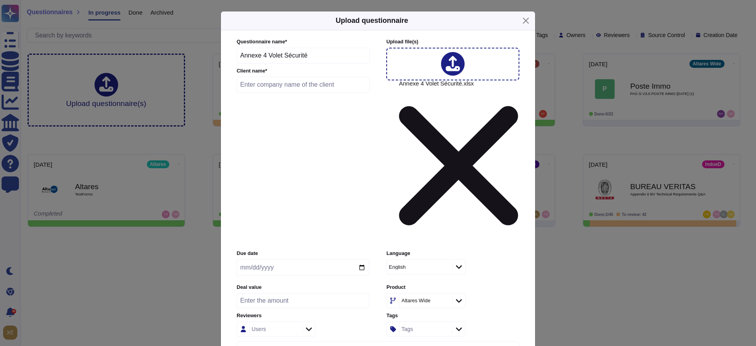
click at [291, 93] on input "text" at bounding box center [303, 85] width 133 height 16
type input "CDC informatique"
click at [364, 259] on input "date" at bounding box center [303, 267] width 133 height 17
type input "[DATE]"
click at [428, 264] on div "English" at bounding box center [416, 266] width 54 height 5
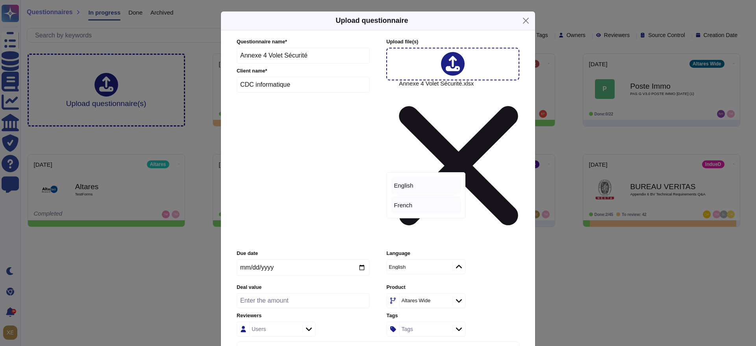
click at [417, 205] on div "French" at bounding box center [426, 205] width 64 height 7
click at [307, 325] on div at bounding box center [309, 329] width 13 height 9
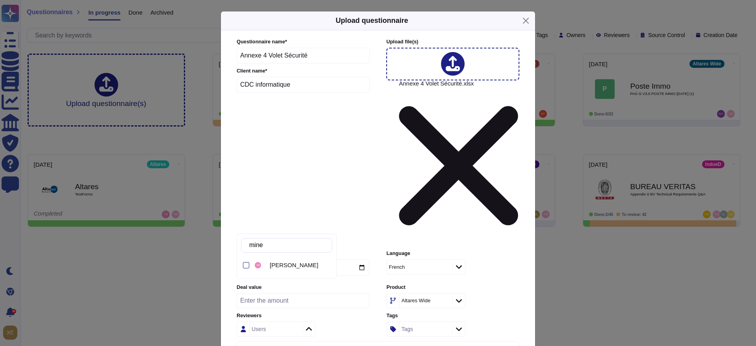
type input "minet"
click at [295, 266] on span "[PERSON_NAME]" at bounding box center [294, 265] width 48 height 7
click at [458, 297] on icon at bounding box center [459, 301] width 6 height 8
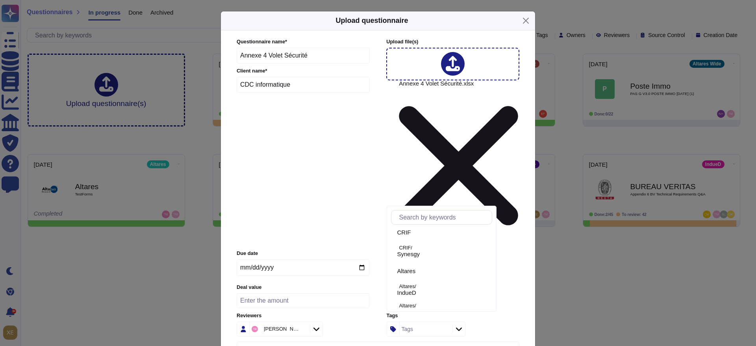
scroll to position [537, 0]
click at [416, 280] on span "IndueD" at bounding box center [407, 282] width 19 height 7
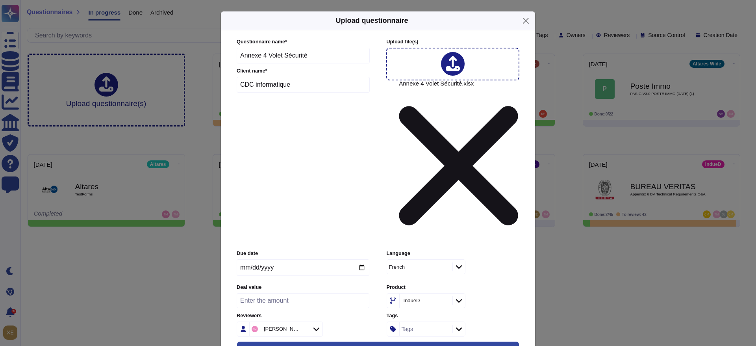
click at [0, 0] on input "Automatically assign teams on questions" at bounding box center [0, 0] width 0 height 0
click at [0, 0] on input "Keep existing answers from the file" at bounding box center [0, 0] width 0 height 0
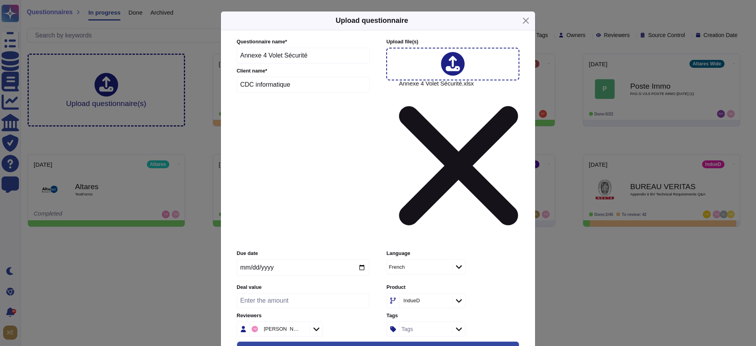
click at [0, 0] on input "Auto-approve existing answers (recommended for already filled out questionnaire…" at bounding box center [0, 0] width 0 height 0
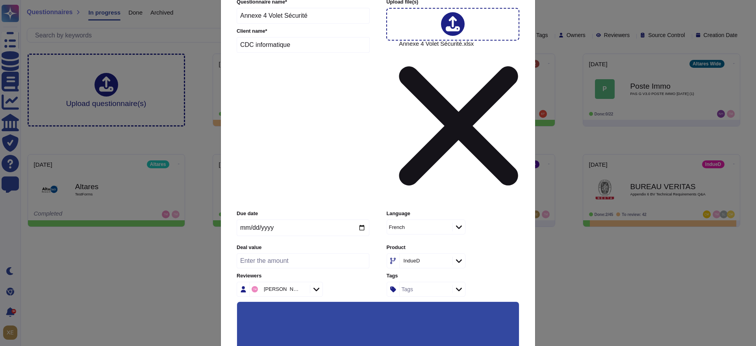
scroll to position [54, 0]
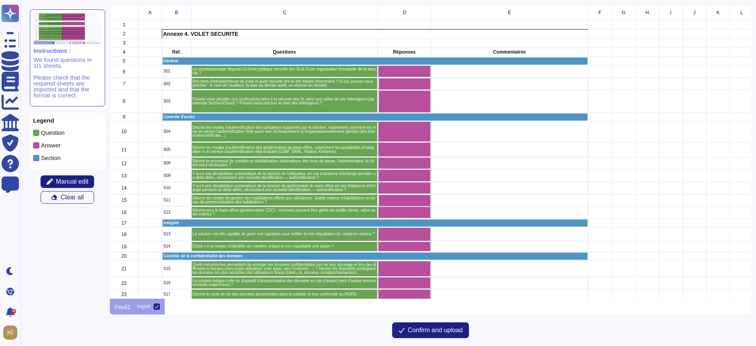
scroll to position [285, 633]
click at [77, 178] on span "Manual edit" at bounding box center [72, 181] width 33 height 6
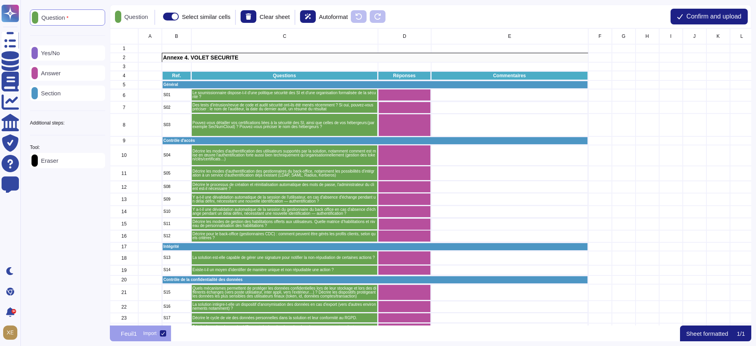
scroll to position [288, 633]
click at [60, 50] on p "Yes/No" at bounding box center [49, 53] width 22 height 6
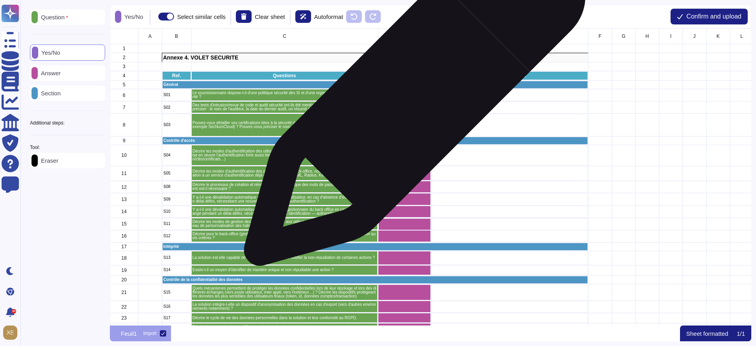
click at [411, 99] on div "grid" at bounding box center [404, 95] width 53 height 12
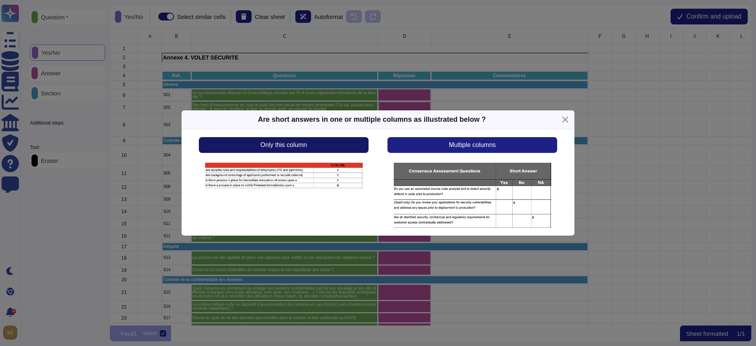
click at [335, 146] on button "Only this column" at bounding box center [284, 145] width 170 height 16
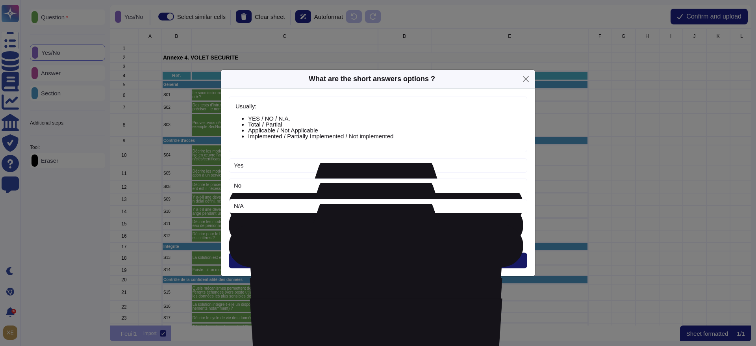
click at [387, 257] on button "Next" at bounding box center [378, 261] width 299 height 16
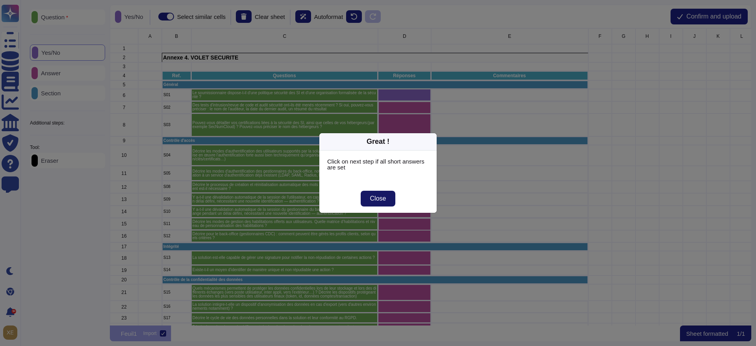
click at [381, 198] on span "Close" at bounding box center [378, 198] width 16 height 6
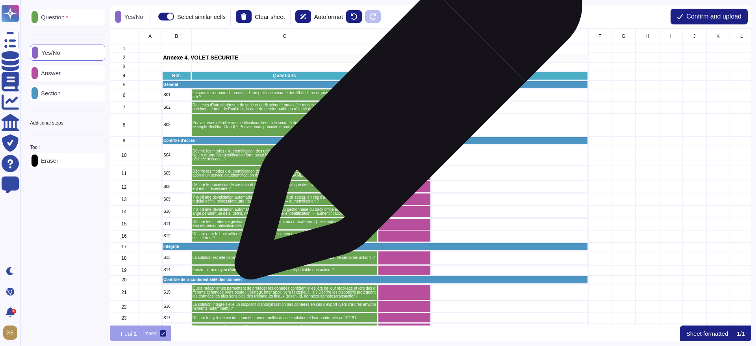
click at [405, 109] on div "grid" at bounding box center [404, 107] width 53 height 12
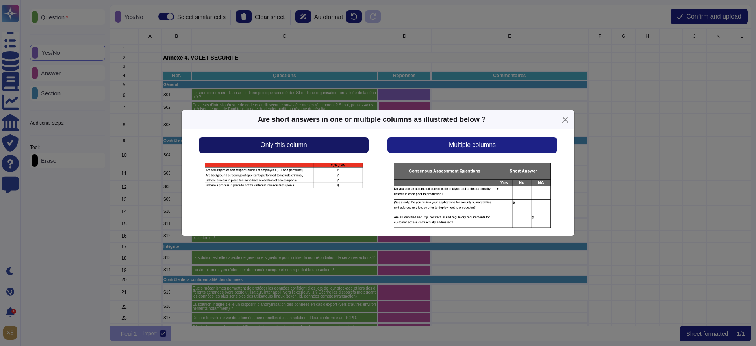
click at [327, 143] on button "Only this column" at bounding box center [284, 145] width 170 height 16
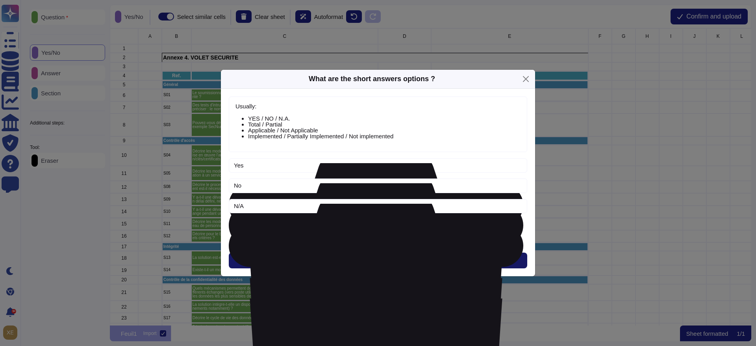
click at [390, 265] on button "Next" at bounding box center [378, 261] width 299 height 16
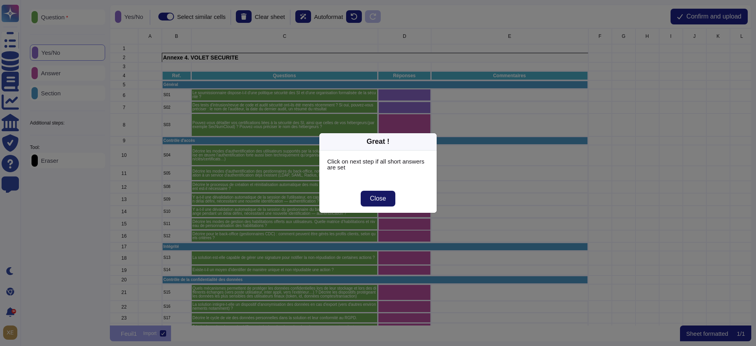
click at [385, 193] on button "Close" at bounding box center [378, 199] width 35 height 16
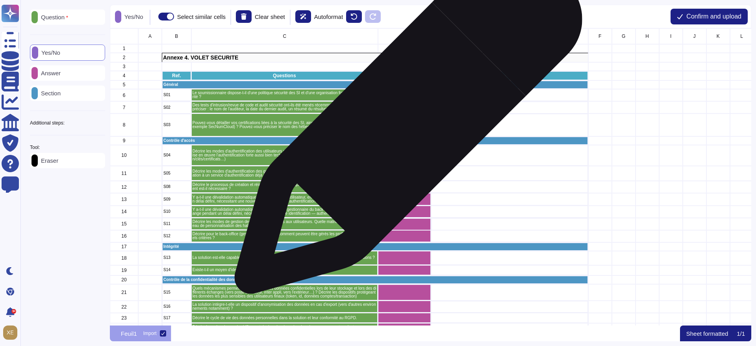
click at [405, 123] on div "grid" at bounding box center [404, 124] width 53 height 23
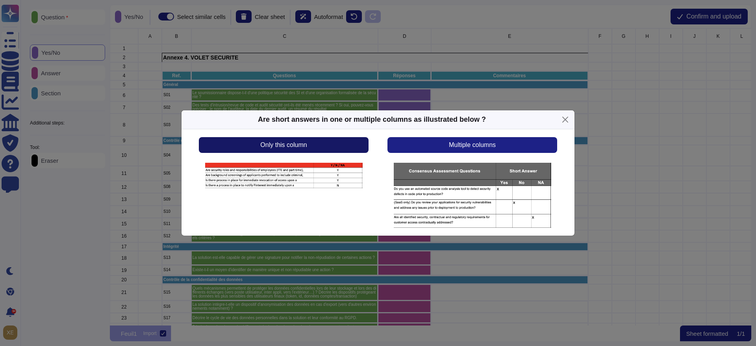
click at [346, 146] on button "Only this column" at bounding box center [284, 145] width 170 height 16
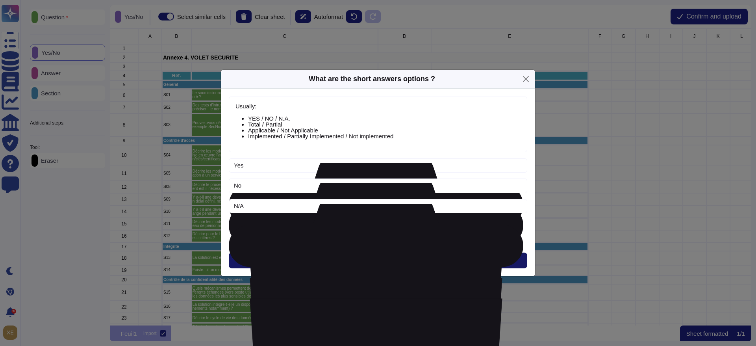
click at [373, 260] on span "Next" at bounding box center [378, 260] width 13 height 6
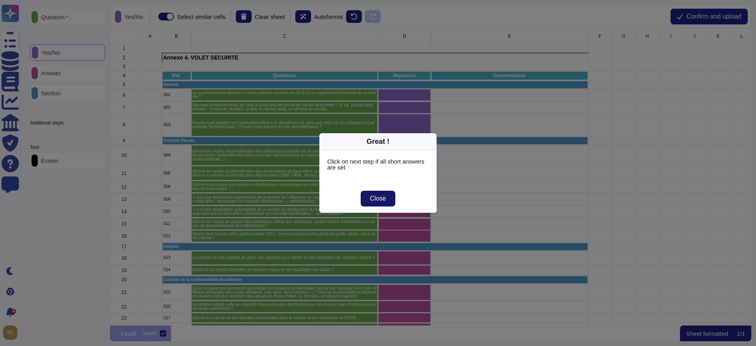
click at [387, 199] on button "Close" at bounding box center [378, 199] width 35 height 16
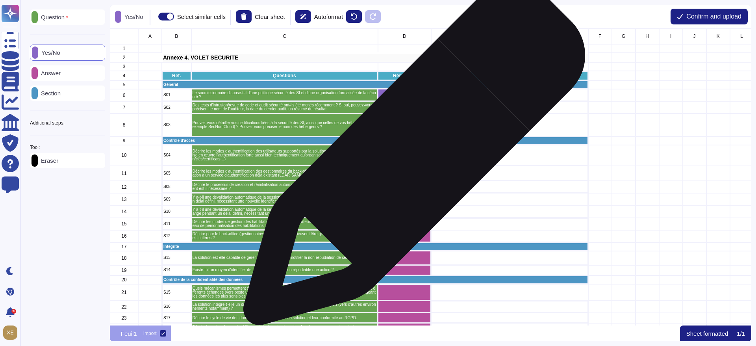
click at [411, 158] on div "grid" at bounding box center [404, 155] width 53 height 21
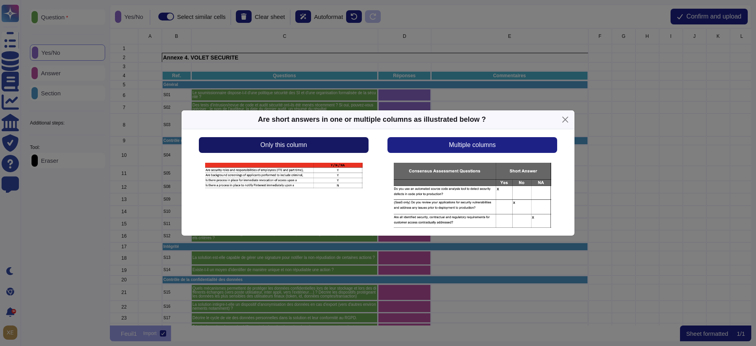
click at [332, 140] on button "Only this column" at bounding box center [284, 145] width 170 height 16
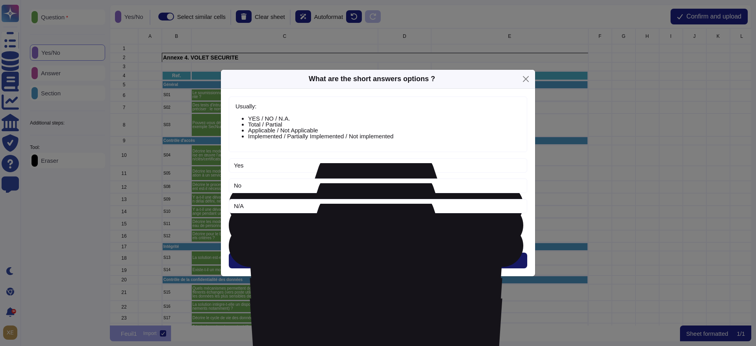
click at [372, 258] on span "Next" at bounding box center [378, 260] width 13 height 6
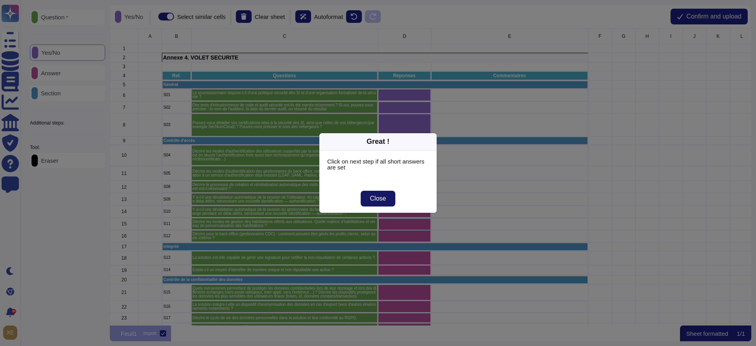
click at [385, 204] on button "Close" at bounding box center [378, 199] width 35 height 16
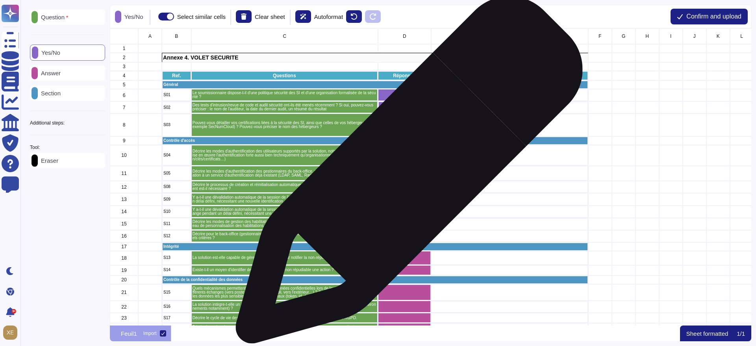
click at [406, 174] on div "grid" at bounding box center [404, 173] width 53 height 15
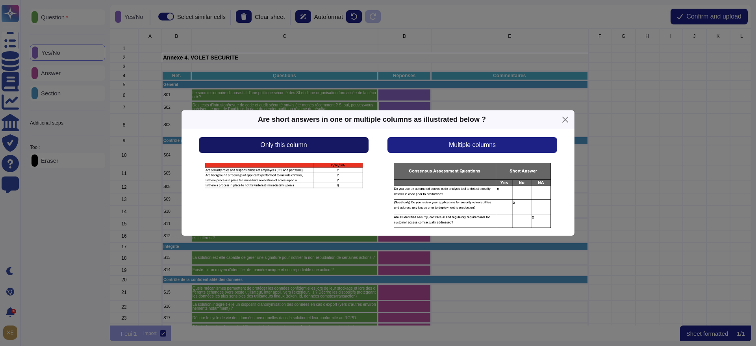
click at [323, 141] on button "Only this column" at bounding box center [284, 145] width 170 height 16
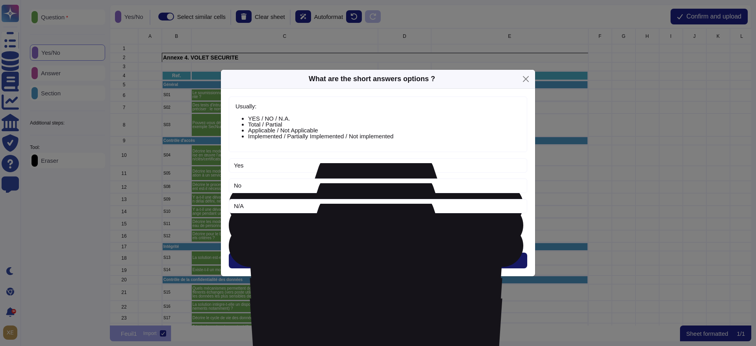
click at [366, 256] on button "Next" at bounding box center [378, 261] width 299 height 16
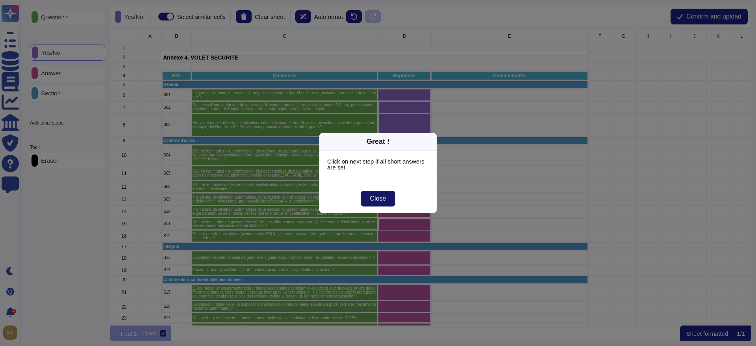
click at [383, 195] on span "Close" at bounding box center [378, 198] width 16 height 6
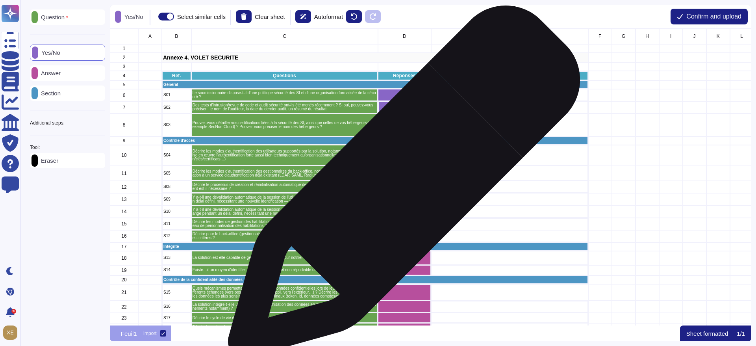
click at [401, 186] on div "grid" at bounding box center [404, 187] width 53 height 12
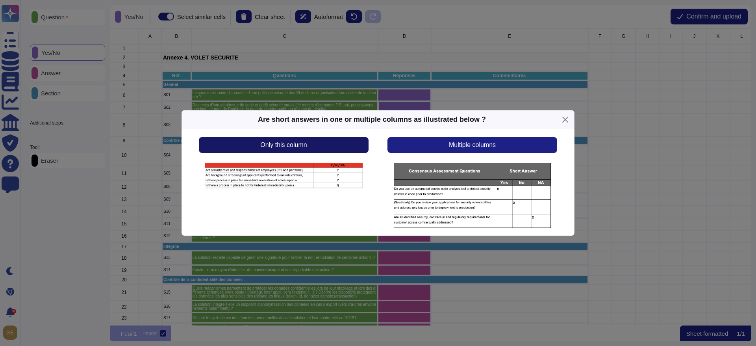
click at [316, 142] on button "Only this column" at bounding box center [284, 145] width 170 height 16
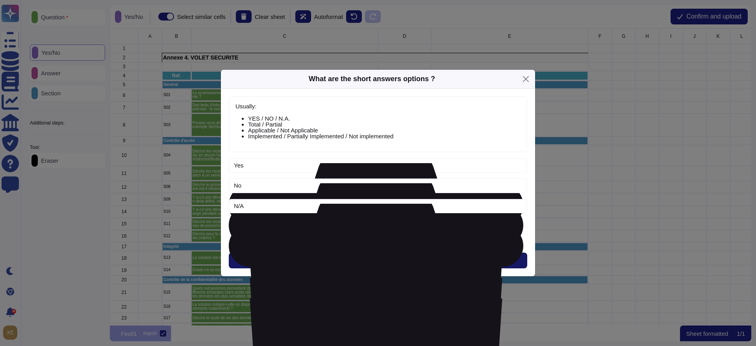
click at [368, 258] on button "Next" at bounding box center [378, 261] width 299 height 16
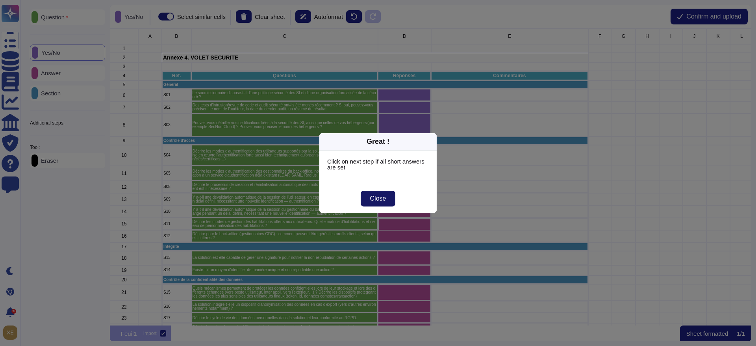
click at [376, 197] on span "Close" at bounding box center [378, 198] width 16 height 6
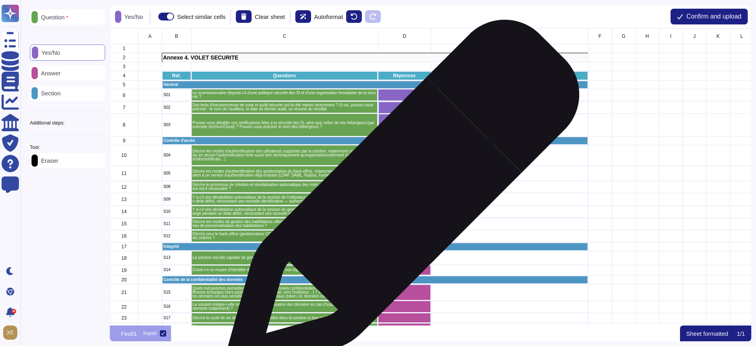
click at [400, 199] on div "grid" at bounding box center [404, 199] width 53 height 13
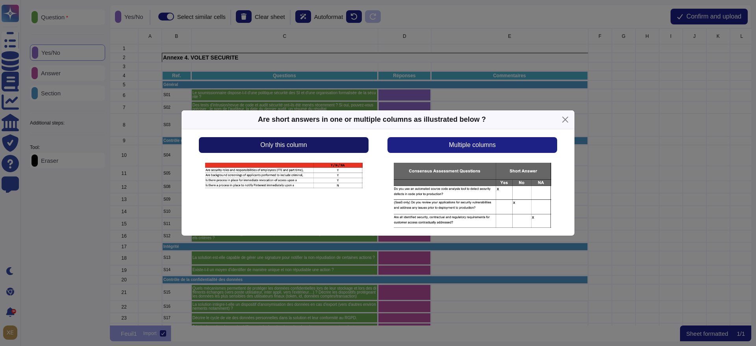
click at [329, 147] on button "Only this column" at bounding box center [284, 145] width 170 height 16
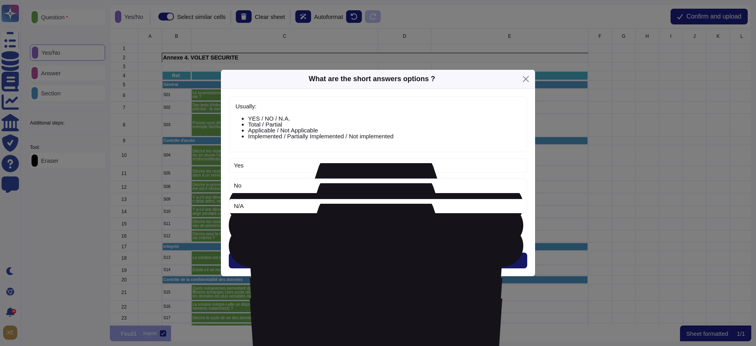
click at [375, 261] on span "Next" at bounding box center [378, 260] width 13 height 6
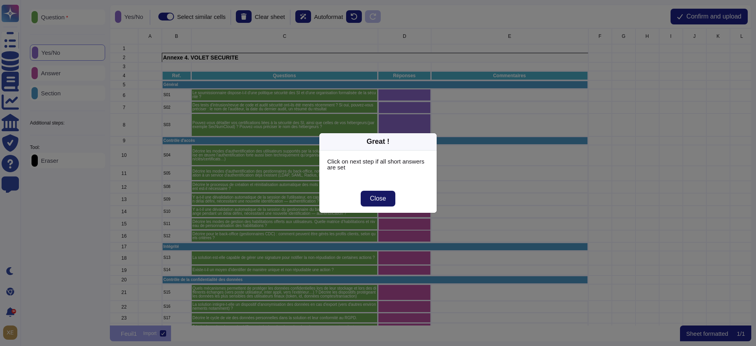
click at [382, 200] on span "Close" at bounding box center [378, 198] width 16 height 6
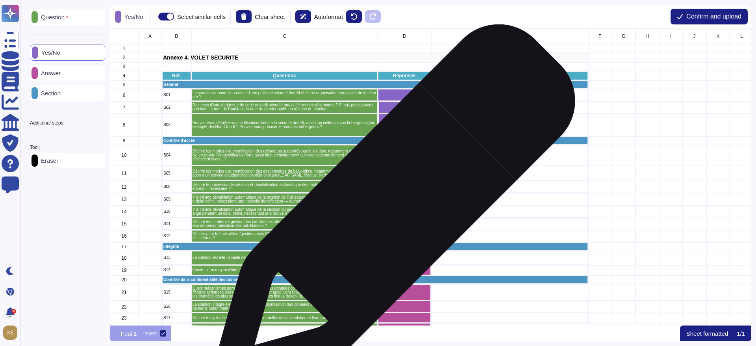
click at [391, 210] on div "grid" at bounding box center [404, 212] width 53 height 12
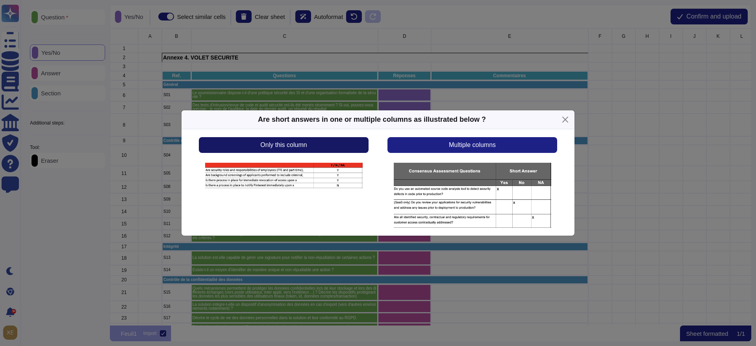
click at [327, 150] on button "Only this column" at bounding box center [284, 145] width 170 height 16
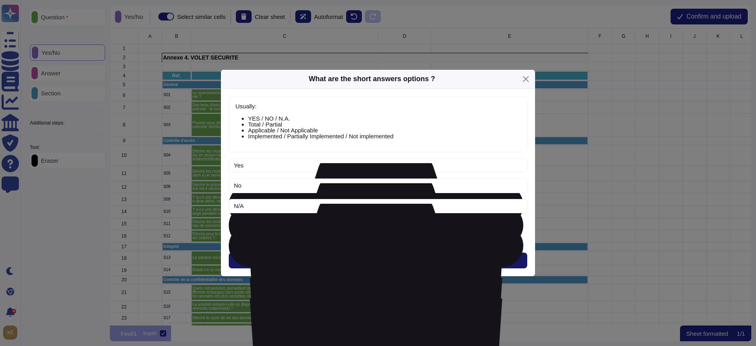
click at [380, 262] on span "Next" at bounding box center [378, 260] width 13 height 6
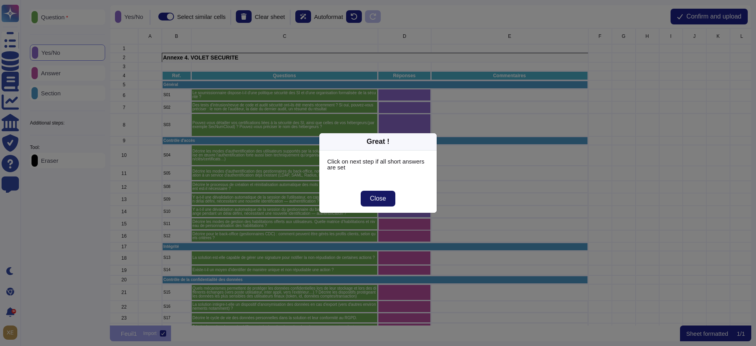
click at [372, 198] on span "Close" at bounding box center [378, 198] width 16 height 6
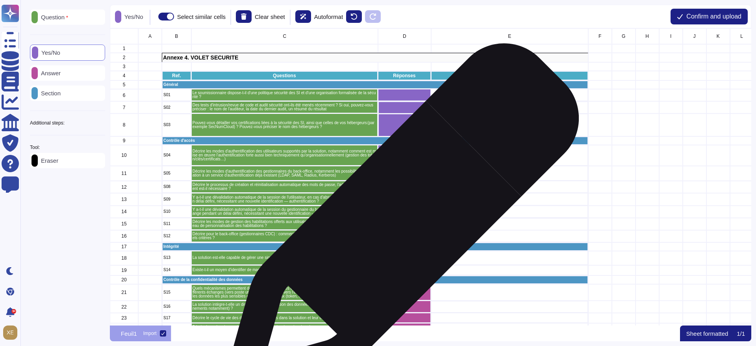
click at [399, 225] on div "grid" at bounding box center [404, 224] width 53 height 12
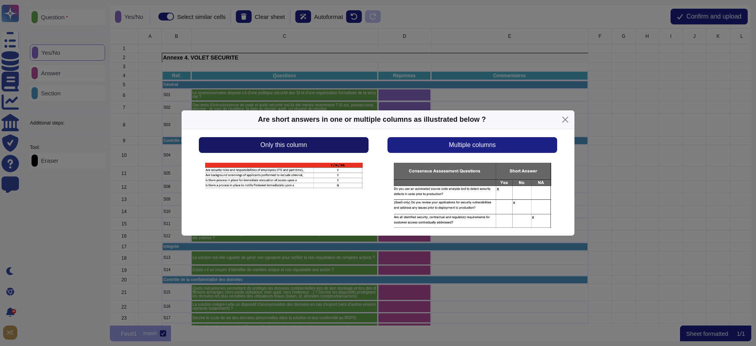
click at [307, 143] on span "Only this column" at bounding box center [283, 145] width 46 height 6
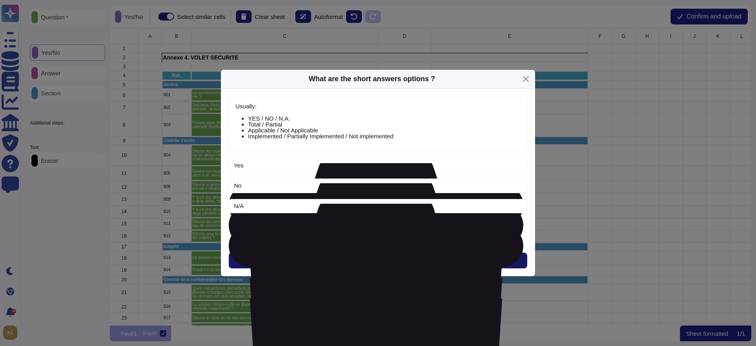
click at [372, 253] on button "Next" at bounding box center [378, 261] width 299 height 16
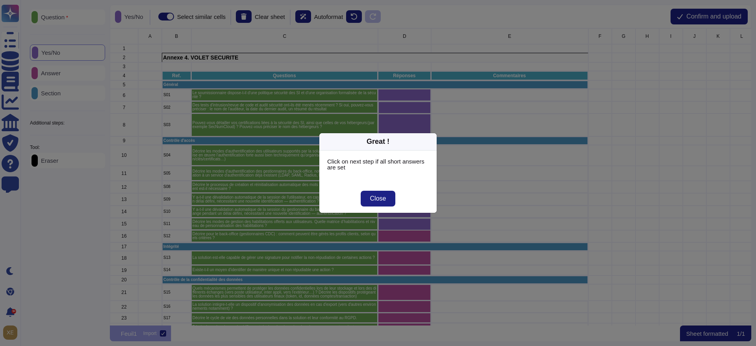
drag, startPoint x: 386, startPoint y: 197, endPoint x: 390, endPoint y: 214, distance: 17.1
click at [386, 198] on button "Close" at bounding box center [378, 199] width 35 height 16
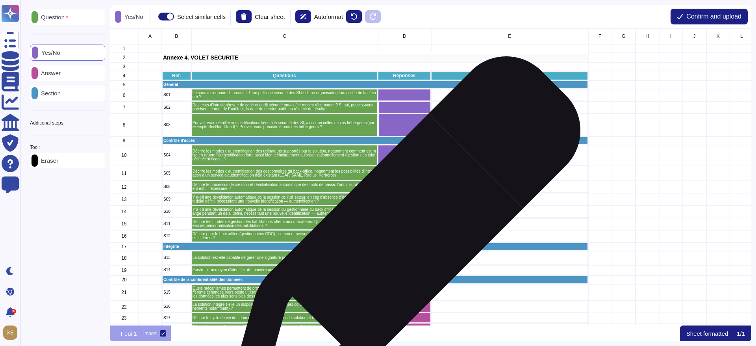
click at [402, 236] on div "grid" at bounding box center [404, 236] width 53 height 12
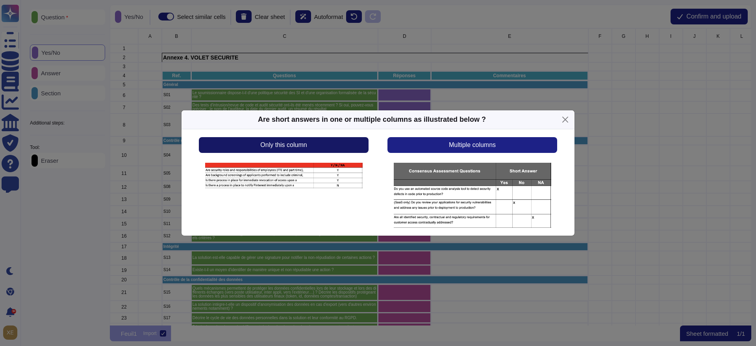
click at [332, 142] on button "Only this column" at bounding box center [284, 145] width 170 height 16
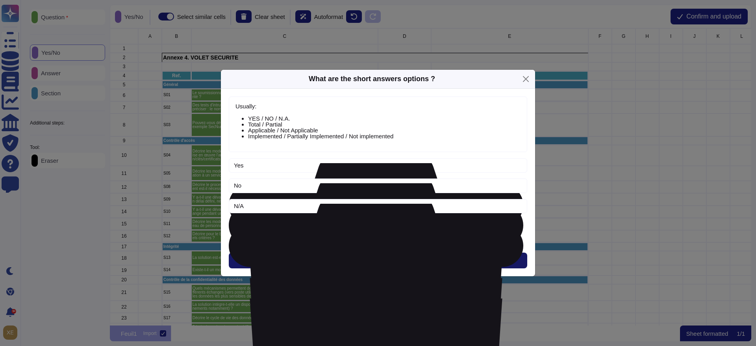
click at [381, 257] on span "Next" at bounding box center [378, 260] width 13 height 6
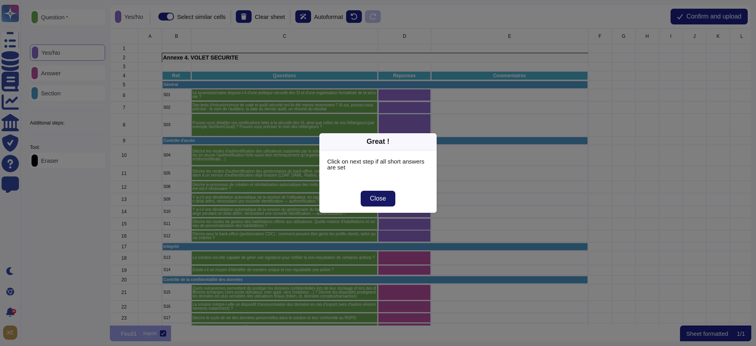
drag, startPoint x: 387, startPoint y: 199, endPoint x: 387, endPoint y: 204, distance: 5.1
click at [387, 203] on button "Close" at bounding box center [378, 199] width 35 height 16
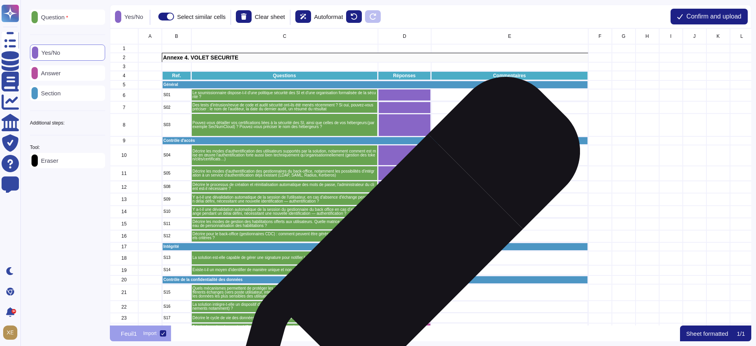
click at [401, 257] on div "grid" at bounding box center [404, 258] width 53 height 14
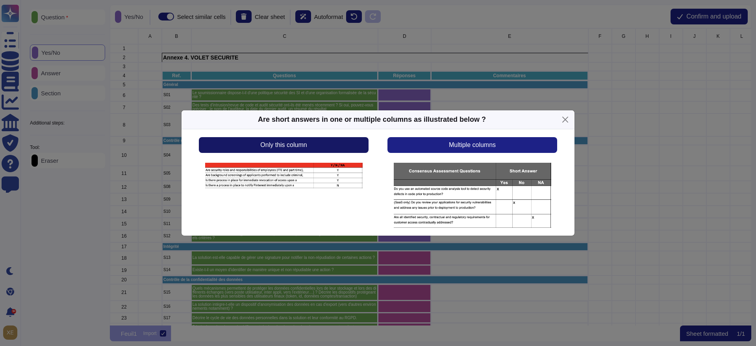
click at [301, 147] on span "Only this column" at bounding box center [283, 145] width 46 height 6
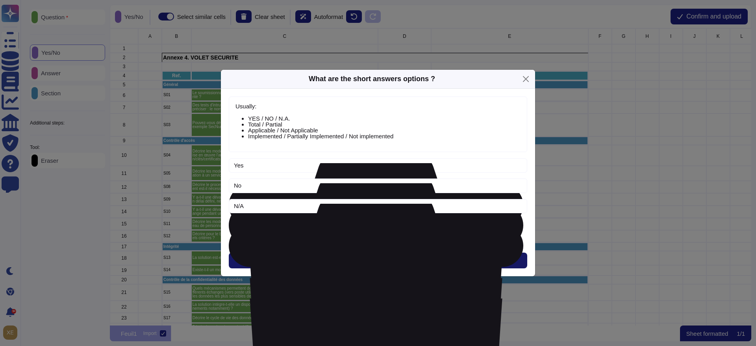
click at [359, 255] on button "Next" at bounding box center [378, 261] width 299 height 16
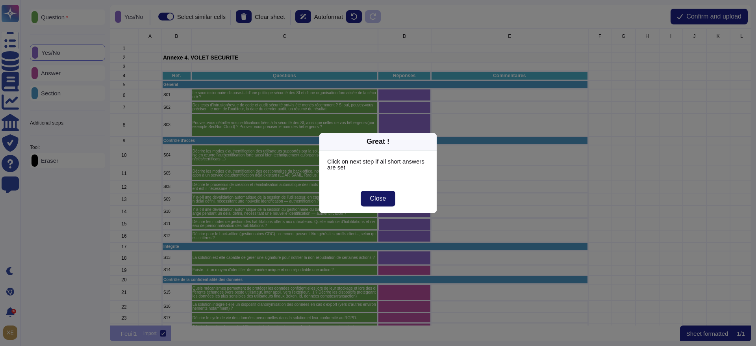
click at [370, 198] on button "Close" at bounding box center [378, 199] width 35 height 16
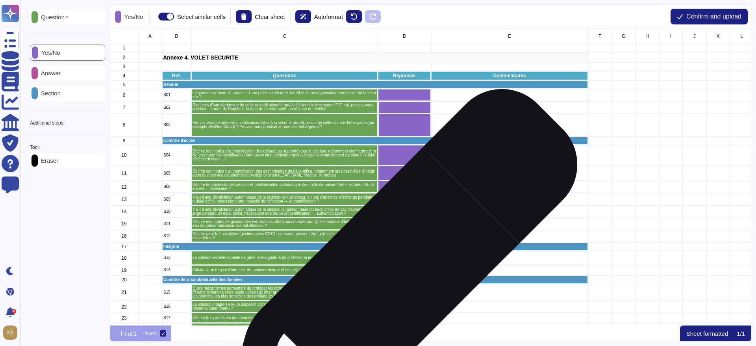
click at [396, 272] on div "grid" at bounding box center [404, 270] width 53 height 10
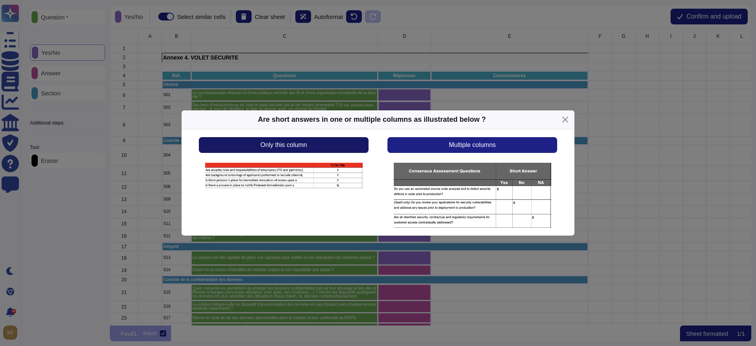
click at [314, 149] on button "Only this column" at bounding box center [284, 145] width 170 height 16
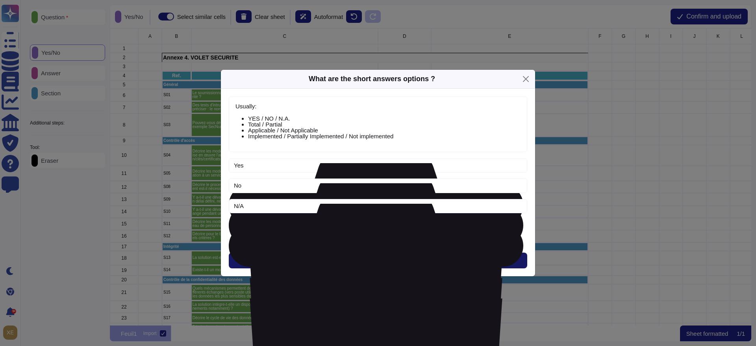
click at [382, 257] on span "Next" at bounding box center [378, 260] width 13 height 6
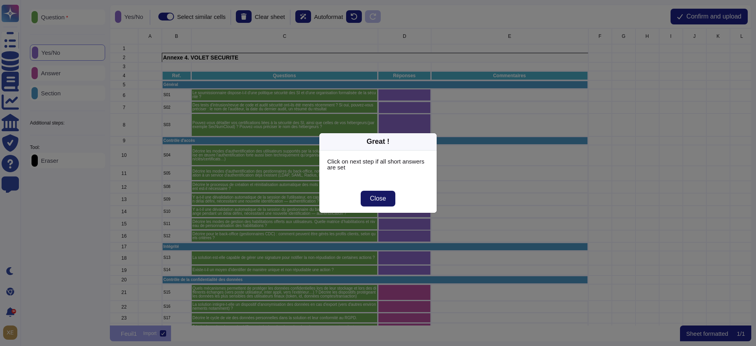
click at [378, 203] on button "Close" at bounding box center [378, 199] width 35 height 16
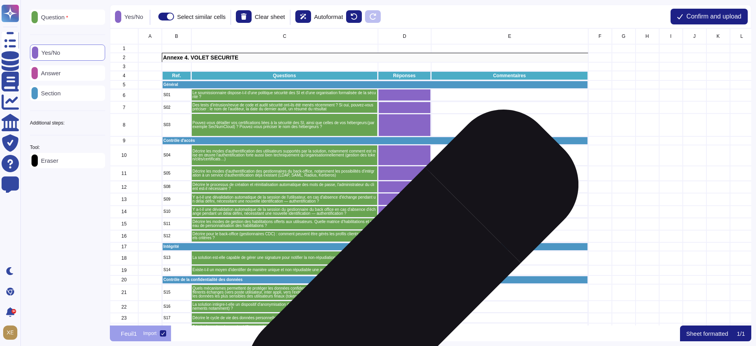
click at [398, 291] on div "grid" at bounding box center [404, 292] width 53 height 17
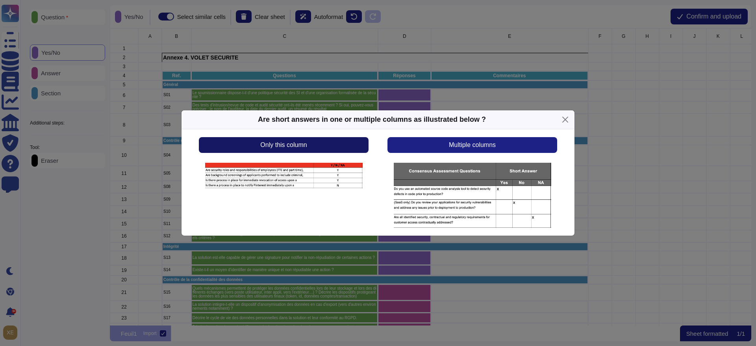
click at [332, 143] on button "Only this column" at bounding box center [284, 145] width 170 height 16
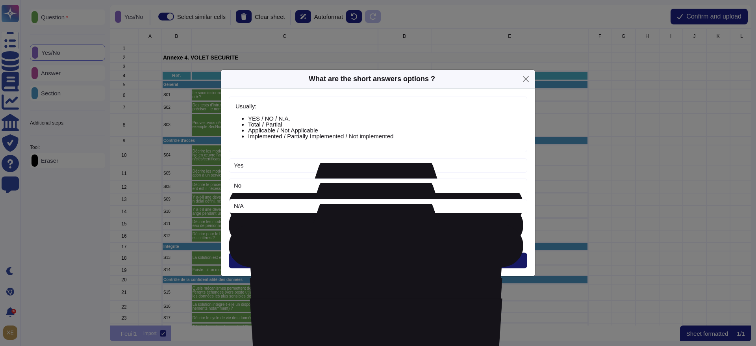
click at [378, 255] on button "Next" at bounding box center [378, 261] width 299 height 16
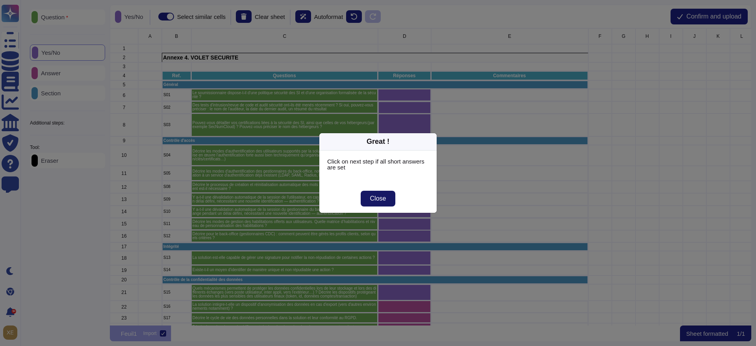
drag, startPoint x: 376, startPoint y: 193, endPoint x: 378, endPoint y: 217, distance: 24.1
click at [376, 193] on button "Close" at bounding box center [378, 199] width 35 height 16
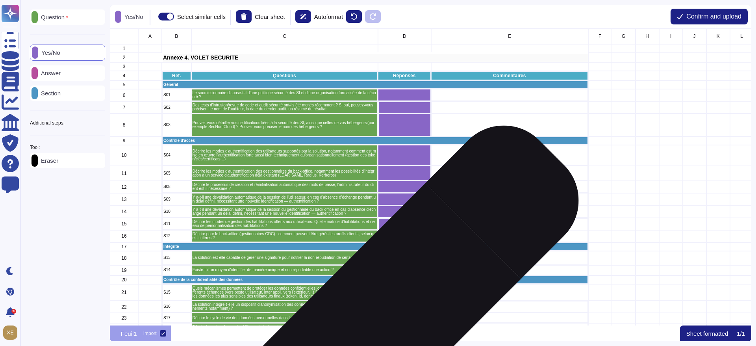
click at [398, 307] on div "grid" at bounding box center [404, 307] width 53 height 12
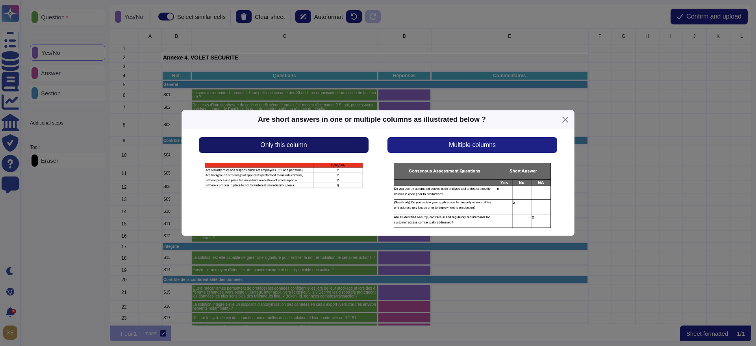
click at [316, 143] on button "Only this column" at bounding box center [284, 145] width 170 height 16
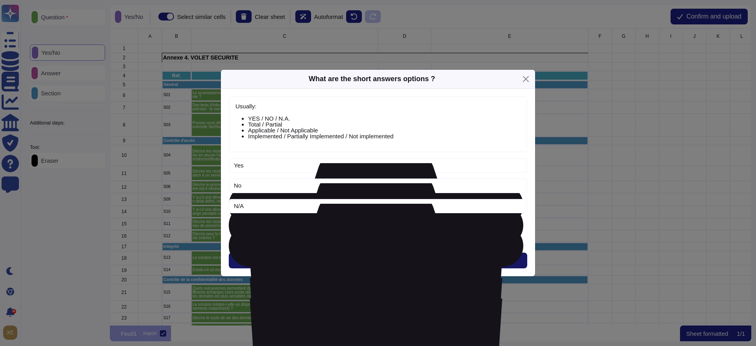
click at [355, 263] on button "Next" at bounding box center [378, 261] width 299 height 16
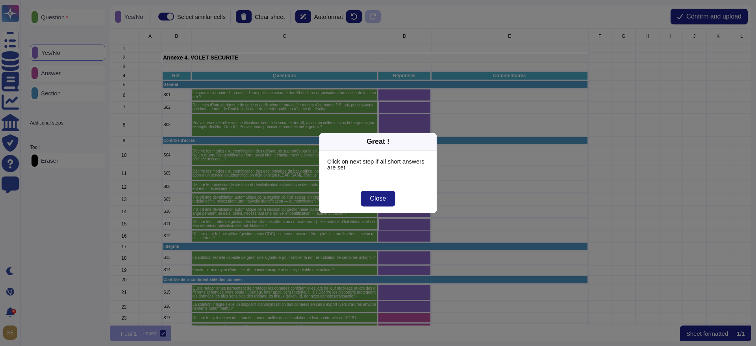
drag, startPoint x: 372, startPoint y: 197, endPoint x: 380, endPoint y: 224, distance: 28.7
click at [372, 198] on span "Close" at bounding box center [378, 198] width 16 height 6
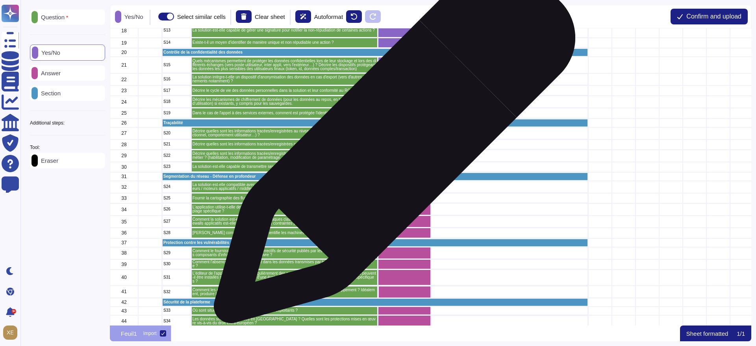
scroll to position [236, 0]
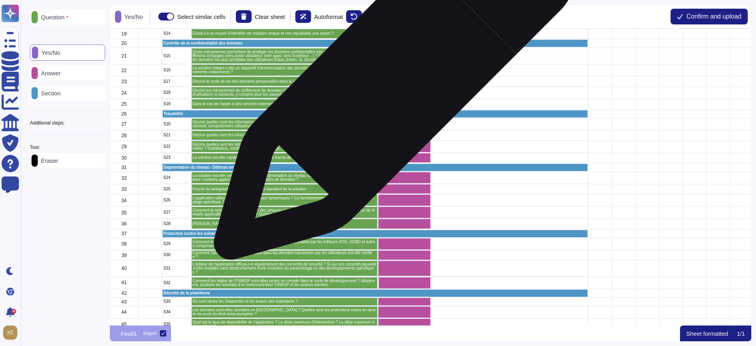
click at [392, 83] on div "grid" at bounding box center [404, 81] width 53 height 10
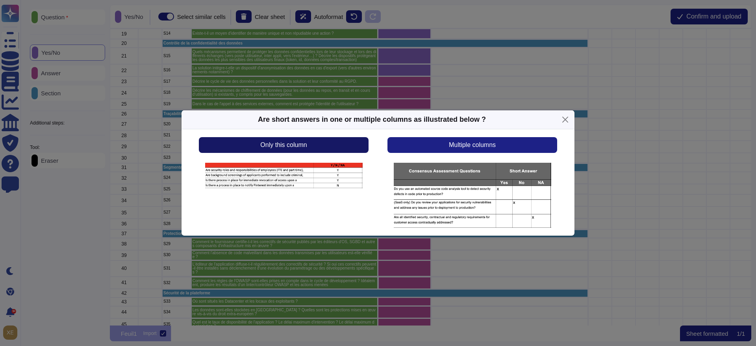
click at [340, 145] on button "Only this column" at bounding box center [284, 145] width 170 height 16
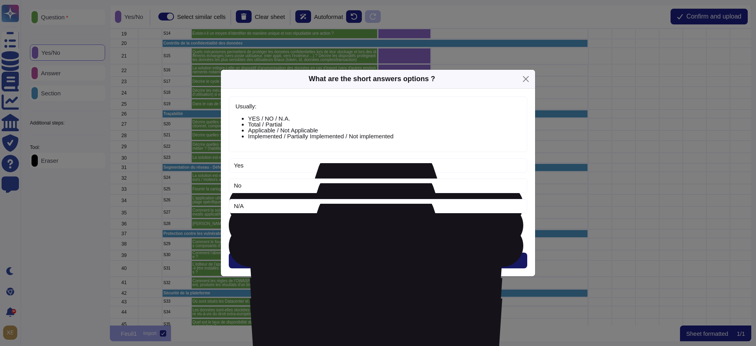
click at [383, 257] on span "Next" at bounding box center [378, 260] width 13 height 6
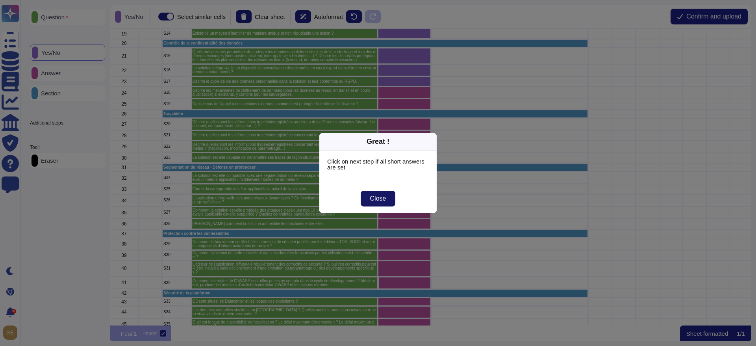
click at [384, 201] on span "Close" at bounding box center [378, 198] width 16 height 6
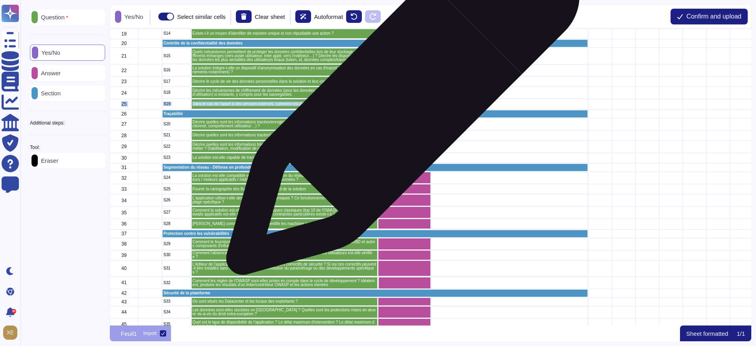
drag, startPoint x: 400, startPoint y: 95, endPoint x: 400, endPoint y: 102, distance: 7.5
click at [400, 102] on div "8 S03 Pouvez-vous détailler vos certifications liées à la sécurité des SI, ains…" at bounding box center [641, 199] width 1062 height 814
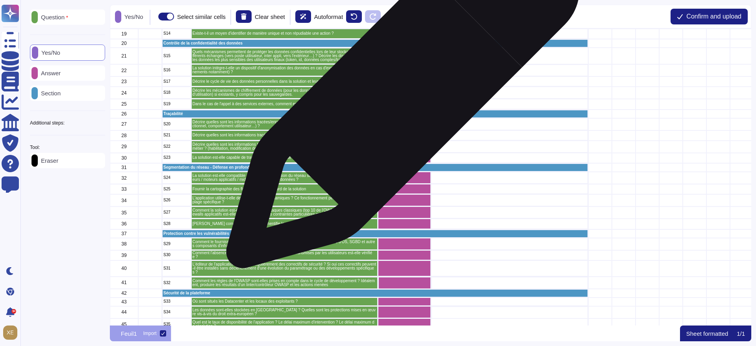
click at [400, 95] on div "grid" at bounding box center [404, 93] width 53 height 12
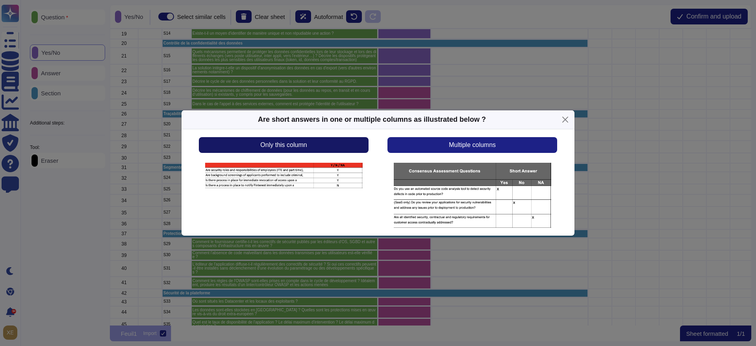
click at [343, 142] on button "Only this column" at bounding box center [284, 145] width 170 height 16
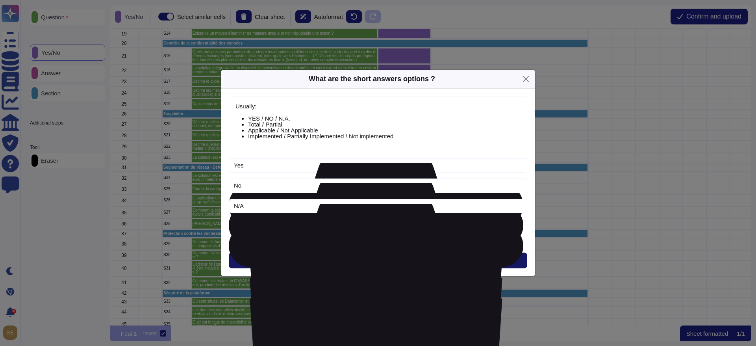
click at [376, 258] on span "Next" at bounding box center [378, 260] width 13 height 6
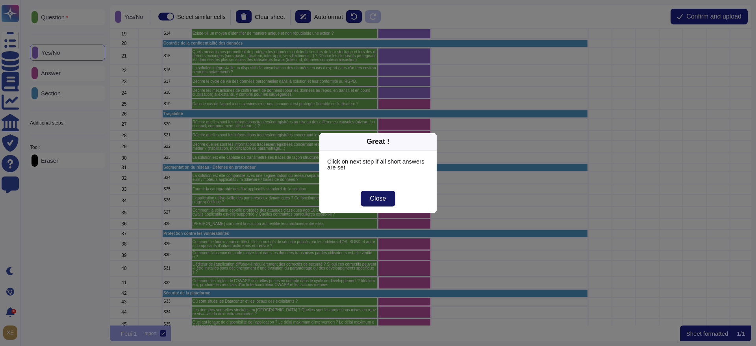
click at [384, 196] on span "Close" at bounding box center [378, 198] width 16 height 6
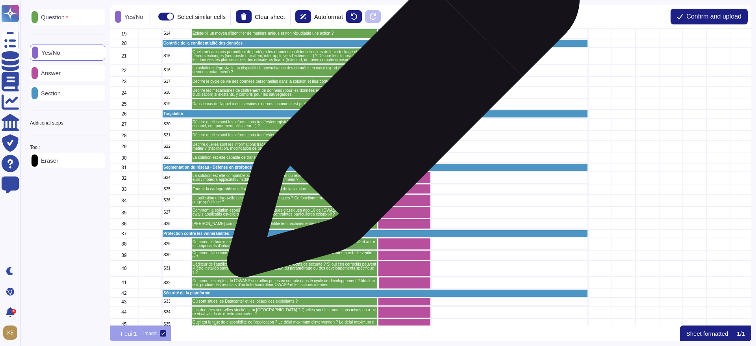
click at [400, 104] on div "grid" at bounding box center [404, 104] width 53 height 10
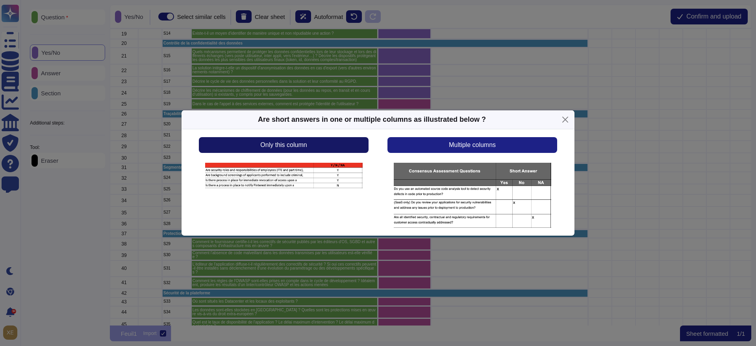
click at [347, 146] on button "Only this column" at bounding box center [284, 145] width 170 height 16
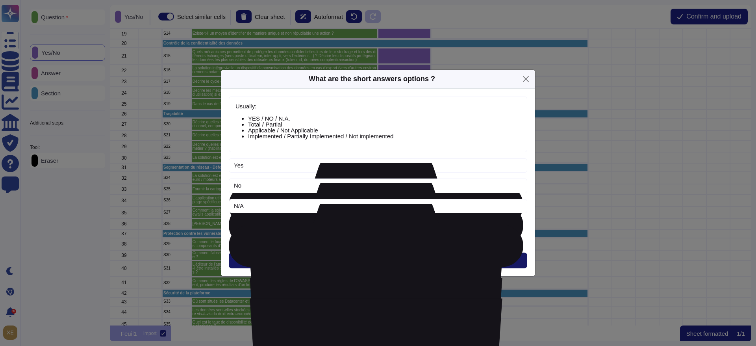
click at [376, 255] on button "Next" at bounding box center [378, 261] width 299 height 16
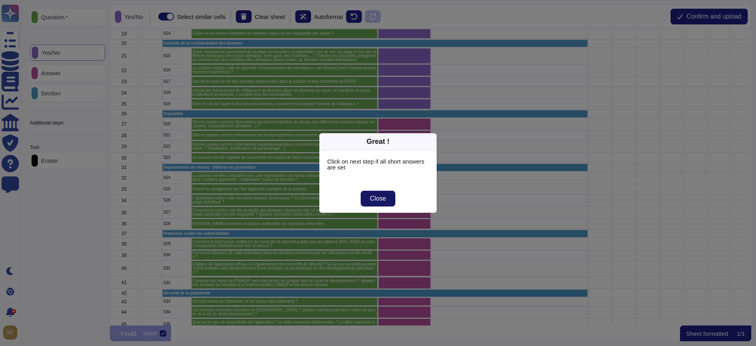
click at [377, 201] on span "Close" at bounding box center [378, 198] width 16 height 6
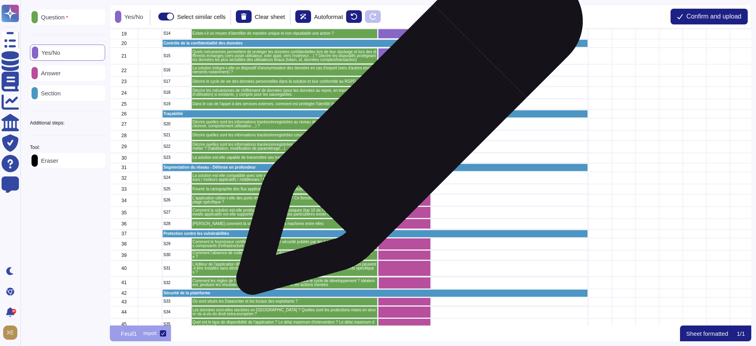
click at [407, 125] on div "grid" at bounding box center [404, 124] width 53 height 12
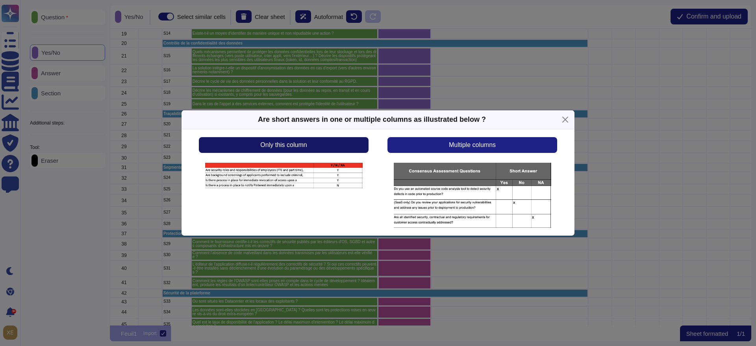
click at [354, 148] on button "Only this column" at bounding box center [284, 145] width 170 height 16
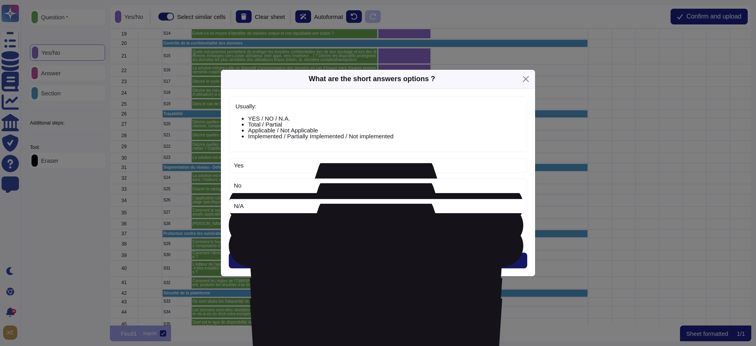
click at [369, 259] on button "Next" at bounding box center [378, 261] width 299 height 16
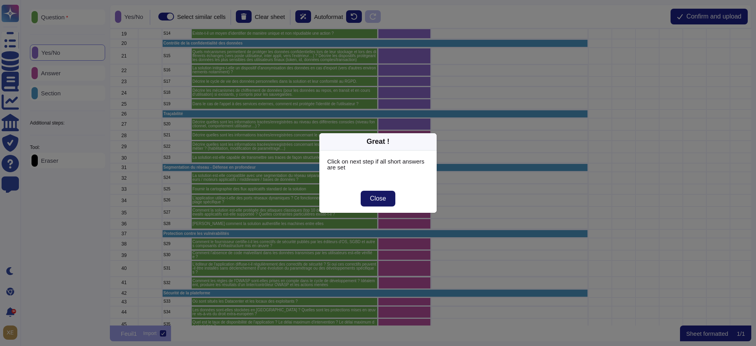
click at [378, 203] on button "Close" at bounding box center [378, 199] width 35 height 16
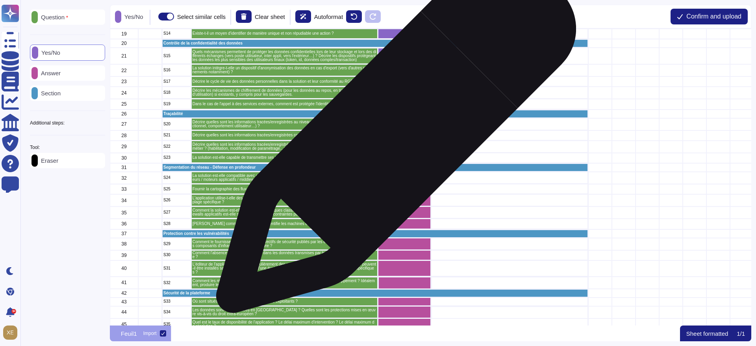
click at [393, 136] on div "grid" at bounding box center [404, 135] width 53 height 10
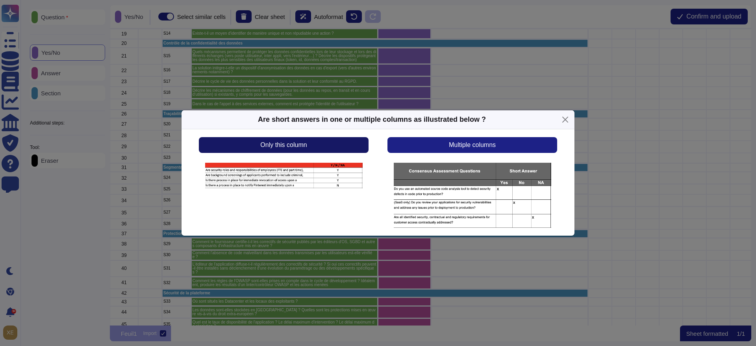
click at [350, 142] on button "Only this column" at bounding box center [284, 145] width 170 height 16
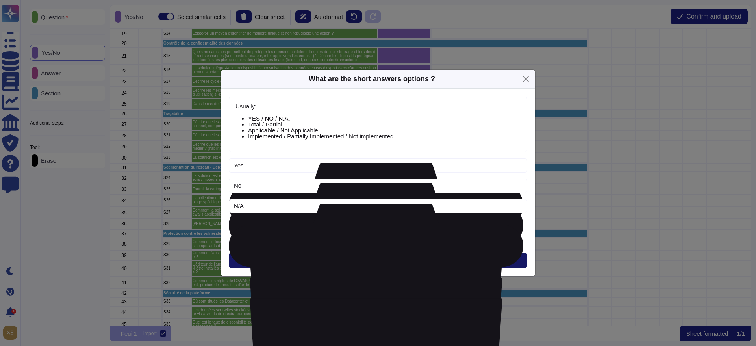
click at [372, 260] on span "Next" at bounding box center [378, 260] width 13 height 6
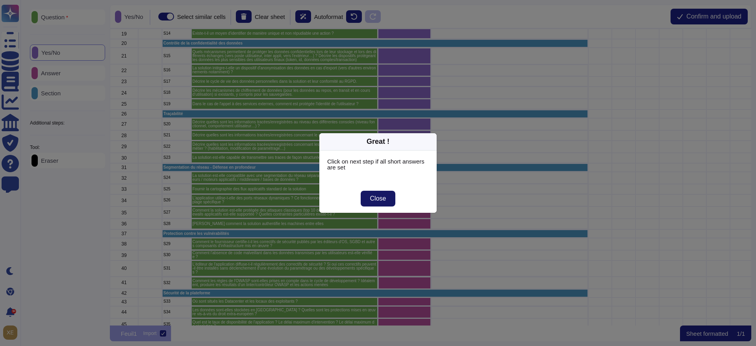
click at [370, 202] on span "Close" at bounding box center [378, 198] width 16 height 6
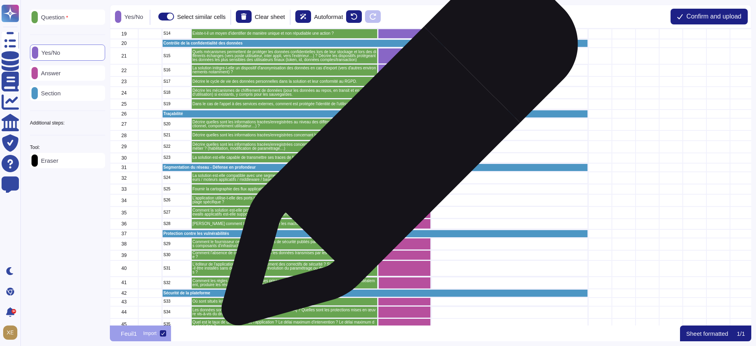
click at [397, 149] on div "grid" at bounding box center [404, 147] width 53 height 12
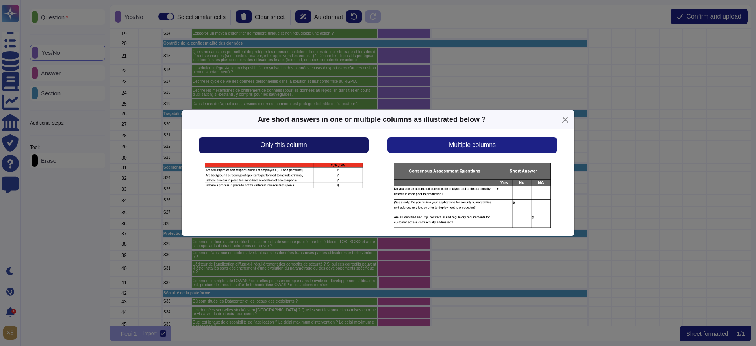
click at [348, 150] on button "Only this column" at bounding box center [284, 145] width 170 height 16
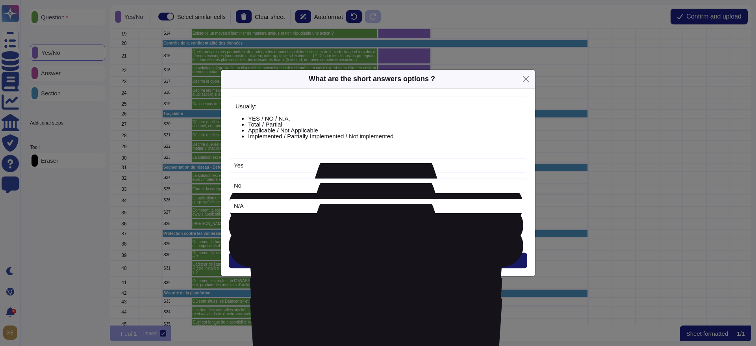
click at [369, 259] on button "Next" at bounding box center [378, 261] width 299 height 16
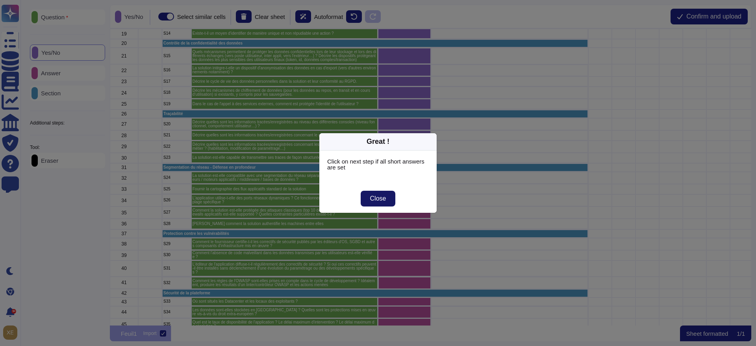
click at [375, 197] on span "Close" at bounding box center [378, 198] width 16 height 6
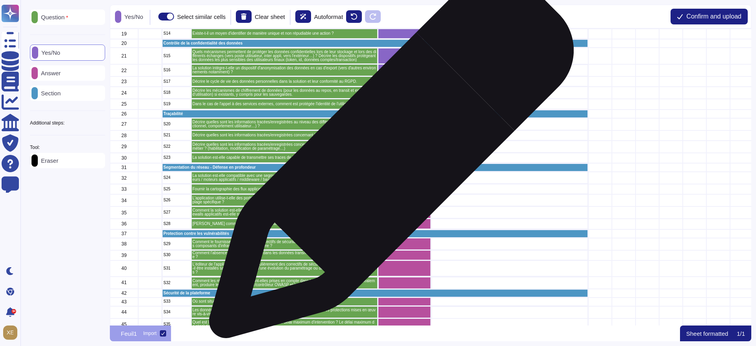
click at [388, 160] on div "grid" at bounding box center [404, 158] width 53 height 10
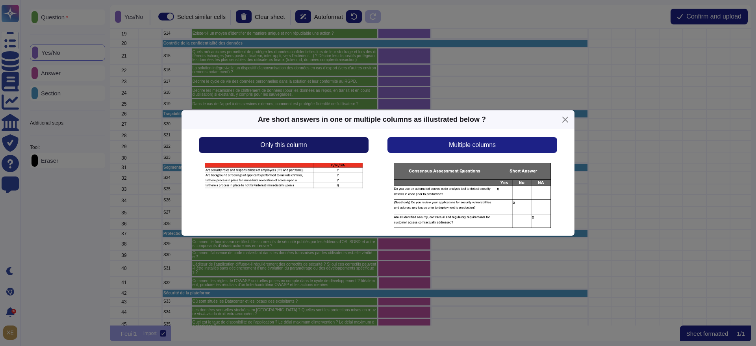
click at [350, 143] on button "Only this column" at bounding box center [284, 145] width 170 height 16
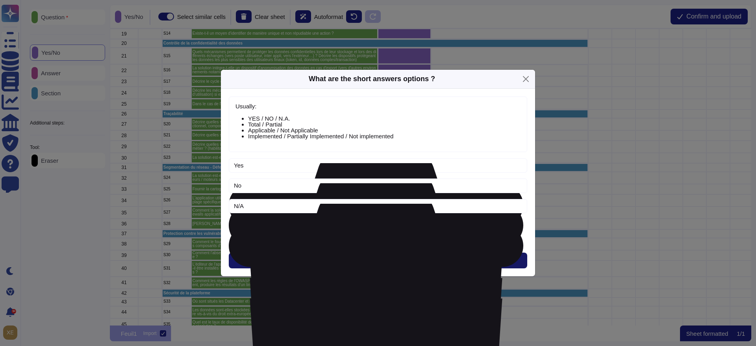
click at [384, 260] on span "Next" at bounding box center [378, 260] width 13 height 6
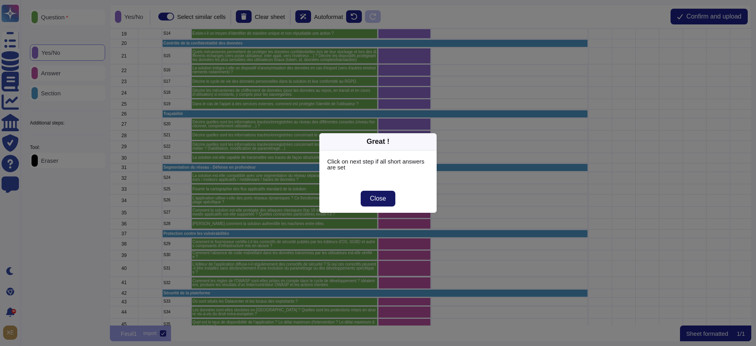
click at [379, 199] on span "Close" at bounding box center [378, 198] width 16 height 6
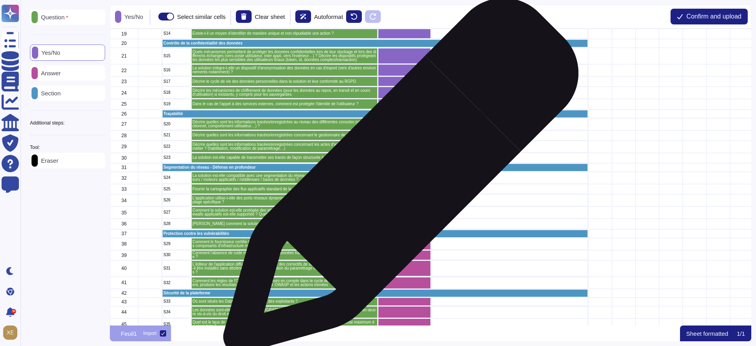
click at [398, 180] on div "grid" at bounding box center [404, 178] width 53 height 12
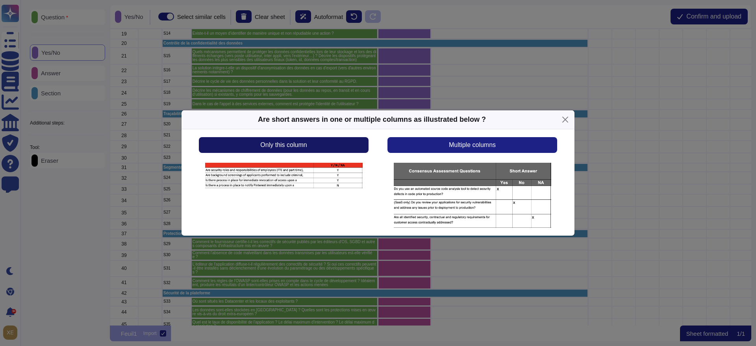
click at [355, 148] on button "Only this column" at bounding box center [284, 145] width 170 height 16
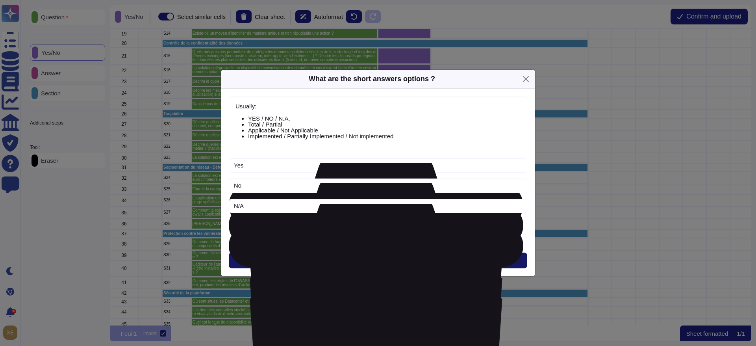
click at [389, 257] on button "Next" at bounding box center [378, 261] width 299 height 16
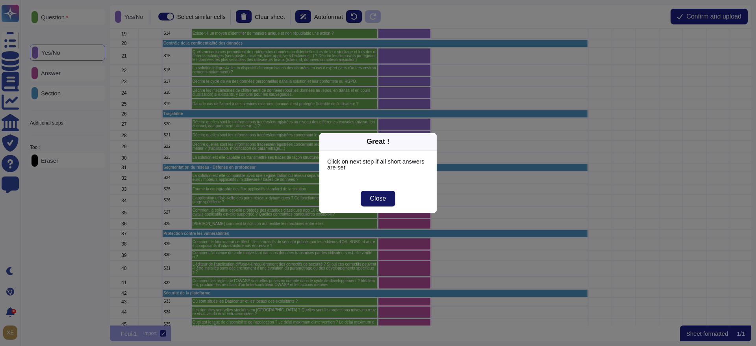
click at [384, 199] on span "Close" at bounding box center [378, 198] width 16 height 6
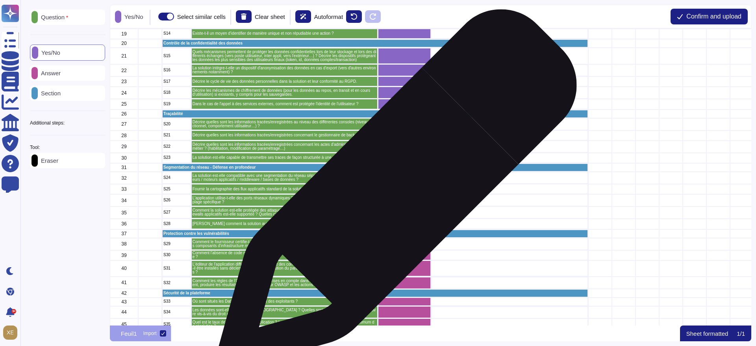
click at [394, 193] on div "grid" at bounding box center [404, 189] width 53 height 10
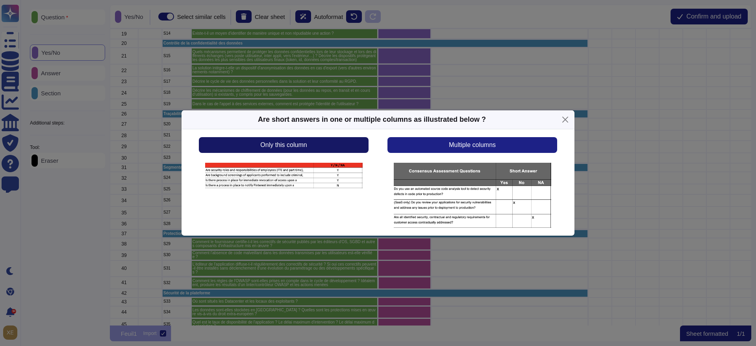
click at [347, 149] on button "Only this column" at bounding box center [284, 145] width 170 height 16
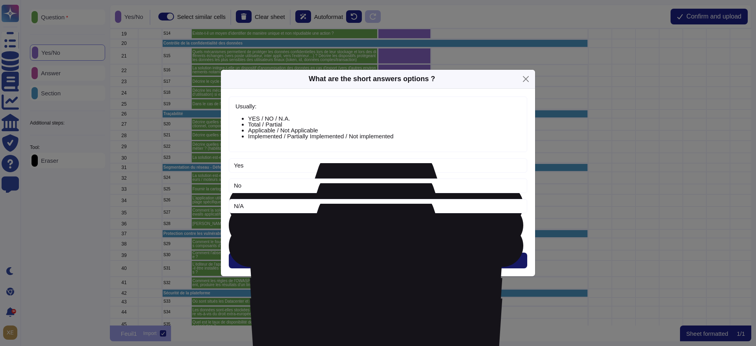
click at [398, 259] on button "Next" at bounding box center [378, 261] width 299 height 16
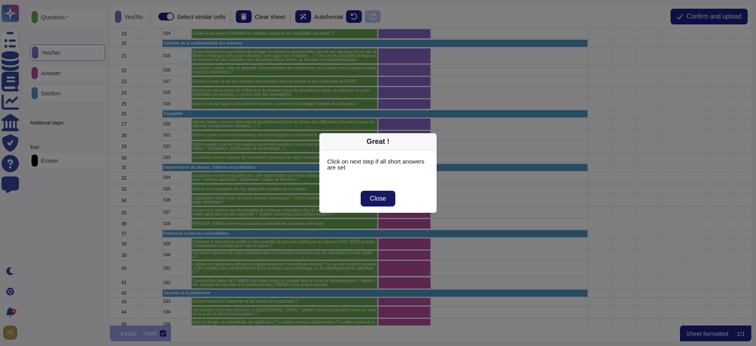
click at [381, 202] on span "Close" at bounding box center [378, 198] width 16 height 6
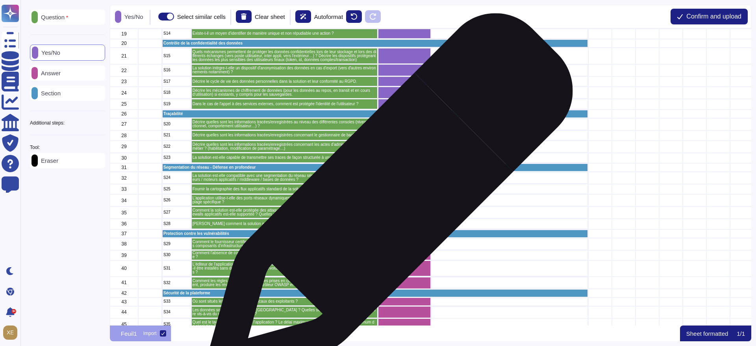
click at [387, 200] on div "grid" at bounding box center [404, 200] width 53 height 12
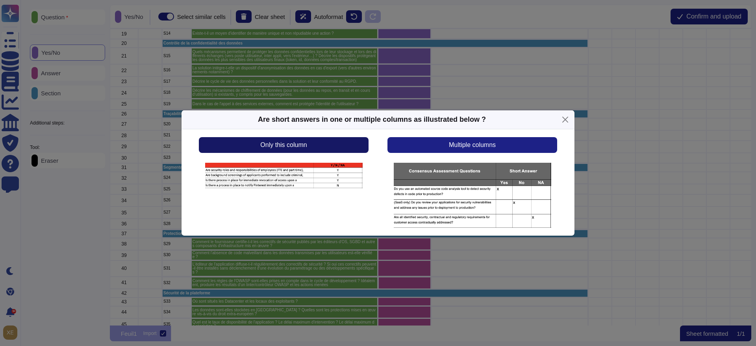
click at [342, 150] on button "Only this column" at bounding box center [284, 145] width 170 height 16
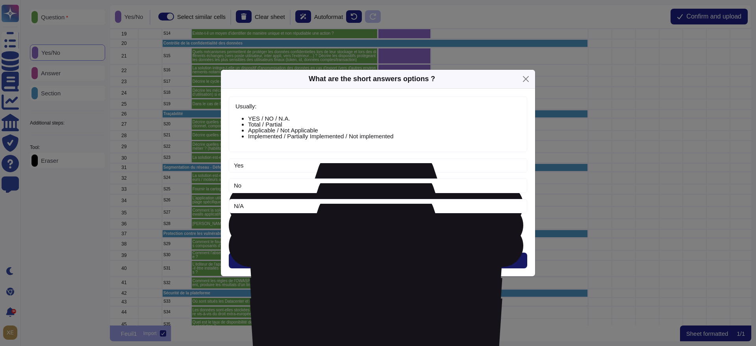
click at [377, 258] on span "Next" at bounding box center [378, 260] width 13 height 6
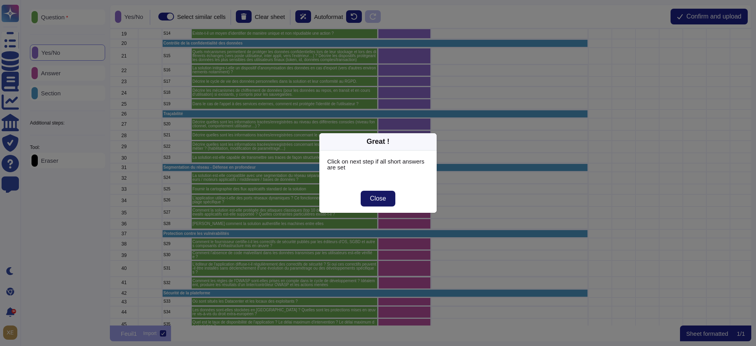
click at [373, 195] on span "Close" at bounding box center [378, 198] width 16 height 6
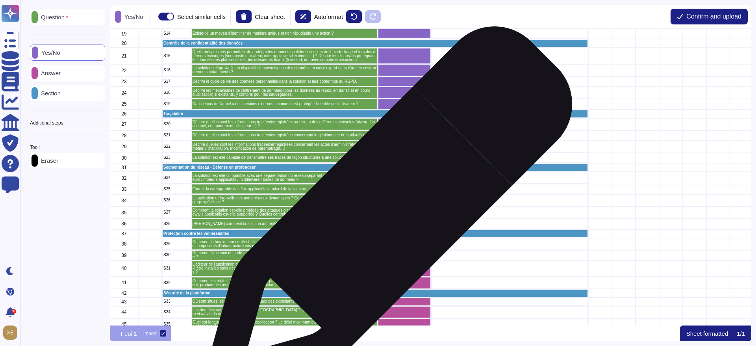
click at [385, 214] on div "grid" at bounding box center [404, 212] width 53 height 12
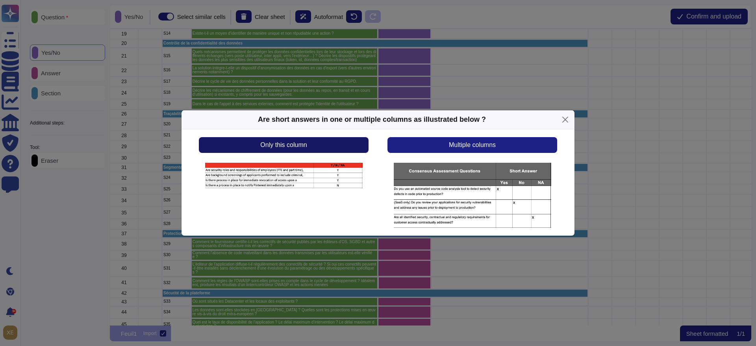
click at [317, 143] on button "Only this column" at bounding box center [284, 145] width 170 height 16
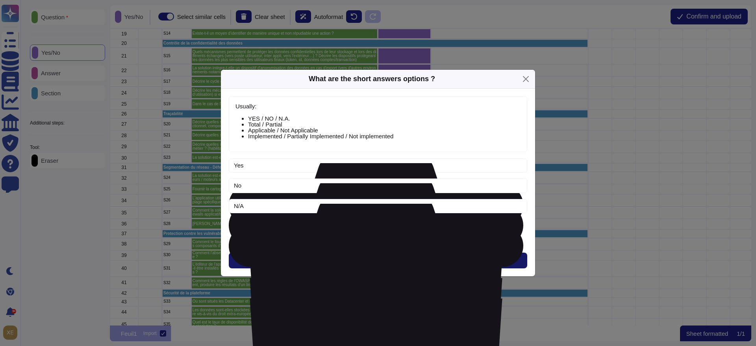
click at [389, 255] on button "Next" at bounding box center [378, 261] width 299 height 16
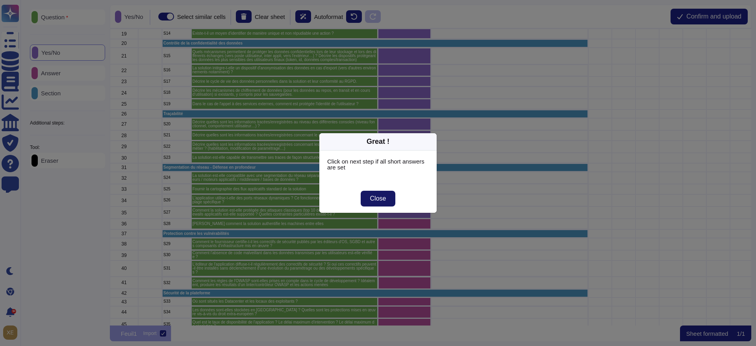
click at [376, 199] on span "Close" at bounding box center [378, 198] width 16 height 6
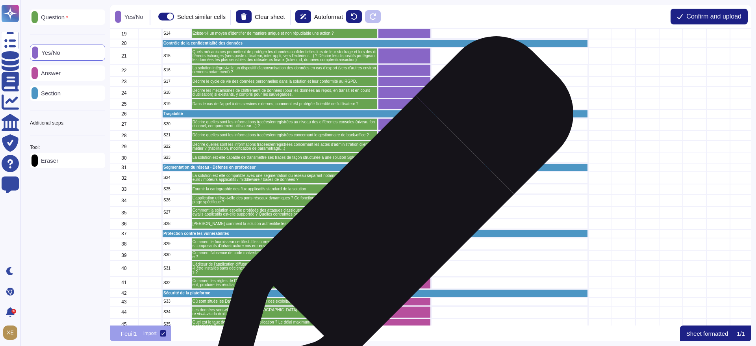
click at [388, 223] on div "grid" at bounding box center [404, 224] width 53 height 10
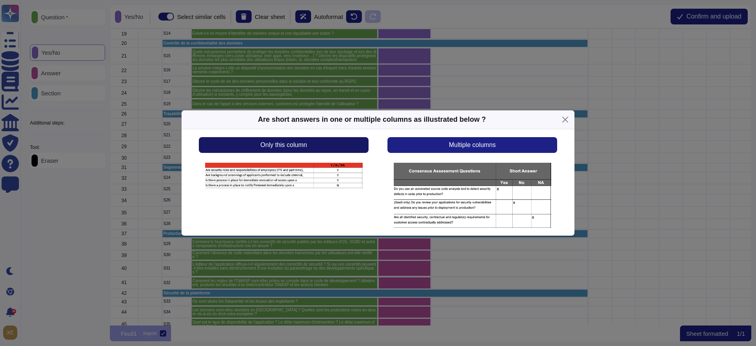
click at [329, 146] on button "Only this column" at bounding box center [284, 145] width 170 height 16
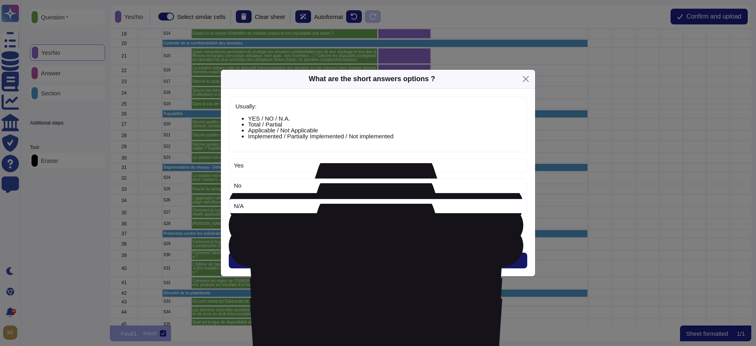
click at [364, 257] on button "Next" at bounding box center [378, 261] width 299 height 16
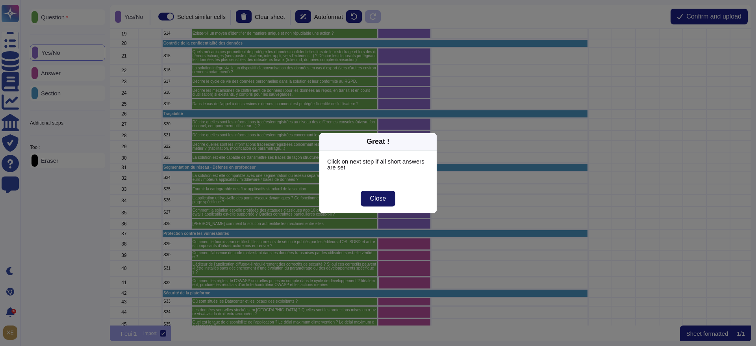
click at [373, 203] on button "Close" at bounding box center [378, 199] width 35 height 16
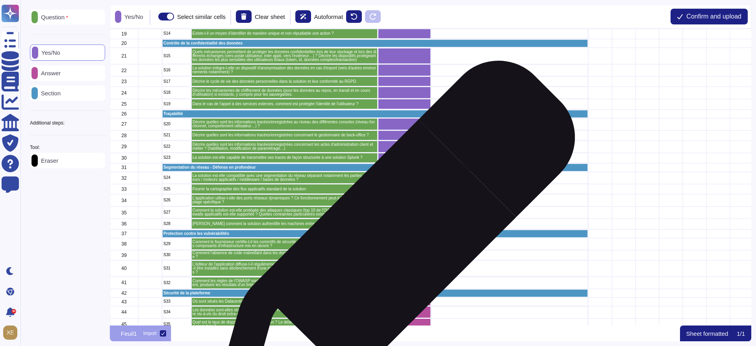
click at [391, 243] on div "grid" at bounding box center [404, 244] width 53 height 12
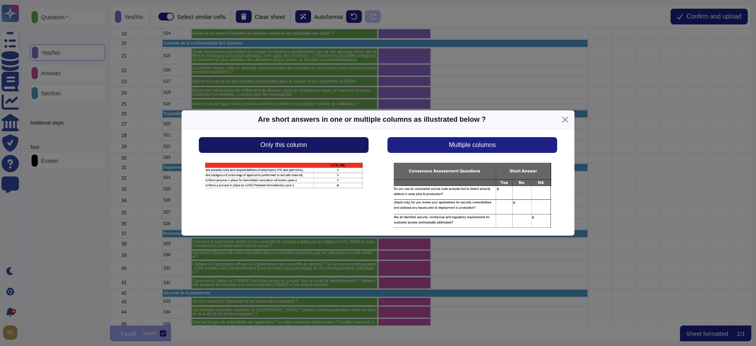
click at [327, 145] on button "Only this column" at bounding box center [284, 145] width 170 height 16
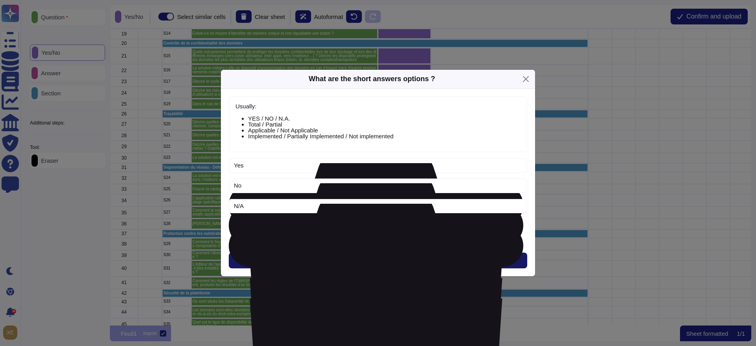
click at [354, 256] on button "Next" at bounding box center [378, 261] width 299 height 16
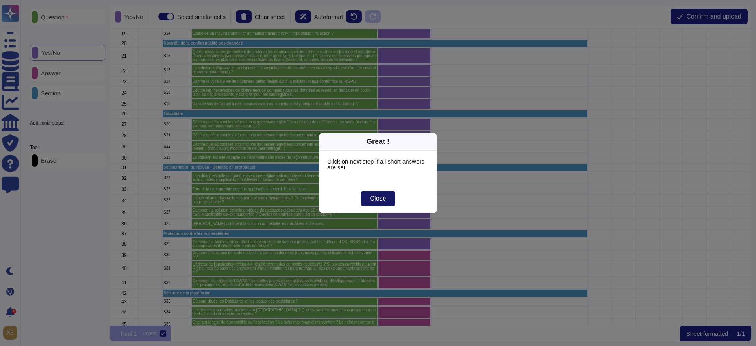
click at [364, 202] on button "Close" at bounding box center [378, 199] width 35 height 16
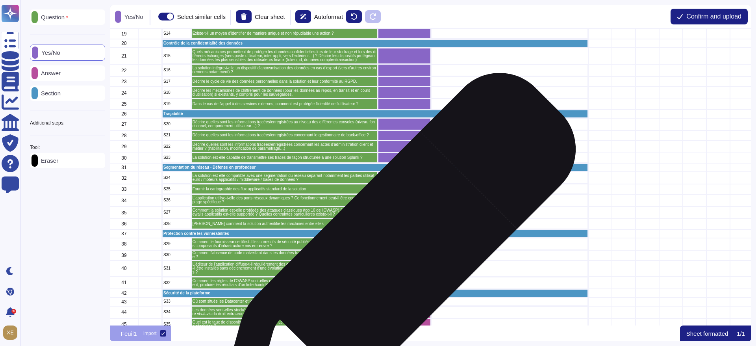
click at [392, 257] on div "grid" at bounding box center [404, 255] width 53 height 10
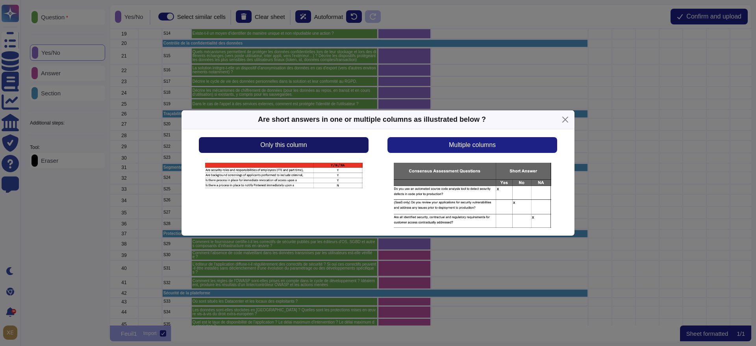
click at [338, 149] on button "Only this column" at bounding box center [284, 145] width 170 height 16
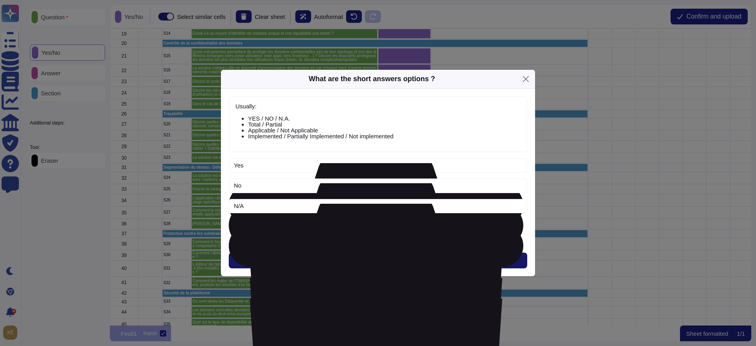
click at [378, 258] on span "Next" at bounding box center [378, 260] width 13 height 6
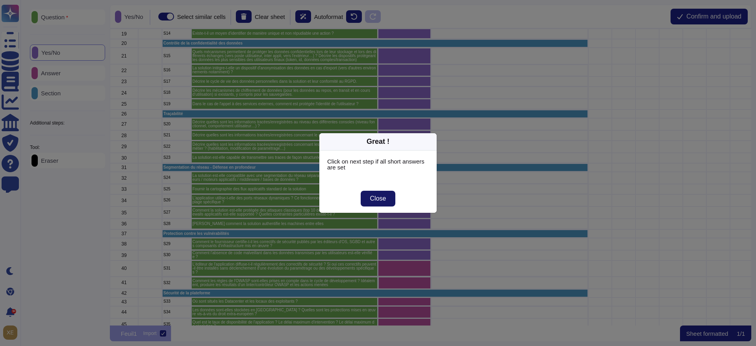
click at [383, 201] on span "Close" at bounding box center [378, 198] width 16 height 6
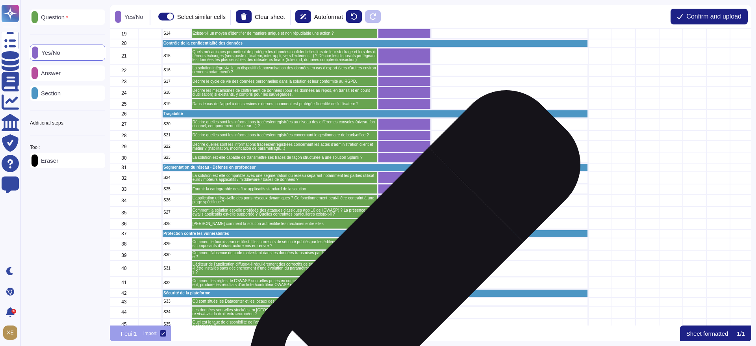
click at [402, 270] on div "grid" at bounding box center [404, 268] width 53 height 16
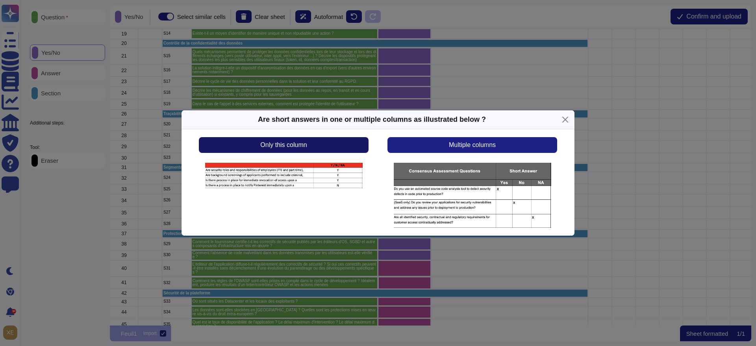
click at [342, 149] on button "Only this column" at bounding box center [284, 145] width 170 height 16
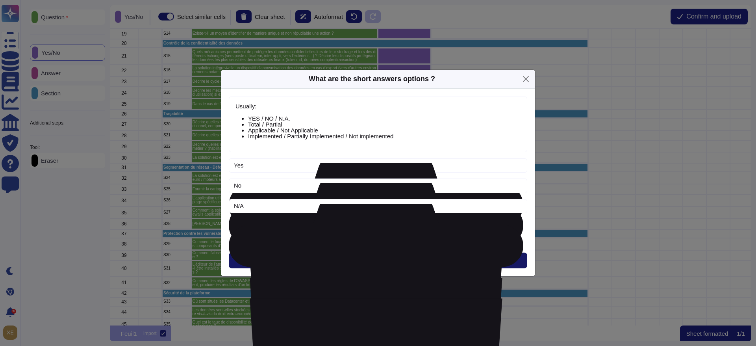
click at [372, 258] on span "Next" at bounding box center [378, 260] width 13 height 6
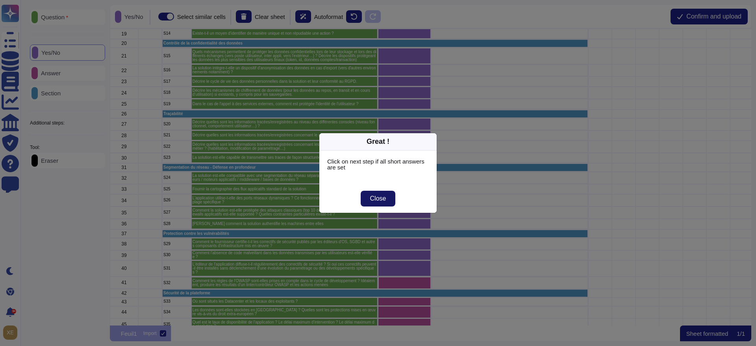
click at [378, 199] on span "Close" at bounding box center [378, 198] width 16 height 6
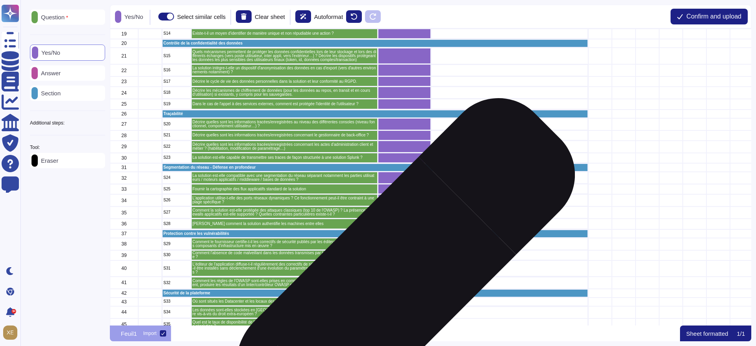
click at [391, 283] on div "grid" at bounding box center [404, 283] width 53 height 12
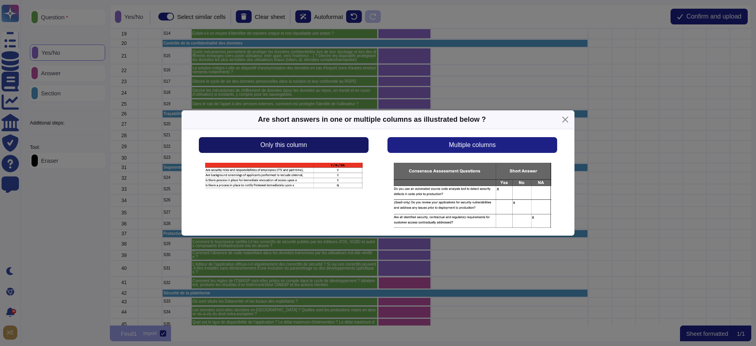
click at [339, 143] on button "Only this column" at bounding box center [284, 145] width 170 height 16
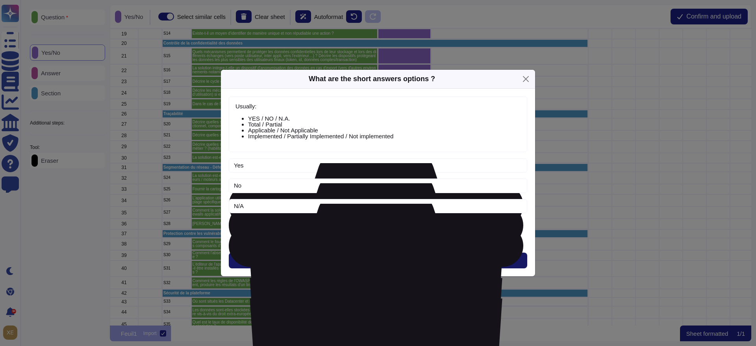
click at [366, 262] on button "Next" at bounding box center [378, 261] width 299 height 16
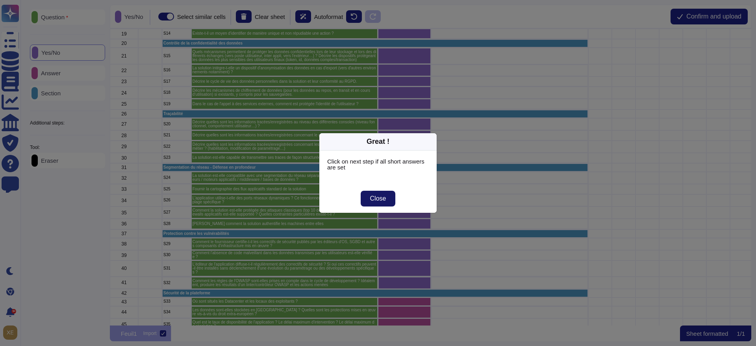
click at [374, 201] on span "Close" at bounding box center [378, 198] width 16 height 6
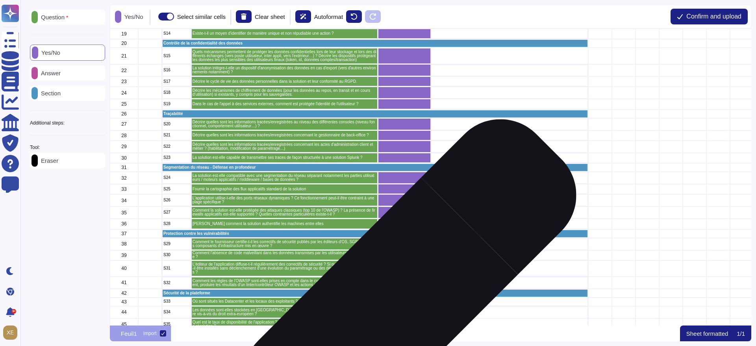
click at [393, 303] on div "grid" at bounding box center [404, 301] width 53 height 9
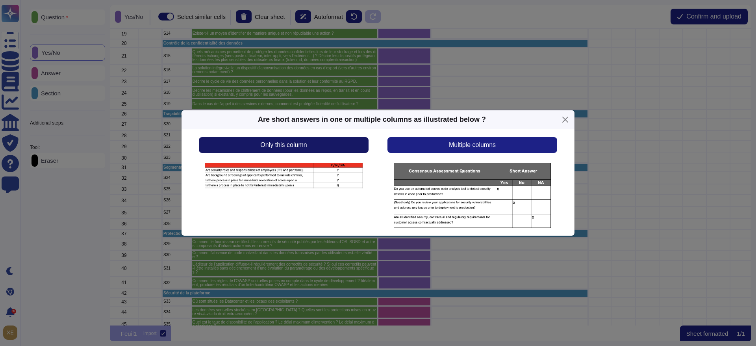
click at [328, 142] on button "Only this column" at bounding box center [284, 145] width 170 height 16
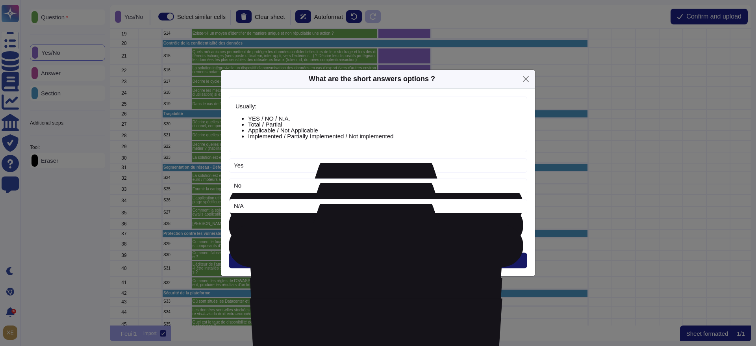
click at [347, 260] on button "Next" at bounding box center [378, 261] width 299 height 16
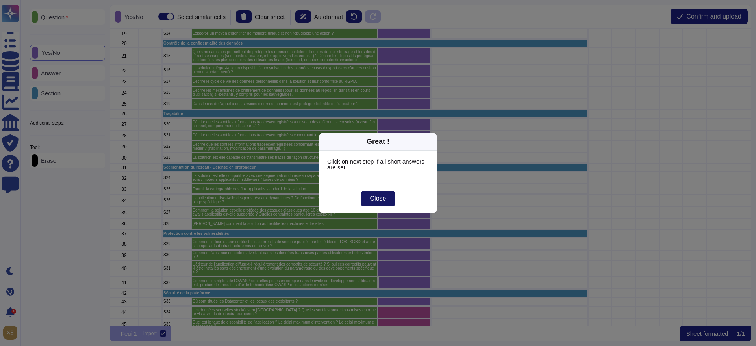
click at [368, 202] on button "Close" at bounding box center [378, 199] width 35 height 16
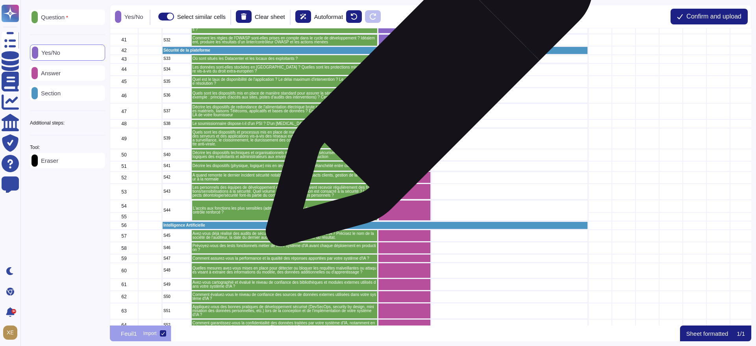
scroll to position [468, 0]
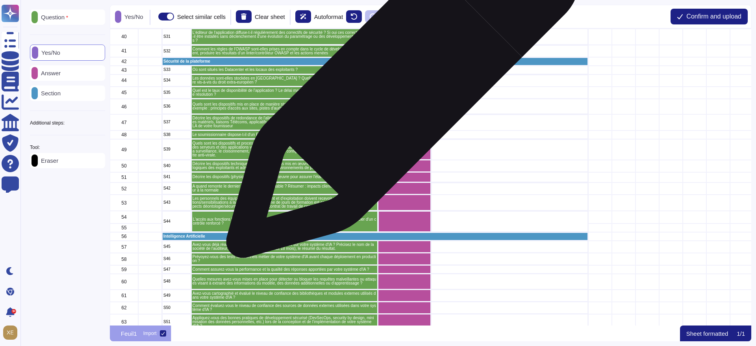
click at [400, 85] on div "grid" at bounding box center [404, 80] width 53 height 12
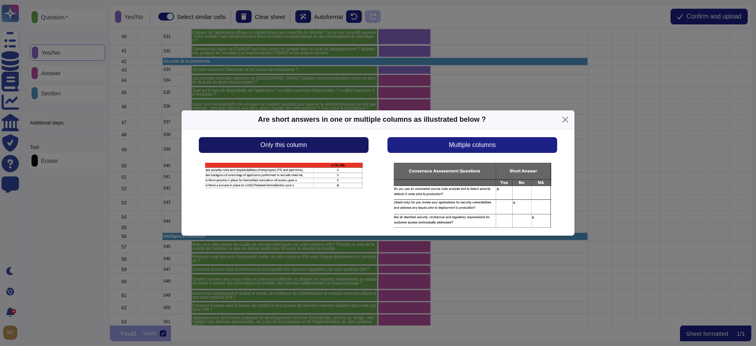
click at [355, 138] on button "Only this column" at bounding box center [284, 145] width 170 height 16
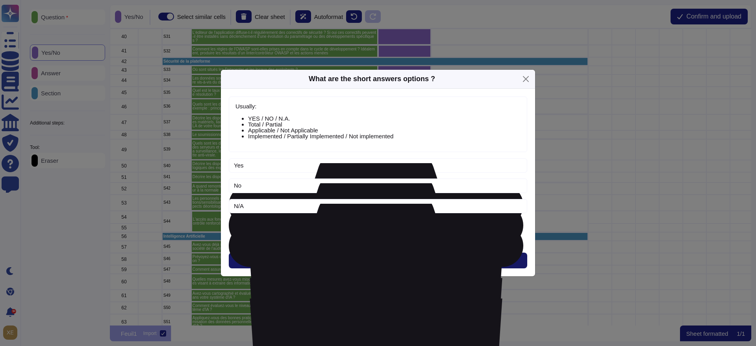
click at [383, 261] on span "Next" at bounding box center [378, 260] width 13 height 6
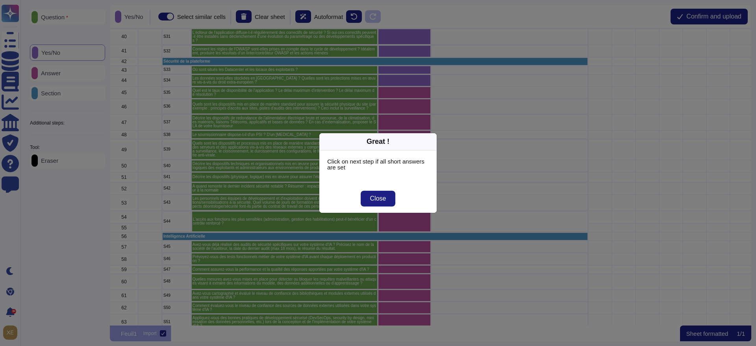
drag, startPoint x: 383, startPoint y: 197, endPoint x: 392, endPoint y: 132, distance: 65.6
click at [383, 196] on span "Close" at bounding box center [378, 198] width 16 height 6
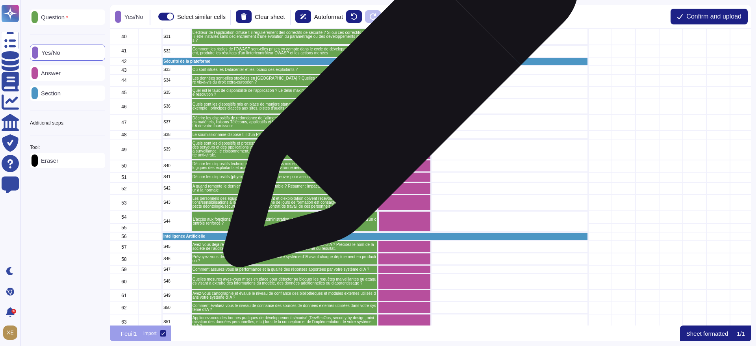
click at [398, 93] on div "grid" at bounding box center [404, 93] width 53 height 12
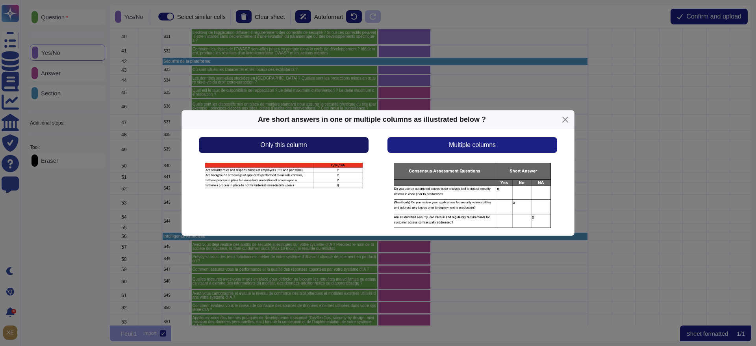
click at [338, 145] on button "Only this column" at bounding box center [284, 145] width 170 height 16
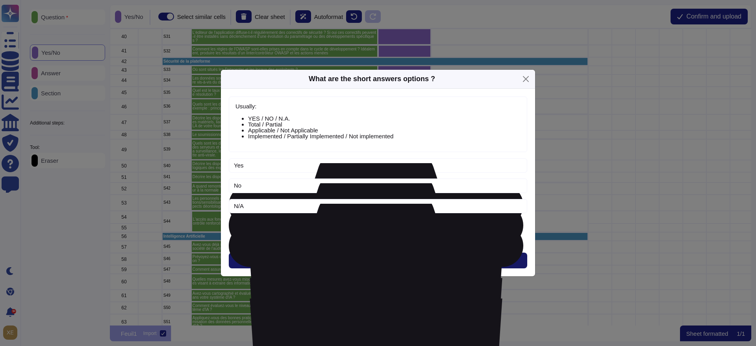
click at [360, 263] on button "Next" at bounding box center [378, 261] width 299 height 16
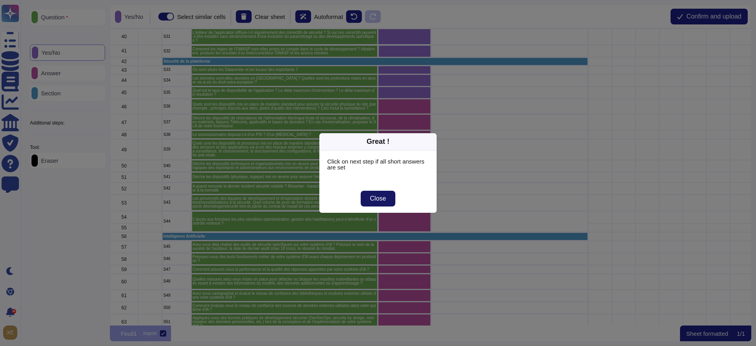
click at [370, 202] on span "Close" at bounding box center [378, 198] width 16 height 6
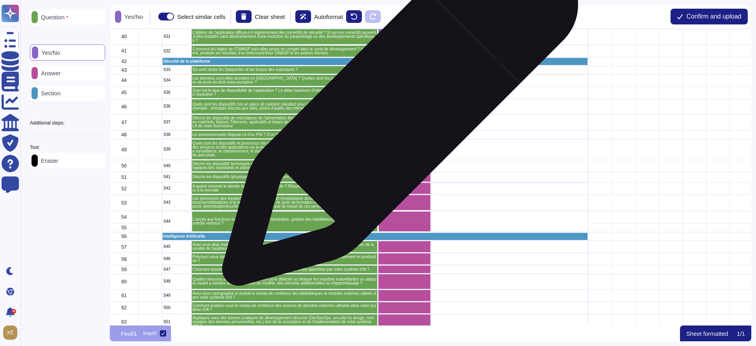
click at [397, 113] on div "grid" at bounding box center [404, 107] width 53 height 16
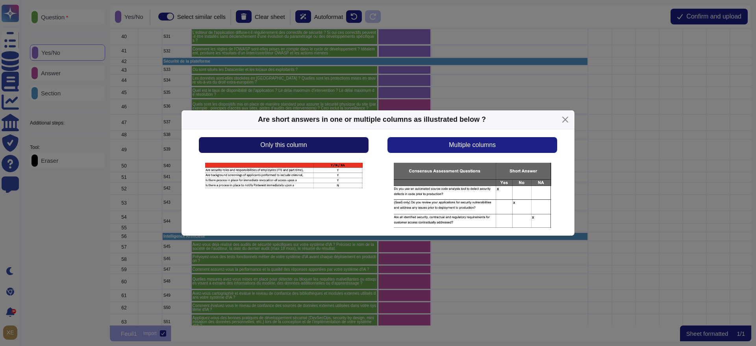
click at [357, 144] on button "Only this column" at bounding box center [284, 145] width 170 height 16
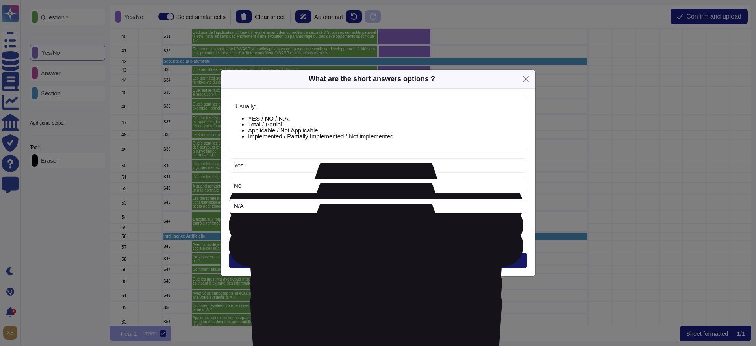
click at [371, 265] on button "Next" at bounding box center [378, 261] width 299 height 16
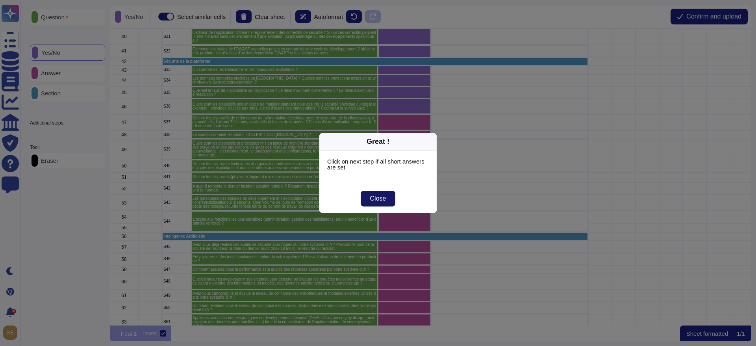
click at [370, 202] on span "Close" at bounding box center [378, 198] width 16 height 6
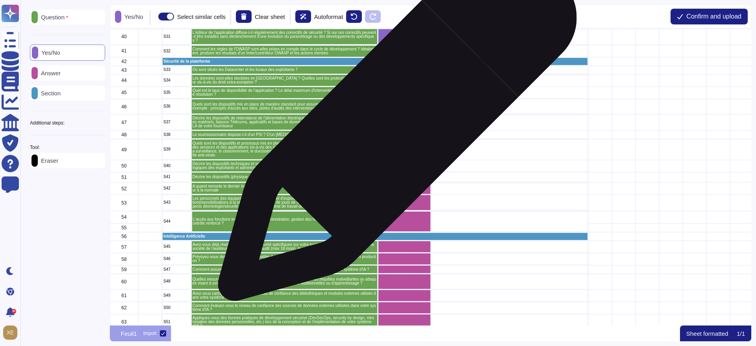
click at [394, 125] on div "grid" at bounding box center [404, 122] width 53 height 16
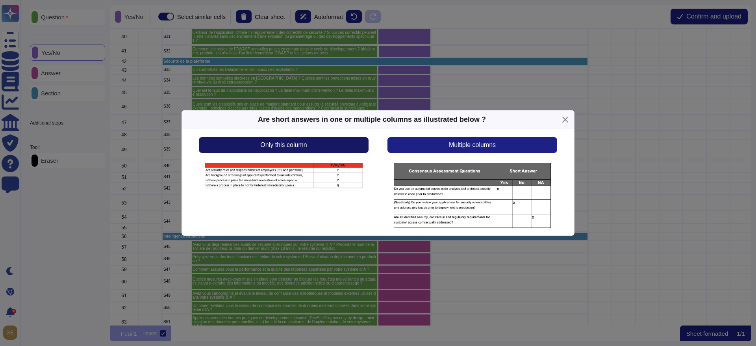
click at [360, 145] on button "Only this column" at bounding box center [284, 145] width 170 height 16
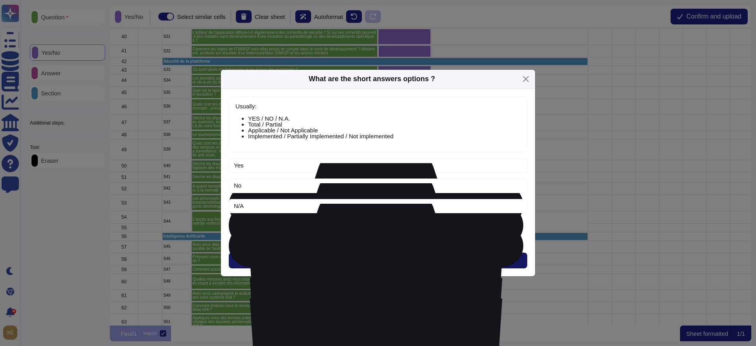
click at [372, 255] on button "Next" at bounding box center [378, 261] width 299 height 16
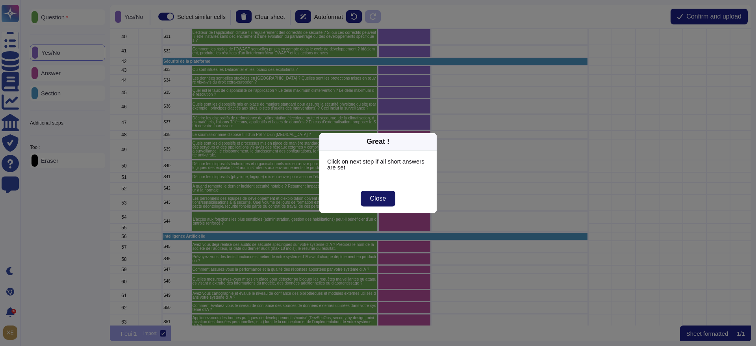
click at [372, 198] on span "Close" at bounding box center [378, 198] width 16 height 6
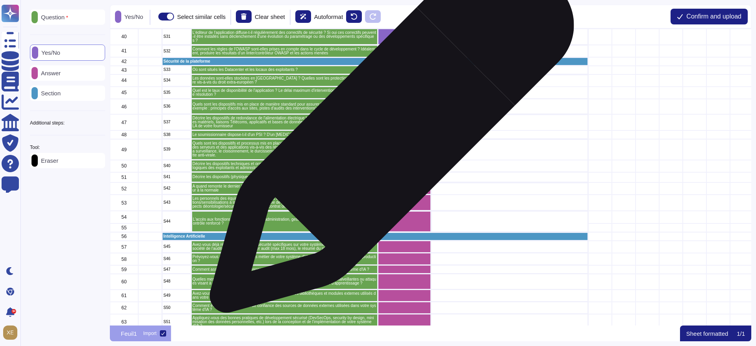
click at [389, 134] on div "grid" at bounding box center [404, 134] width 53 height 9
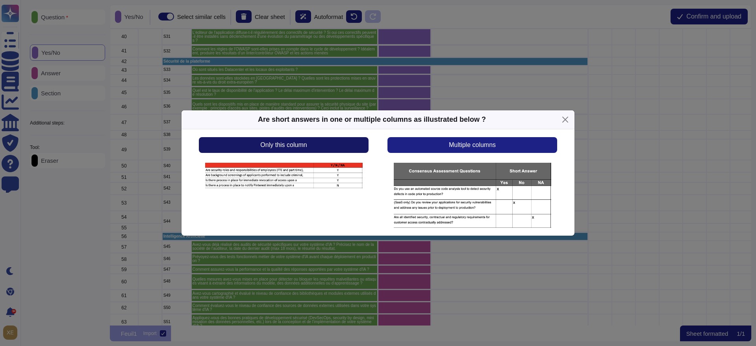
click at [355, 143] on button "Only this column" at bounding box center [284, 145] width 170 height 16
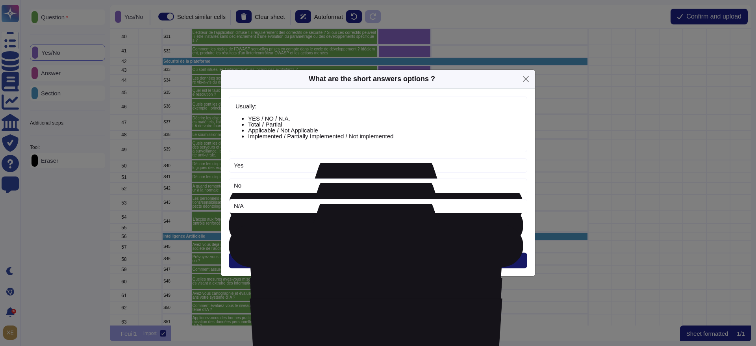
click at [372, 256] on button "Next" at bounding box center [378, 261] width 299 height 16
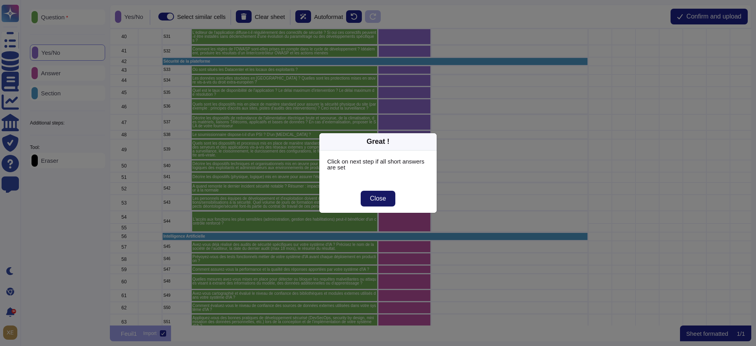
click at [370, 200] on span "Close" at bounding box center [378, 198] width 16 height 6
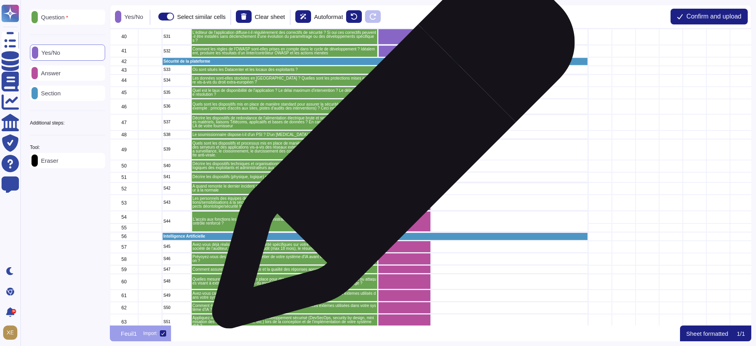
click at [390, 151] on div "grid" at bounding box center [404, 149] width 53 height 21
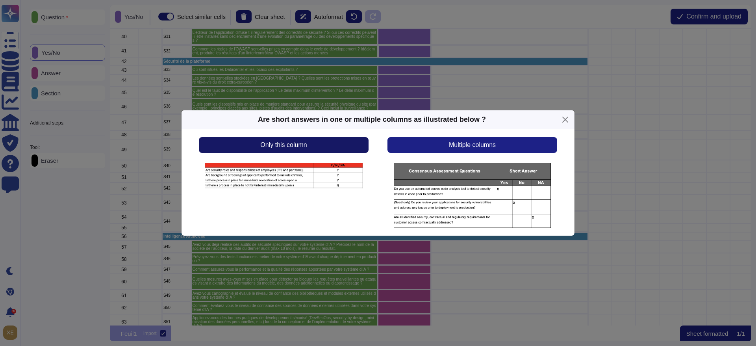
click at [347, 149] on button "Only this column" at bounding box center [284, 145] width 170 height 16
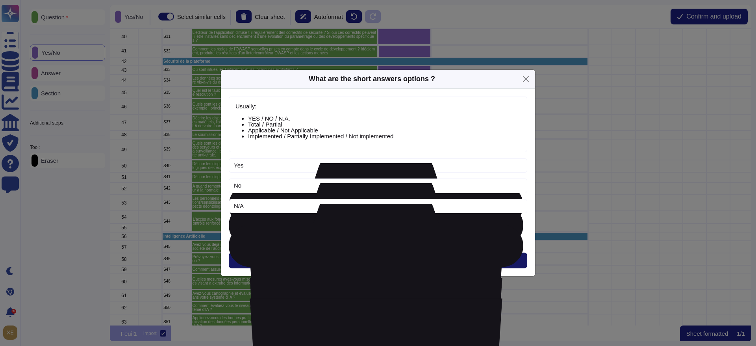
click at [370, 258] on button "Next" at bounding box center [378, 261] width 299 height 16
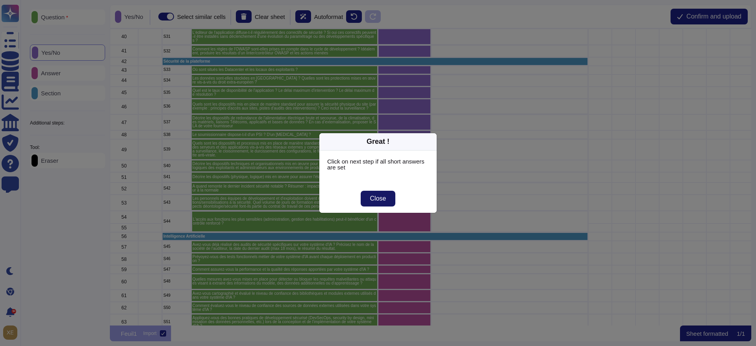
click at [373, 199] on span "Close" at bounding box center [378, 198] width 16 height 6
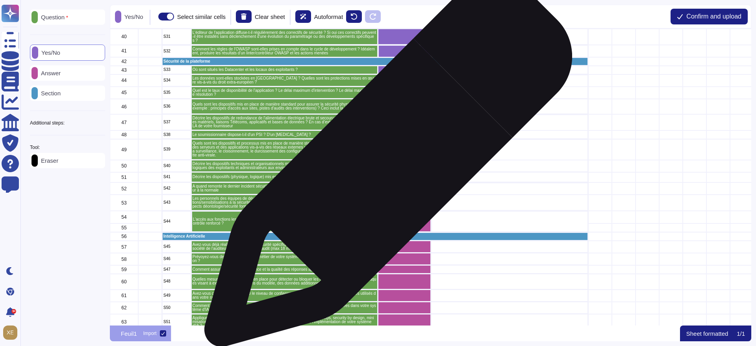
click at [385, 167] on div "grid" at bounding box center [404, 166] width 53 height 12
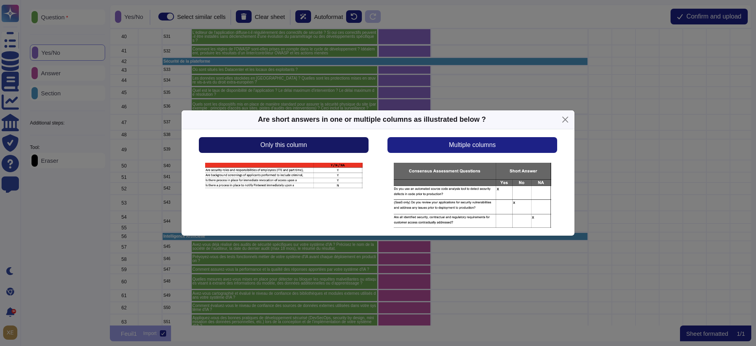
click at [346, 147] on button "Only this column" at bounding box center [284, 145] width 170 height 16
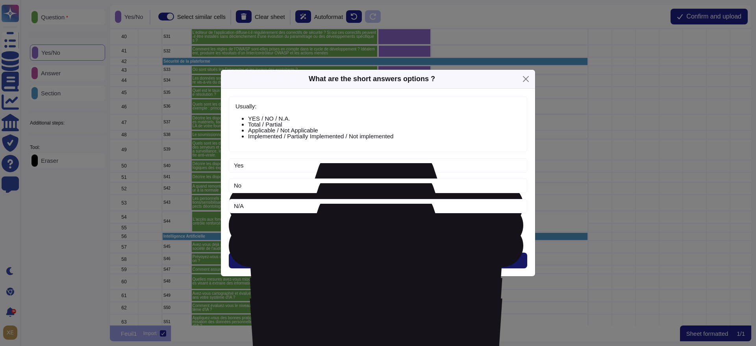
click at [354, 253] on button "Next" at bounding box center [378, 261] width 299 height 16
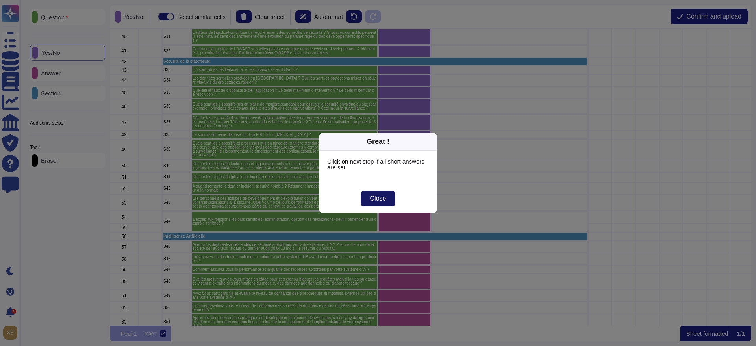
click at [368, 201] on button "Close" at bounding box center [378, 199] width 35 height 16
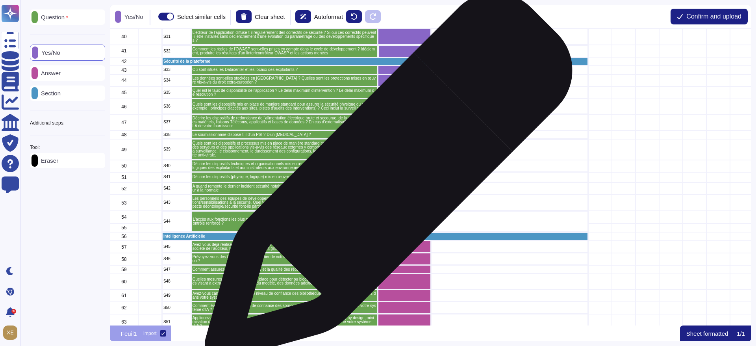
click at [386, 180] on div "grid" at bounding box center [404, 177] width 53 height 10
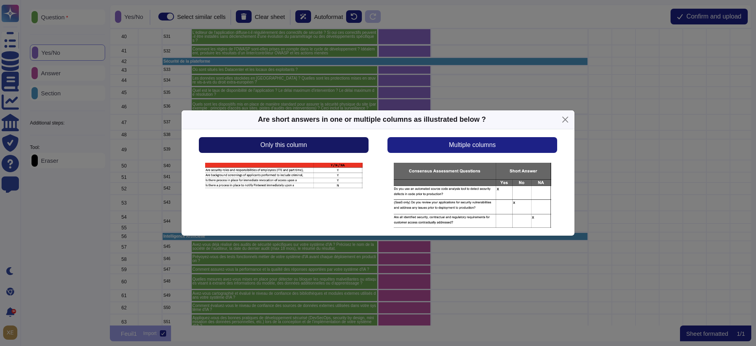
click at [326, 143] on button "Only this column" at bounding box center [284, 145] width 170 height 16
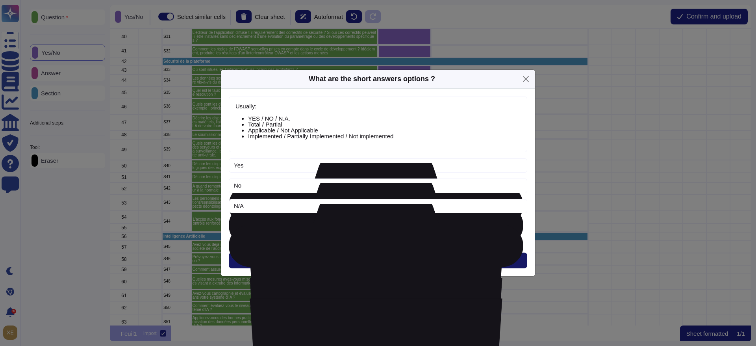
click at [357, 260] on button "Next" at bounding box center [378, 261] width 299 height 16
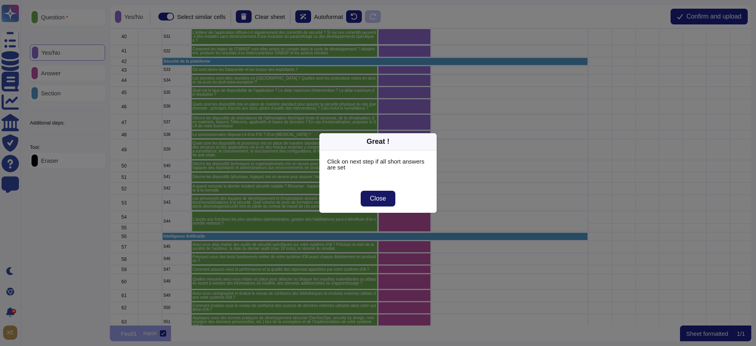
click at [372, 195] on span "Close" at bounding box center [378, 198] width 16 height 6
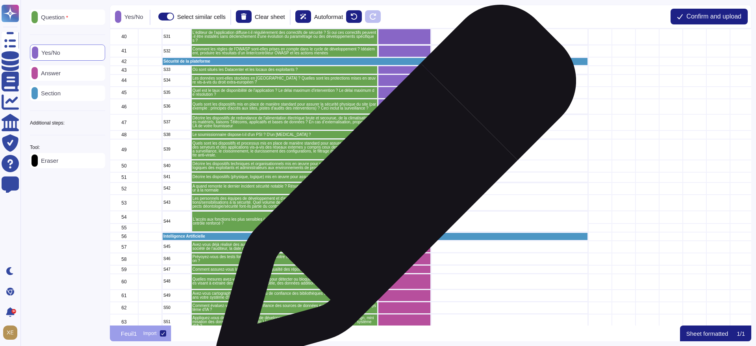
click at [393, 188] on div "grid" at bounding box center [404, 188] width 53 height 12
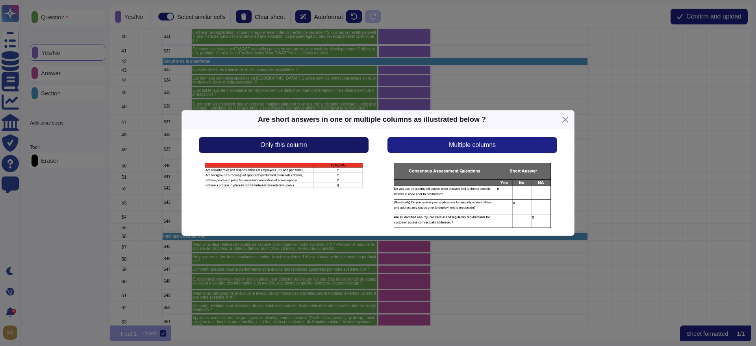
click at [346, 143] on button "Only this column" at bounding box center [284, 145] width 170 height 16
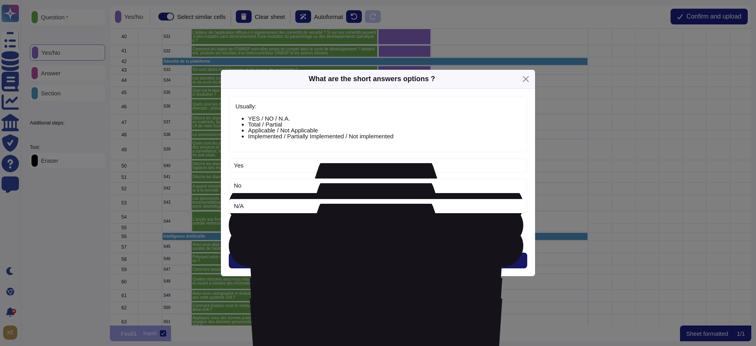
click at [373, 256] on button "Next" at bounding box center [378, 261] width 299 height 16
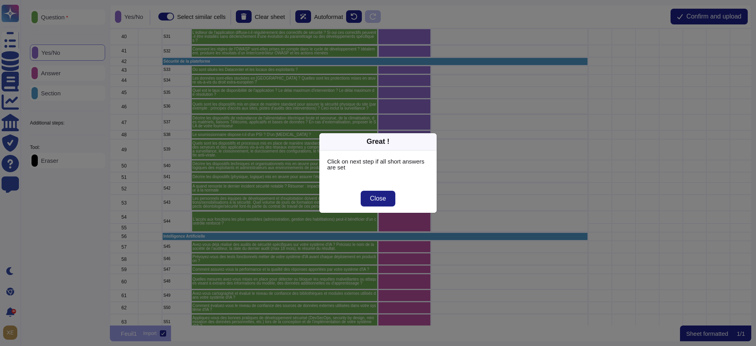
drag, startPoint x: 385, startPoint y: 193, endPoint x: 391, endPoint y: 199, distance: 8.1
click at [385, 195] on button "Close" at bounding box center [378, 199] width 35 height 16
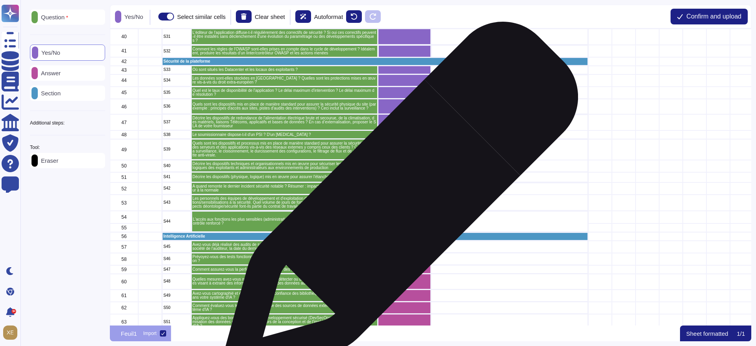
click at [397, 204] on div "grid" at bounding box center [404, 203] width 53 height 16
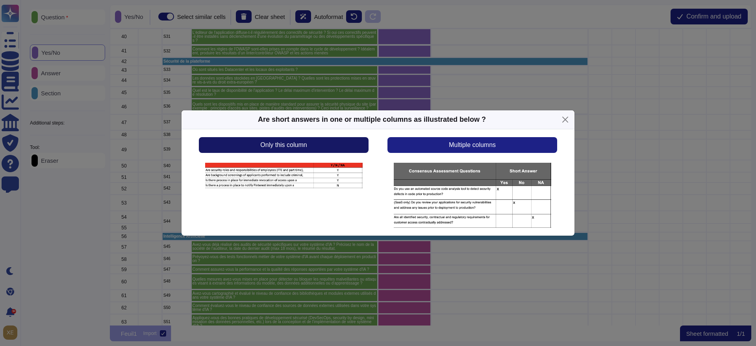
click at [344, 146] on button "Only this column" at bounding box center [284, 145] width 170 height 16
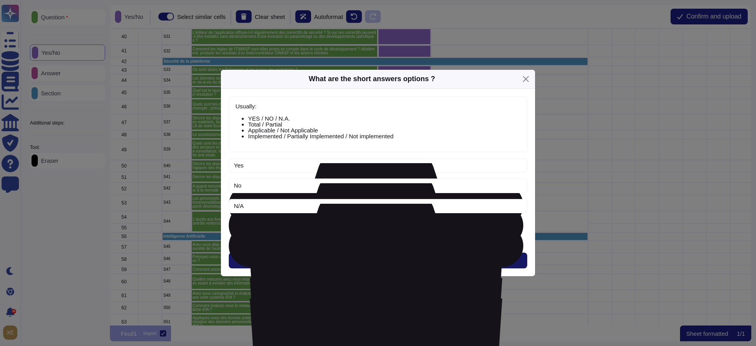
click at [403, 258] on button "Next" at bounding box center [378, 261] width 299 height 16
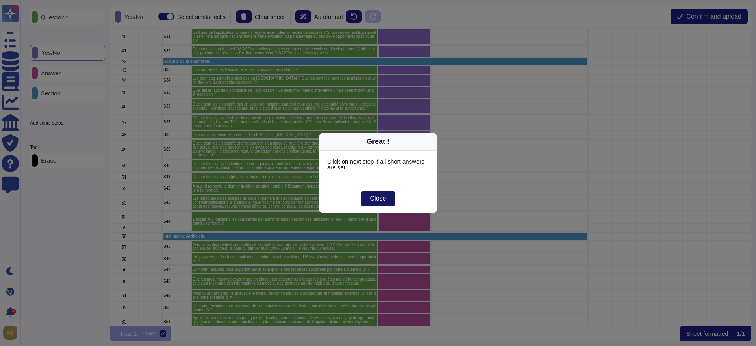
click at [383, 198] on span "Close" at bounding box center [378, 198] width 16 height 6
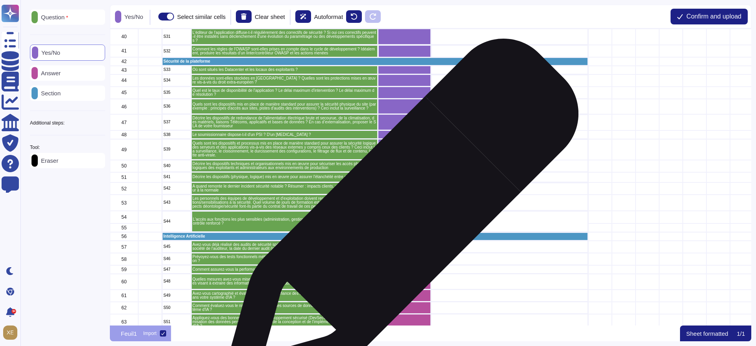
click at [398, 221] on div "grid" at bounding box center [404, 221] width 53 height 21
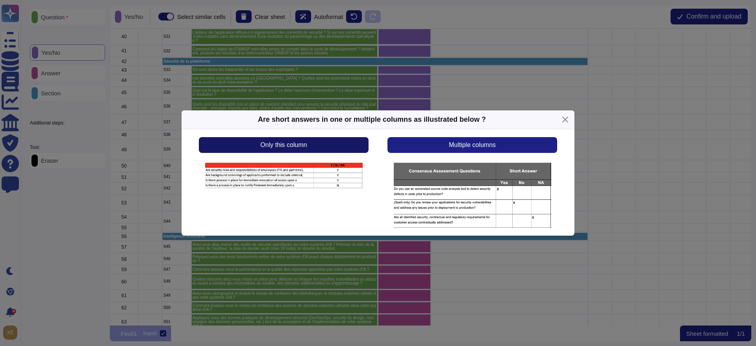
click at [323, 143] on button "Only this column" at bounding box center [284, 145] width 170 height 16
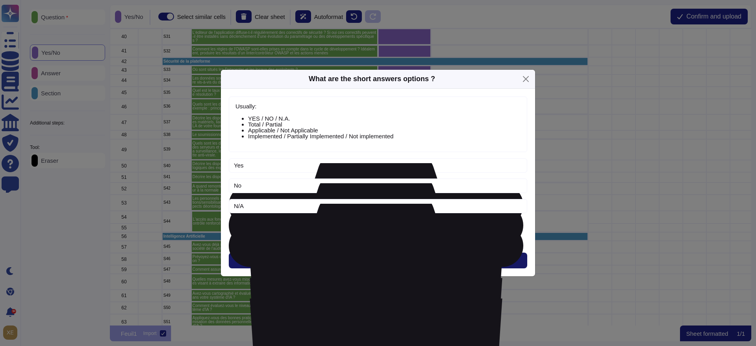
click at [363, 258] on button "Next" at bounding box center [378, 261] width 299 height 16
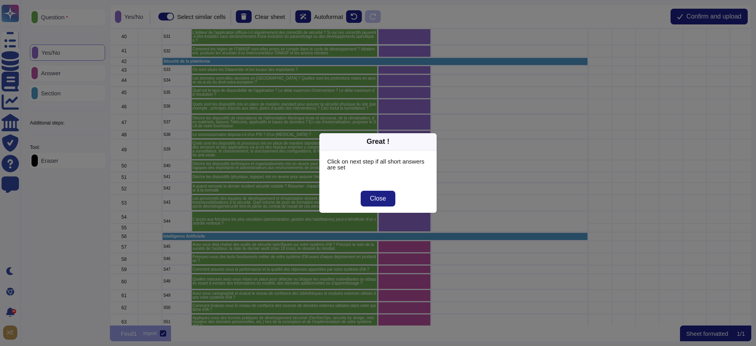
click at [395, 248] on div "Great ! Click on next step if all short answers are set Close" at bounding box center [378, 173] width 756 height 346
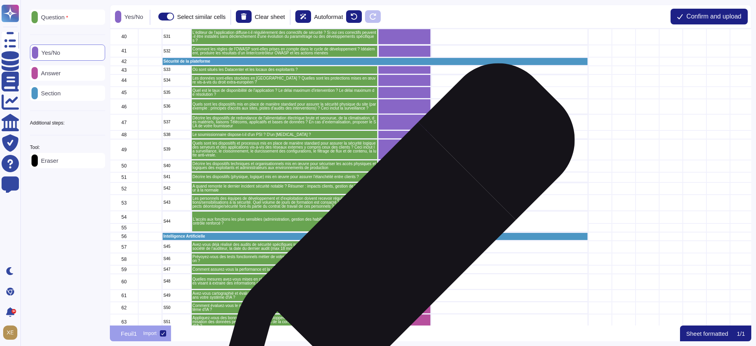
click at [390, 249] on div "grid" at bounding box center [404, 247] width 53 height 12
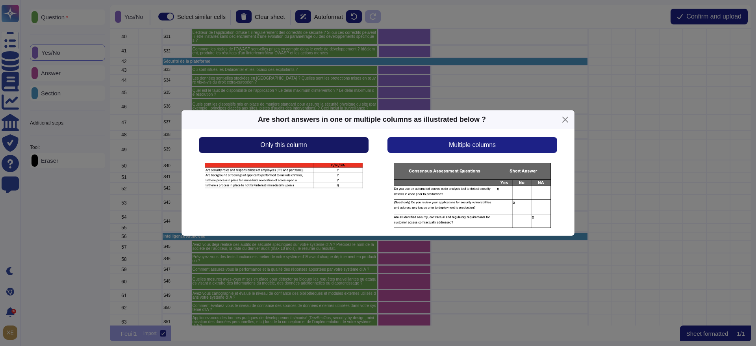
click at [331, 145] on button "Only this column" at bounding box center [284, 145] width 170 height 16
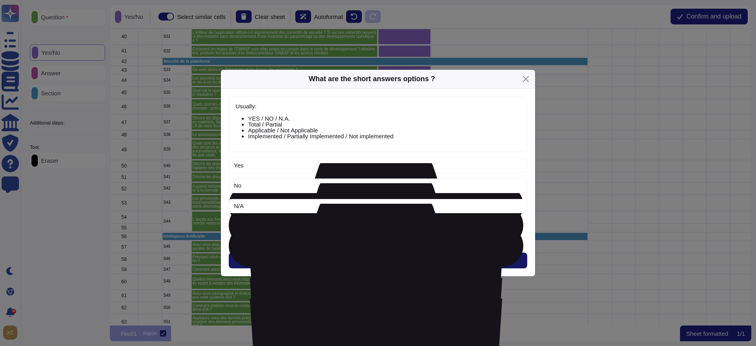
click at [372, 259] on span "Next" at bounding box center [378, 260] width 13 height 6
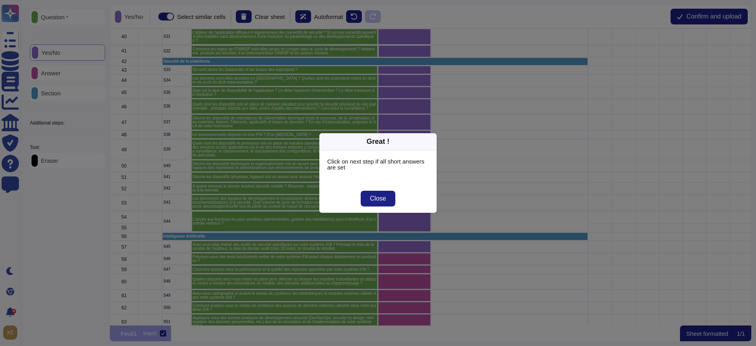
click at [391, 266] on div "Great ! Click on next step if all short answers are set Close" at bounding box center [378, 173] width 756 height 346
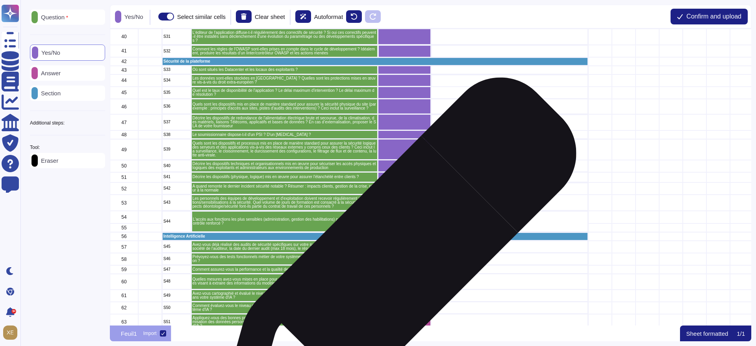
click at [394, 261] on div "grid" at bounding box center [404, 259] width 53 height 12
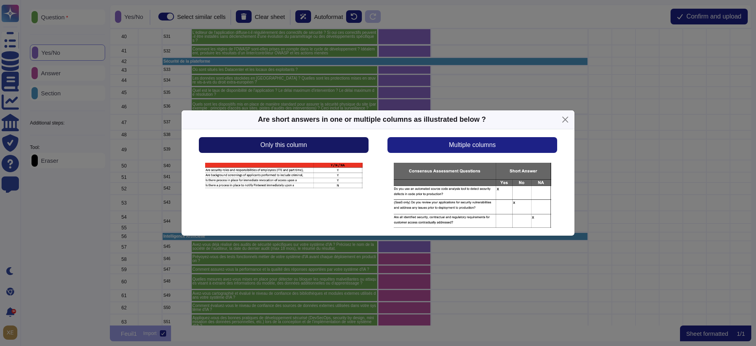
click at [327, 150] on button "Only this column" at bounding box center [284, 145] width 170 height 16
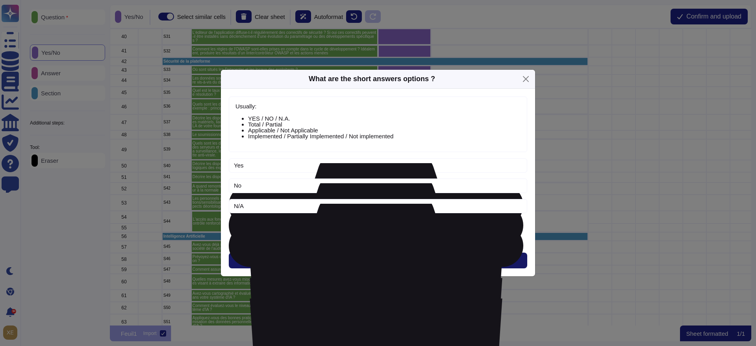
click at [370, 257] on button "Next" at bounding box center [378, 261] width 299 height 16
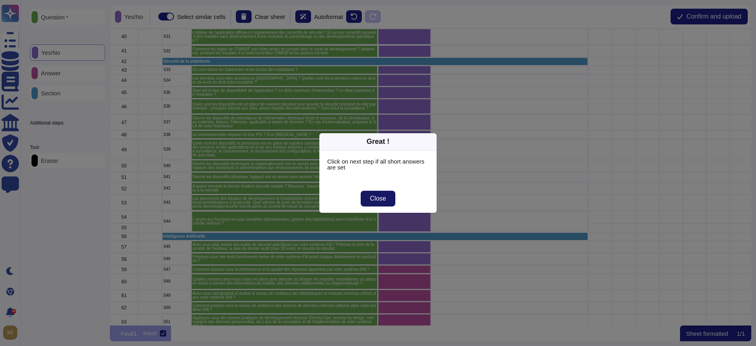
click at [373, 200] on span "Close" at bounding box center [378, 198] width 16 height 6
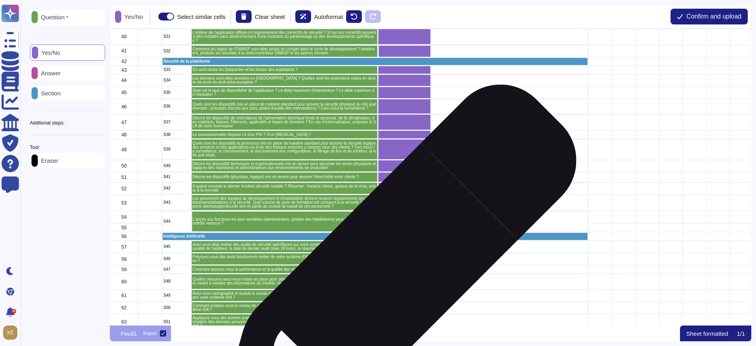
click at [394, 270] on div "grid" at bounding box center [404, 269] width 53 height 9
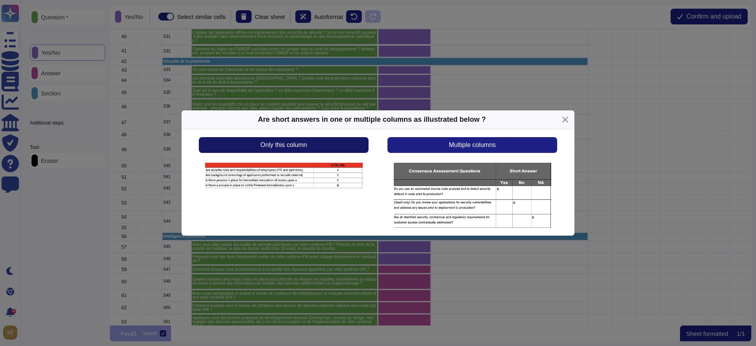
click at [334, 148] on button "Only this column" at bounding box center [284, 145] width 170 height 16
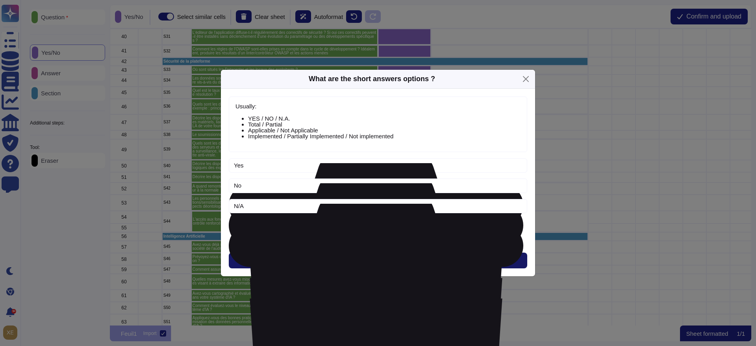
click at [355, 256] on button "Next" at bounding box center [378, 261] width 299 height 16
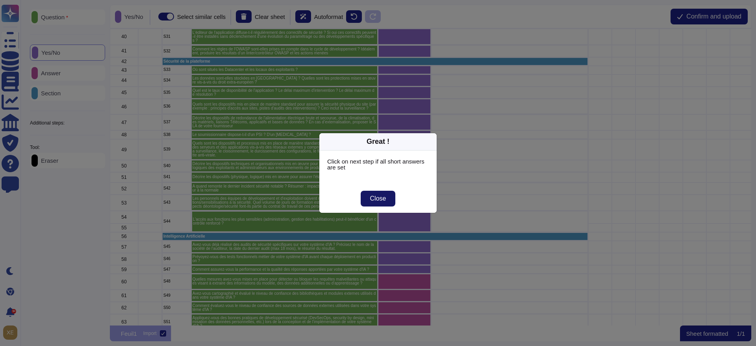
click at [374, 204] on button "Close" at bounding box center [378, 199] width 35 height 16
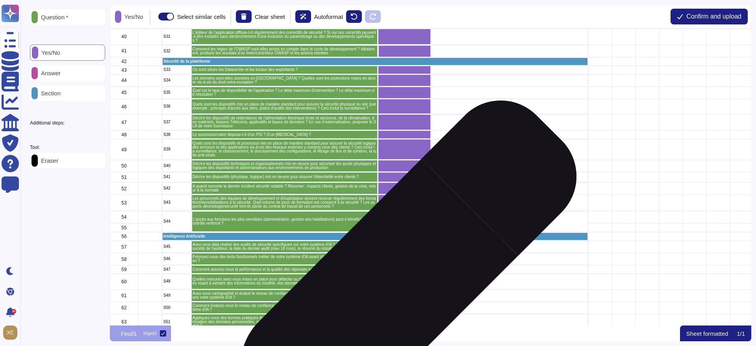
click at [394, 284] on div "grid" at bounding box center [404, 282] width 53 height 16
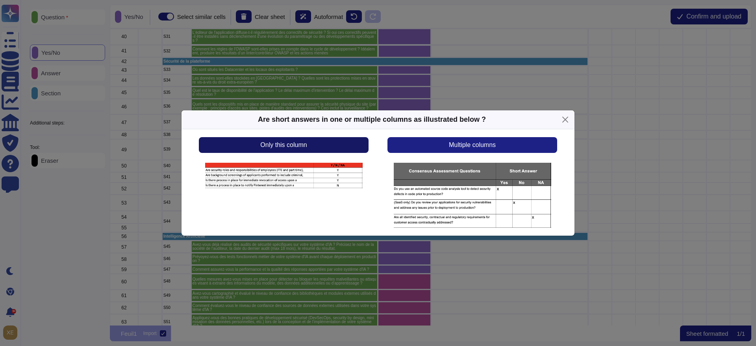
click at [333, 142] on button "Only this column" at bounding box center [284, 145] width 170 height 16
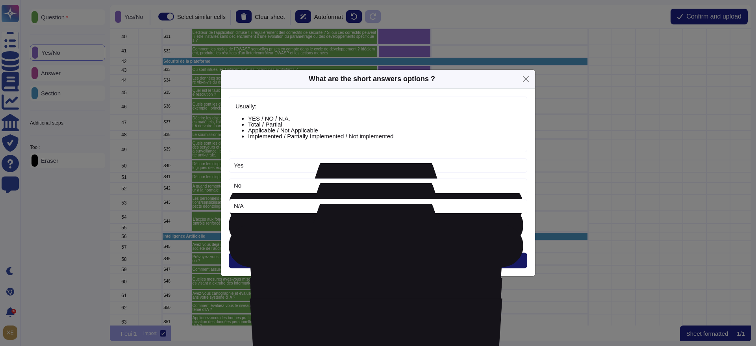
click at [364, 261] on button "Next" at bounding box center [378, 261] width 299 height 16
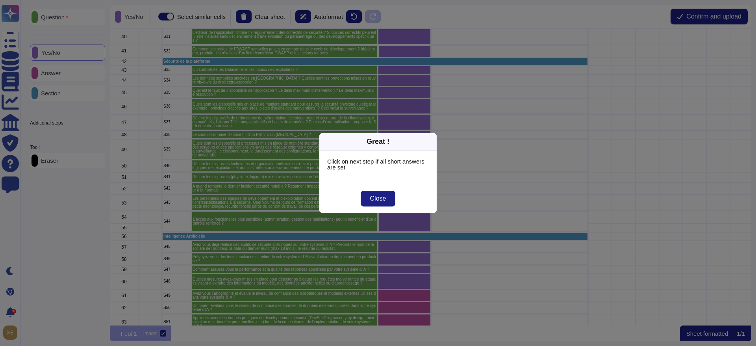
drag, startPoint x: 374, startPoint y: 196, endPoint x: 394, endPoint y: 264, distance: 70.2
click at [374, 197] on span "Close" at bounding box center [378, 198] width 16 height 6
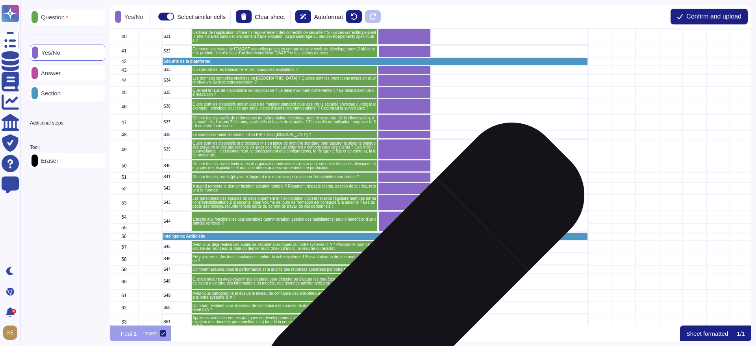
click at [409, 297] on div "grid" at bounding box center [404, 296] width 53 height 12
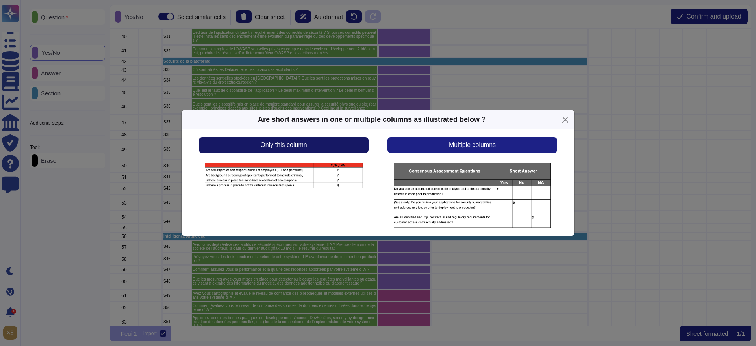
click at [329, 144] on button "Only this column" at bounding box center [284, 145] width 170 height 16
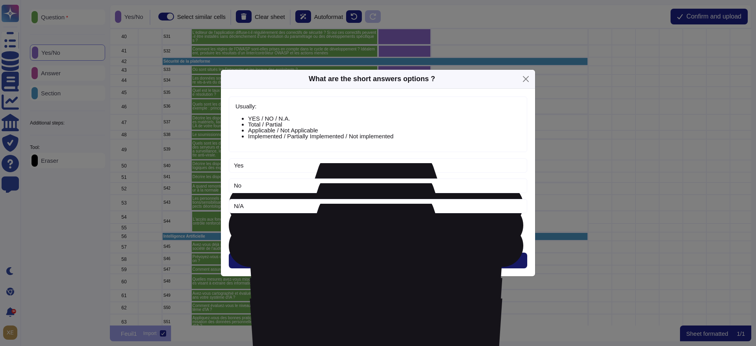
click at [346, 254] on button "Next" at bounding box center [378, 261] width 299 height 16
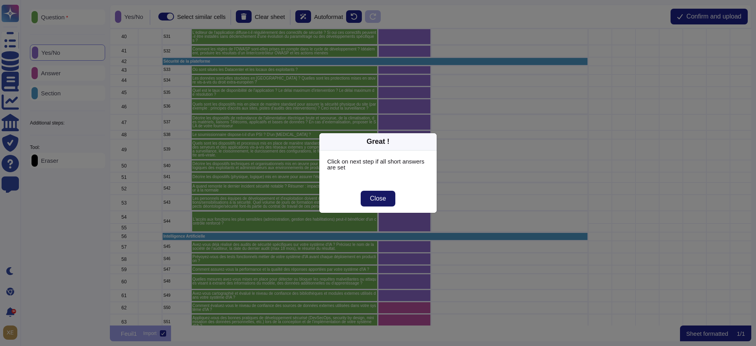
drag, startPoint x: 366, startPoint y: 199, endPoint x: 377, endPoint y: 264, distance: 65.1
click at [366, 201] on button "Close" at bounding box center [378, 199] width 35 height 16
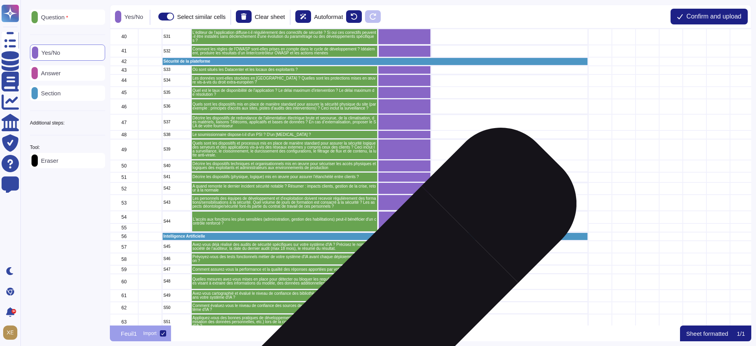
click at [394, 312] on div "grid" at bounding box center [404, 308] width 53 height 12
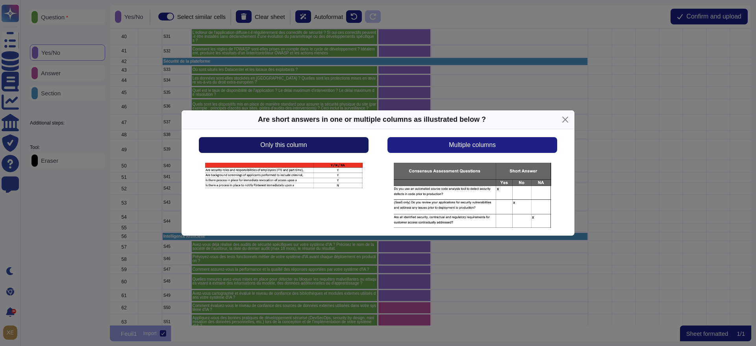
click at [321, 150] on button "Only this column" at bounding box center [284, 145] width 170 height 16
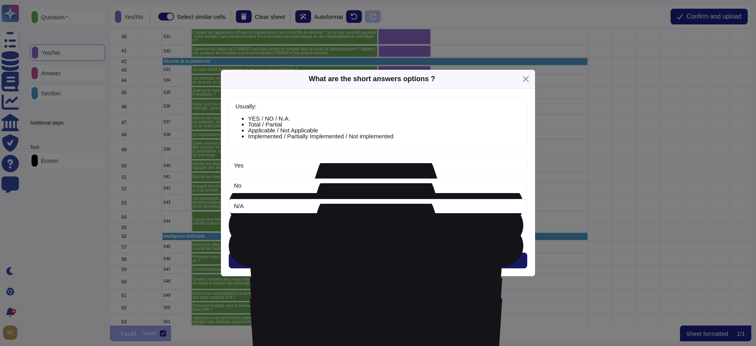
click at [367, 262] on button "Next" at bounding box center [378, 261] width 299 height 16
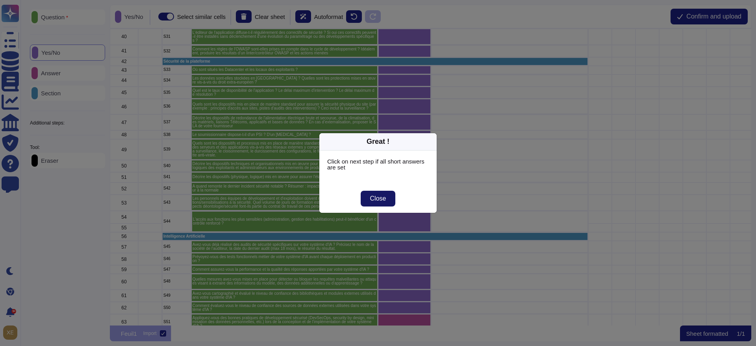
click at [373, 199] on span "Close" at bounding box center [378, 198] width 16 height 6
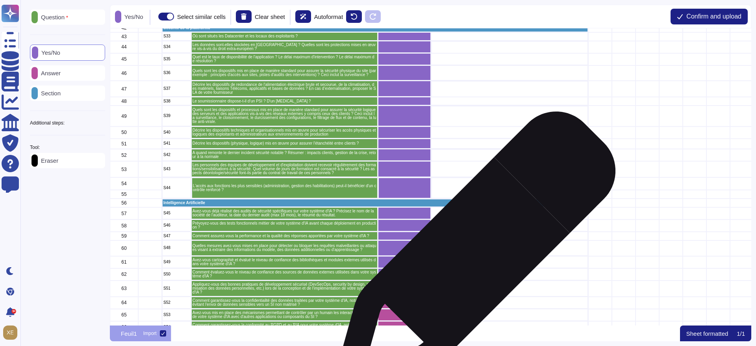
scroll to position [527, 0]
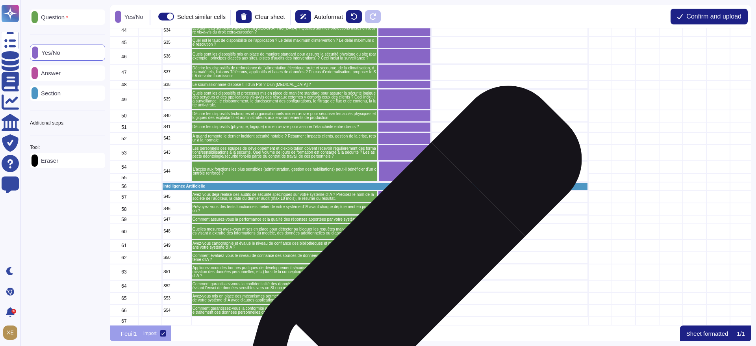
click at [405, 264] on div "grid" at bounding box center [404, 272] width 53 height 16
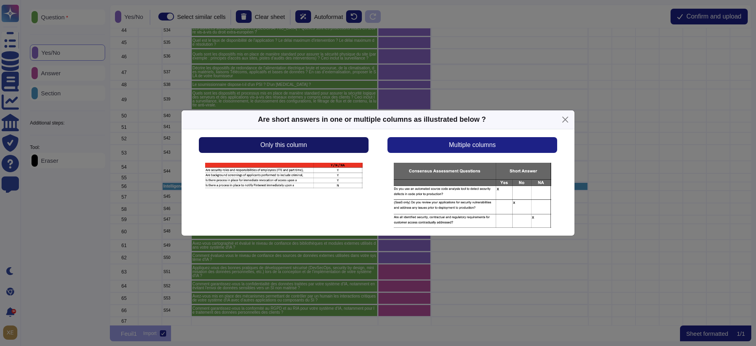
click at [341, 150] on button "Only this column" at bounding box center [284, 145] width 170 height 16
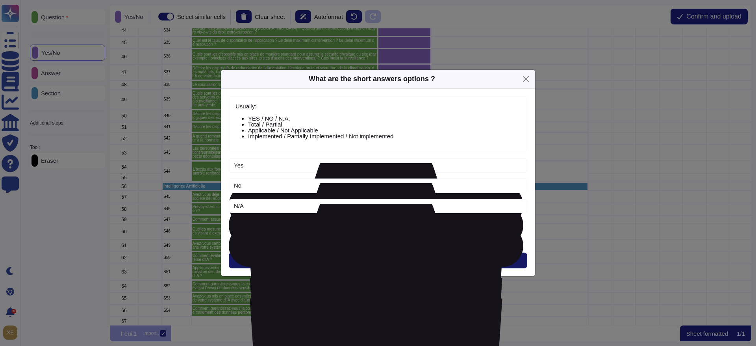
click at [372, 260] on span "Next" at bounding box center [378, 260] width 13 height 6
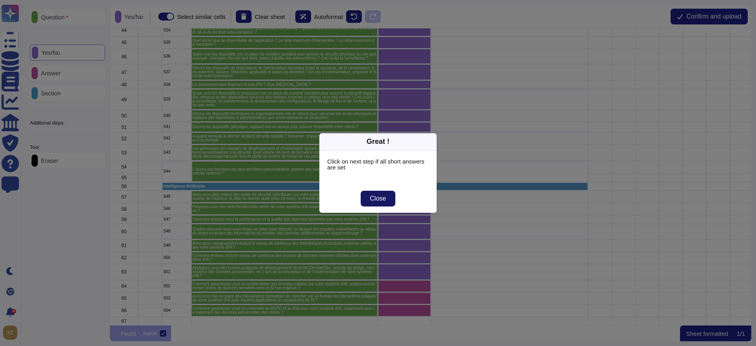
click at [376, 203] on button "Close" at bounding box center [378, 199] width 35 height 16
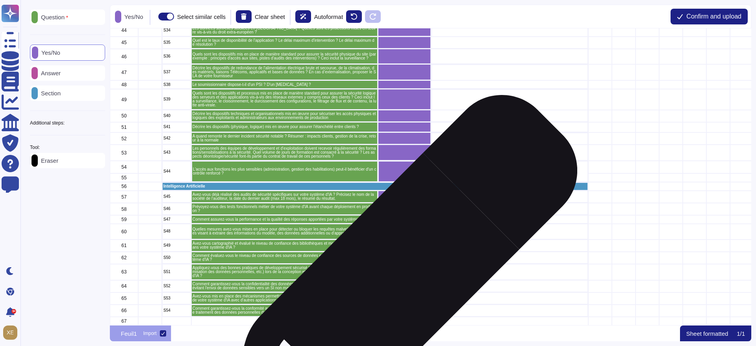
click at [396, 280] on div "grid" at bounding box center [404, 286] width 53 height 12
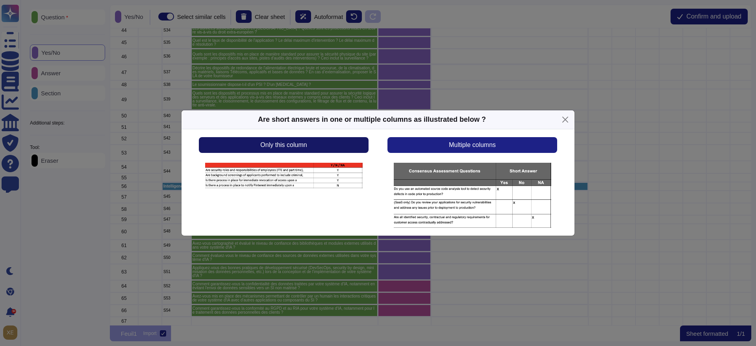
click at [329, 145] on button "Only this column" at bounding box center [284, 145] width 170 height 16
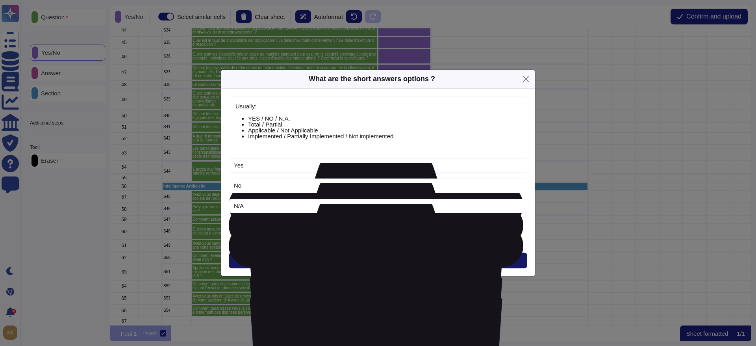
click at [366, 255] on button "Next" at bounding box center [378, 261] width 299 height 16
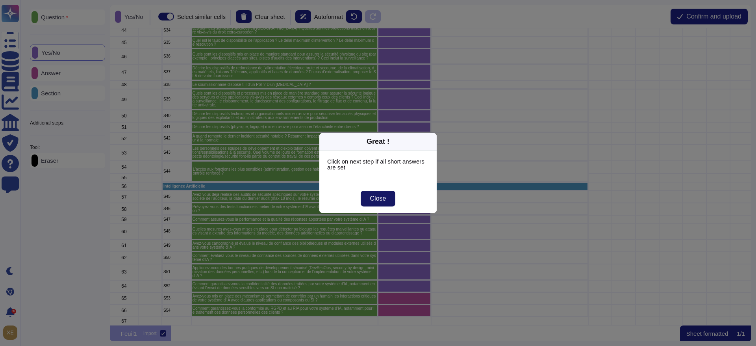
click at [368, 201] on button "Close" at bounding box center [378, 199] width 35 height 16
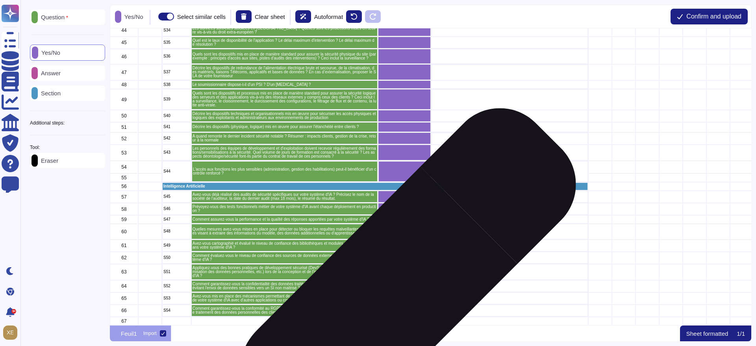
click at [393, 293] on div "grid" at bounding box center [404, 298] width 53 height 12
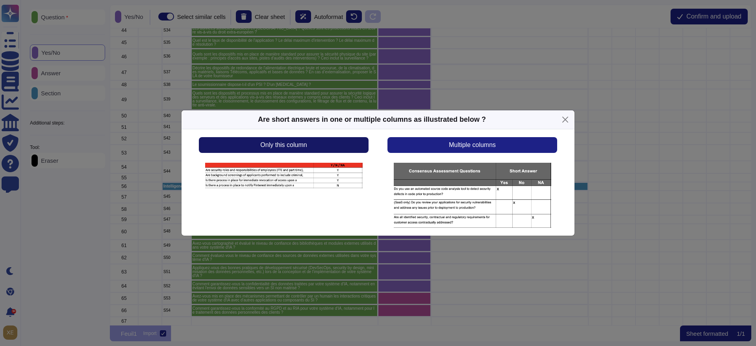
drag, startPoint x: 325, startPoint y: 141, endPoint x: 325, endPoint y: 146, distance: 4.7
click at [325, 146] on button "Only this column" at bounding box center [284, 145] width 170 height 16
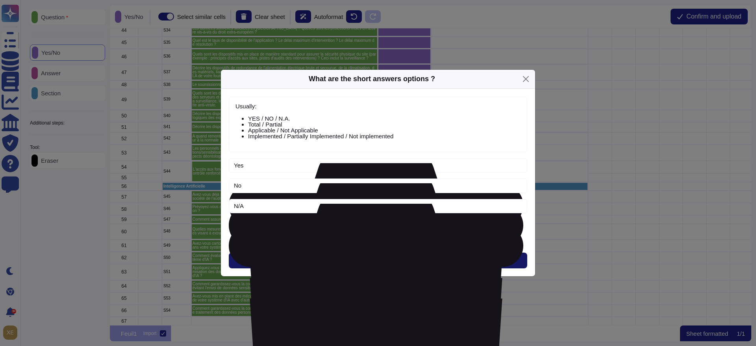
click at [356, 258] on button "Next" at bounding box center [378, 261] width 299 height 16
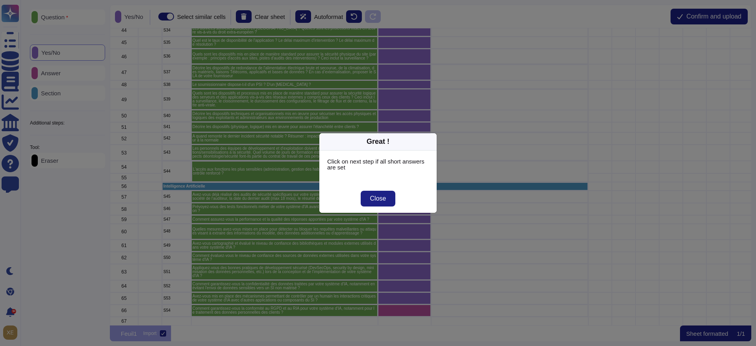
drag, startPoint x: 366, startPoint y: 199, endPoint x: 369, endPoint y: 212, distance: 13.6
click at [367, 202] on button "Close" at bounding box center [378, 199] width 35 height 16
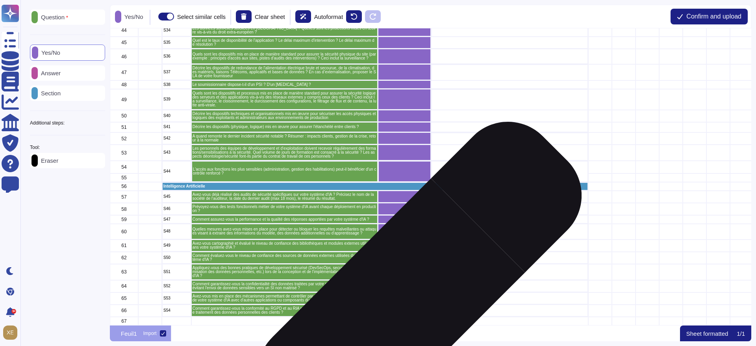
click at [404, 305] on div "grid" at bounding box center [404, 311] width 53 height 12
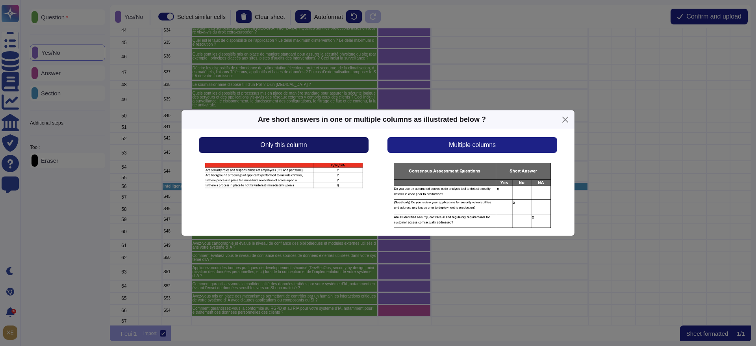
click at [323, 149] on button "Only this column" at bounding box center [284, 145] width 170 height 16
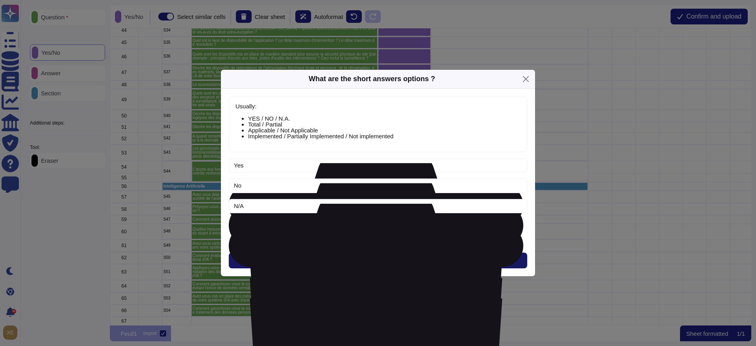
click at [365, 255] on button "Next" at bounding box center [378, 261] width 299 height 16
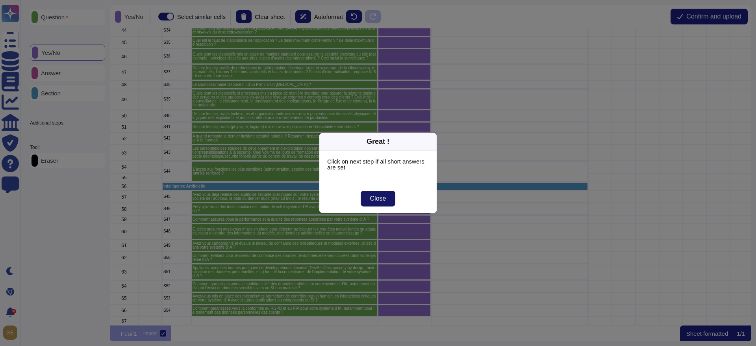
click at [374, 198] on span "Close" at bounding box center [378, 198] width 16 height 6
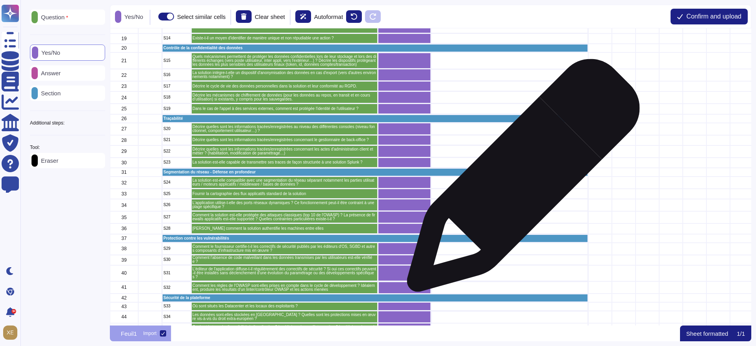
scroll to position [0, 0]
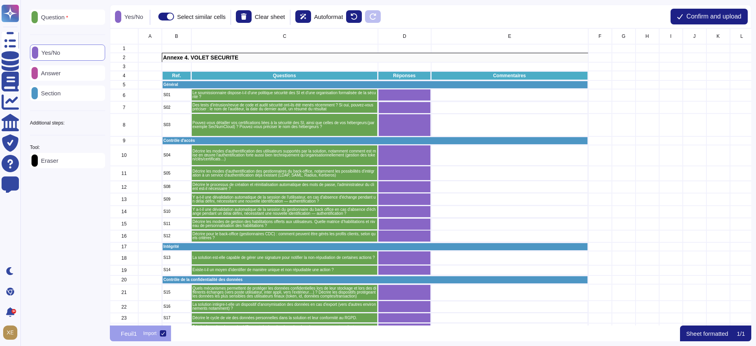
click at [57, 71] on p "Answer" at bounding box center [49, 73] width 23 height 6
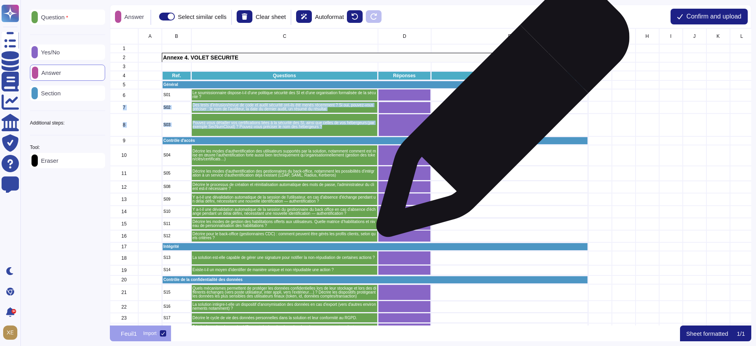
drag, startPoint x: 498, startPoint y: 97, endPoint x: 500, endPoint y: 114, distance: 17.8
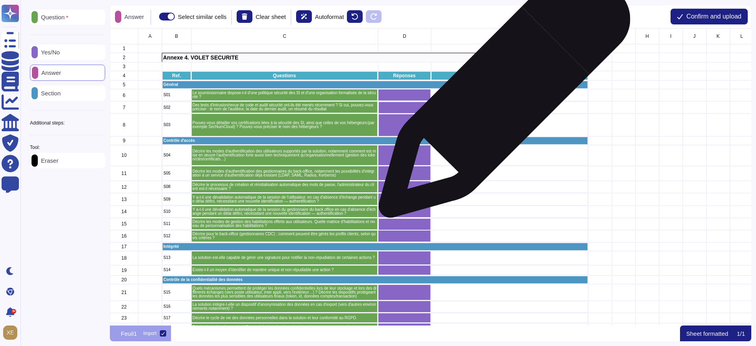
click at [502, 96] on div "grid" at bounding box center [509, 95] width 157 height 12
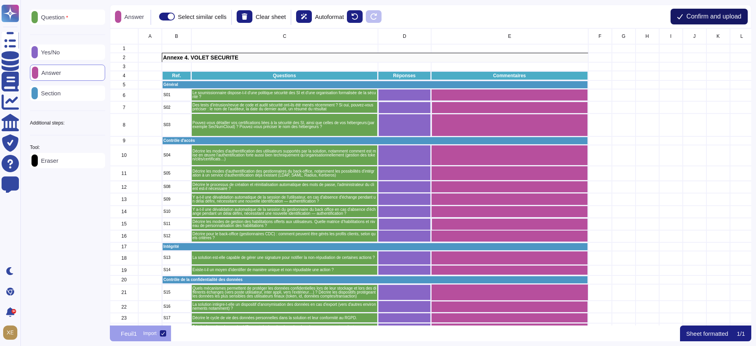
click at [701, 13] on span "Confirm and upload" at bounding box center [714, 16] width 55 height 6
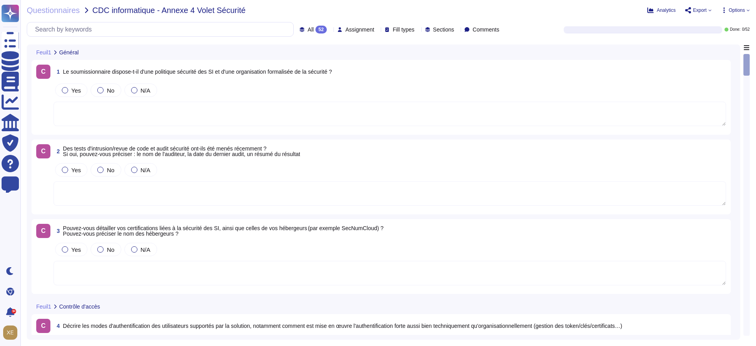
click at [701, 11] on span "Export" at bounding box center [700, 10] width 14 height 5
click at [667, 11] on span "Analytics" at bounding box center [666, 10] width 19 height 5
click at [346, 30] on span "Assignment" at bounding box center [360, 30] width 29 height 6
click at [403, 27] on div "Fill types" at bounding box center [401, 29] width 33 height 6
click at [383, 67] on div at bounding box center [382, 69] width 6 height 6
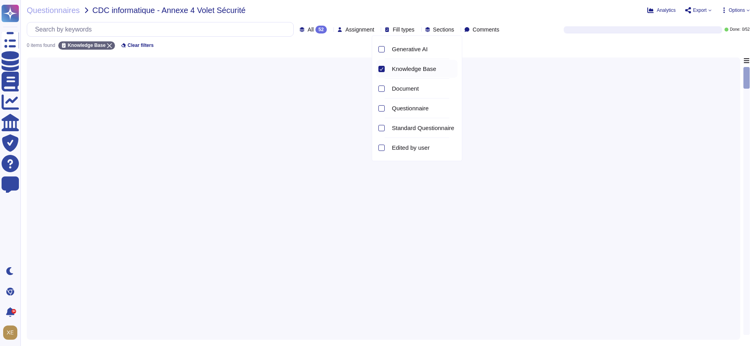
click at [383, 67] on icon at bounding box center [382, 69] width 4 height 4
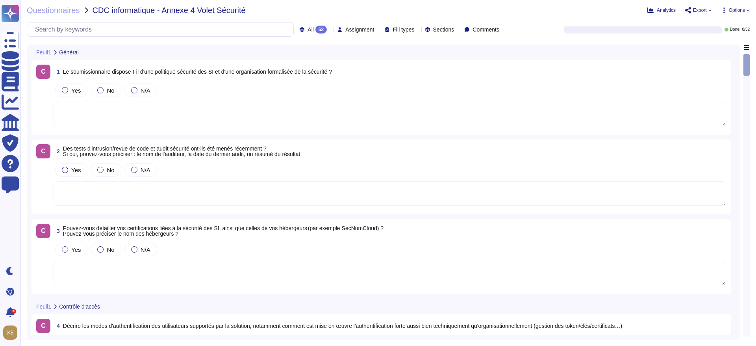
click at [450, 33] on div "Sections" at bounding box center [442, 30] width 32 height 8
click at [457, 30] on icon at bounding box center [457, 30] width 0 height 0
click at [330, 26] on div at bounding box center [330, 29] width 0 height 6
click at [418, 30] on icon at bounding box center [418, 30] width 0 height 0
click at [384, 67] on div at bounding box center [382, 69] width 6 height 6
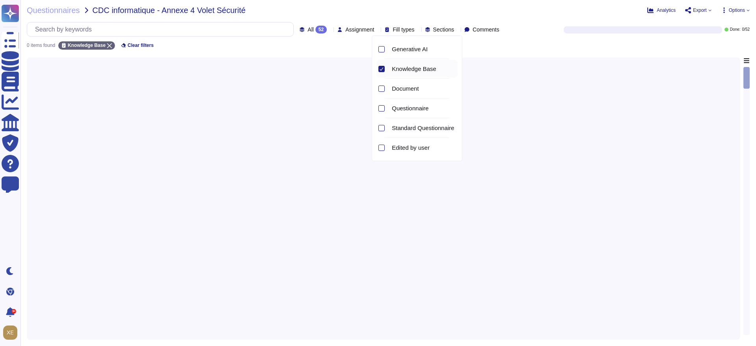
click at [385, 67] on div at bounding box center [382, 69] width 6 height 6
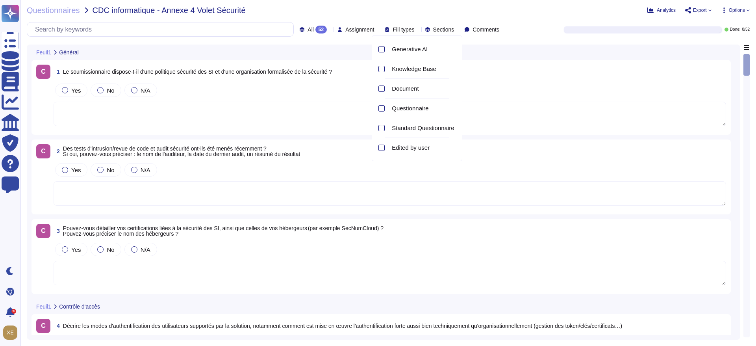
click at [467, 29] on div "Comments" at bounding box center [484, 29] width 38 height 6
click at [440, 27] on span "Sections" at bounding box center [443, 30] width 21 height 6
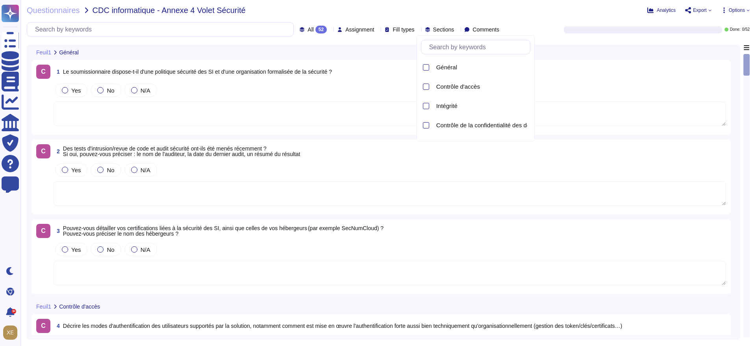
click at [444, 11] on div "Questionnaires CDC informatique - Annexe 4 Volet Sécurité" at bounding box center [261, 10] width 468 height 8
click at [355, 28] on span "Assignment" at bounding box center [360, 30] width 29 height 6
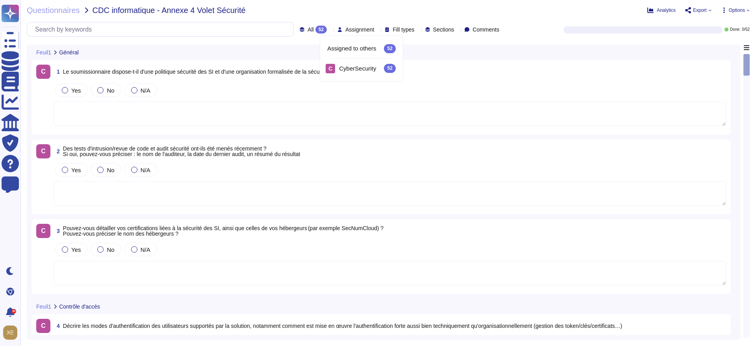
click at [377, 30] on icon at bounding box center [377, 30] width 0 height 0
click at [308, 27] on span "All" at bounding box center [311, 30] width 6 height 6
click at [301, 68] on div "To do 52" at bounding box center [317, 69] width 64 height 9
click at [341, 28] on span "To do" at bounding box center [347, 30] width 13 height 6
click at [327, 47] on span "All" at bounding box center [325, 49] width 7 height 7
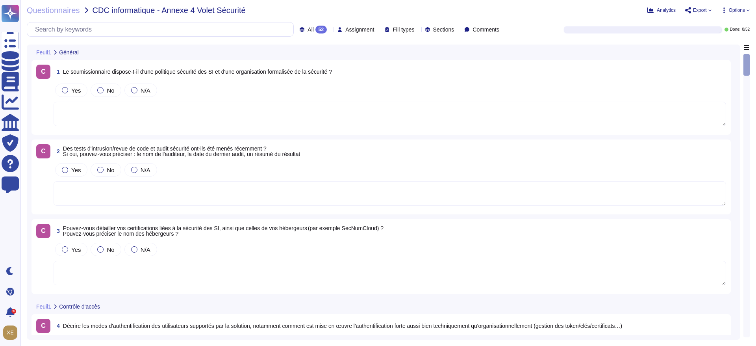
click at [736, 11] on span "Options" at bounding box center [737, 10] width 16 height 5
click at [725, 20] on p "Autofill" at bounding box center [734, 32] width 19 height 25
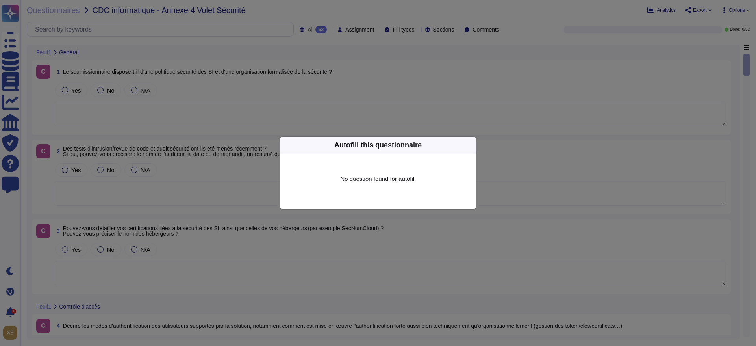
click at [445, 95] on div "Autofill this questionnaire No question found for autofill" at bounding box center [378, 173] width 756 height 346
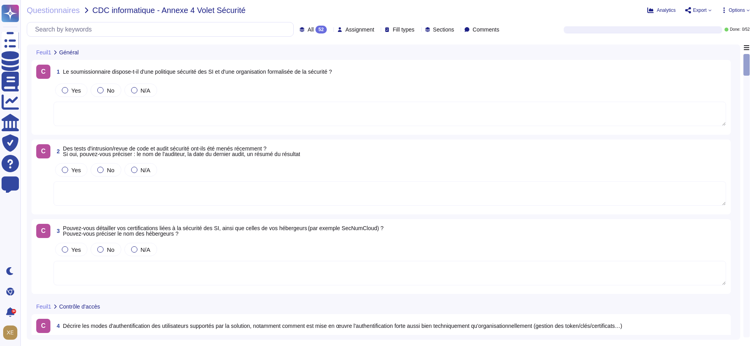
click at [730, 9] on span "Options" at bounding box center [737, 10] width 16 height 5
click at [704, 9] on span "Export" at bounding box center [700, 10] width 14 height 5
click at [665, 8] on span "Analytics" at bounding box center [666, 10] width 19 height 5
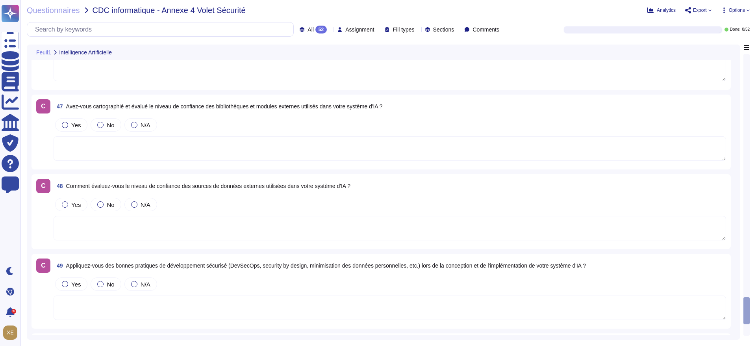
scroll to position [3764, 0]
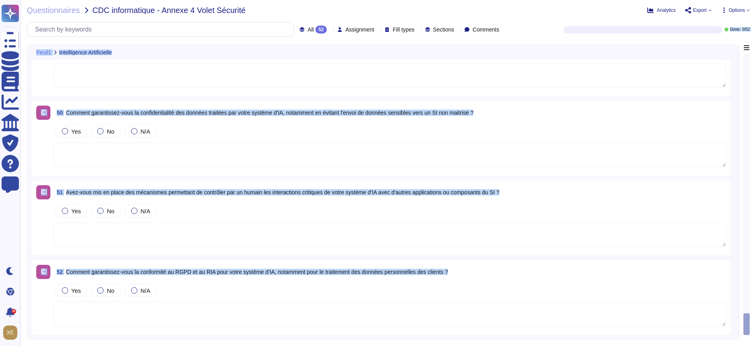
drag, startPoint x: 747, startPoint y: 321, endPoint x: 742, endPoint y: 81, distance: 240.8
click at [731, 48] on div "Feuil1 Intelligence Artificielle C 47 Avez-vous cartographié et évalué le nivea…" at bounding box center [388, 192] width 723 height 295
click at [755, 131] on div "Questionnaires CDC informatique - Annexe 4 Volet Sécurité Analytics Export Opti…" at bounding box center [388, 173] width 736 height 346
drag, startPoint x: 748, startPoint y: 320, endPoint x: 756, endPoint y: 67, distance: 253.1
click at [750, 50] on div "Return to the current question Feuil1 Général Contrôle d'accès Intégrité Contrô…" at bounding box center [747, 192] width 6 height 295
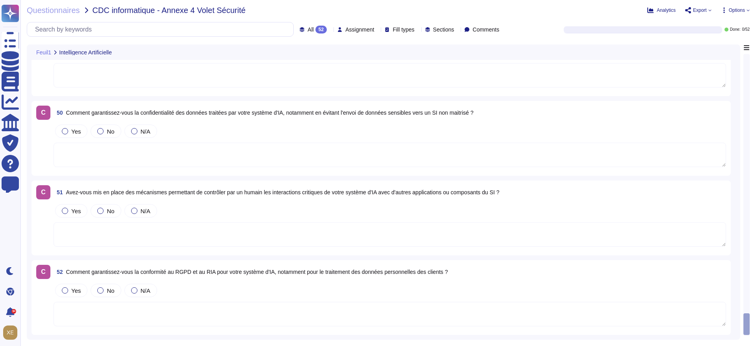
click at [742, 73] on div "Feuil1 Intelligence Artificielle C 47 Avez-vous cartographié et évalué le nivea…" at bounding box center [388, 192] width 723 height 295
click at [744, 72] on div at bounding box center [747, 195] width 6 height 282
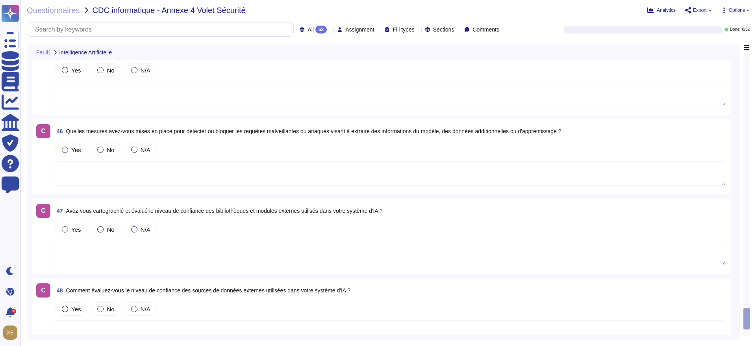
click at [745, 71] on div at bounding box center [747, 194] width 6 height 281
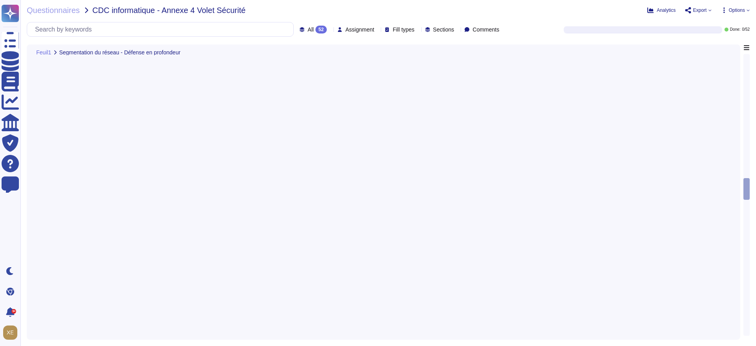
click at [745, 73] on div at bounding box center [747, 194] width 6 height 281
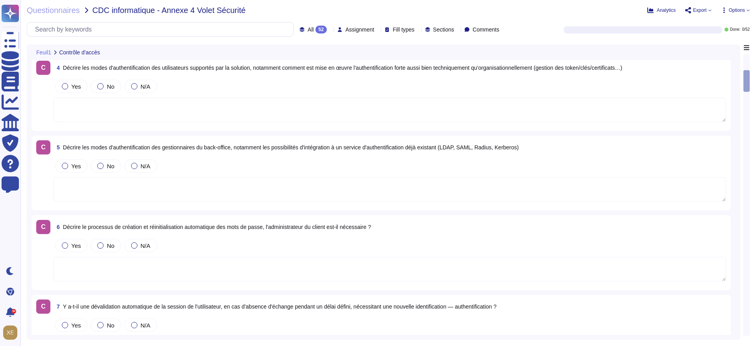
scroll to position [240, 0]
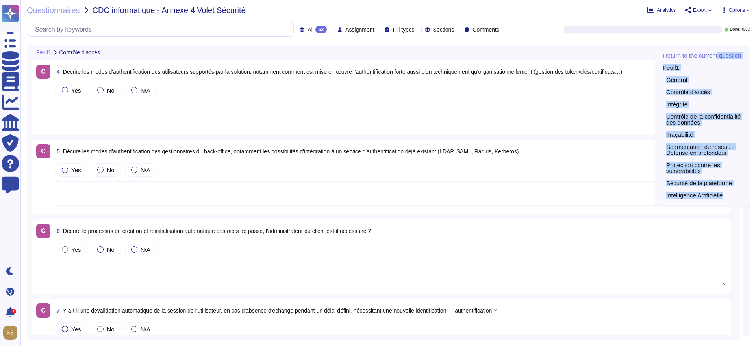
drag, startPoint x: 747, startPoint y: 86, endPoint x: 745, endPoint y: 49, distance: 37.1
click at [745, 49] on div "Return to the current question Feuil1 Général Contrôle d'accès Intégrité Contrô…" at bounding box center [747, 192] width 6 height 295
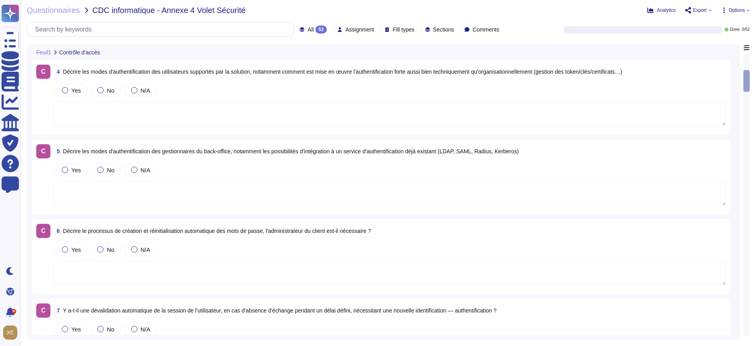
click at [641, 47] on div "Feuil1 Contrôle d'accès" at bounding box center [384, 52] width 704 height 15
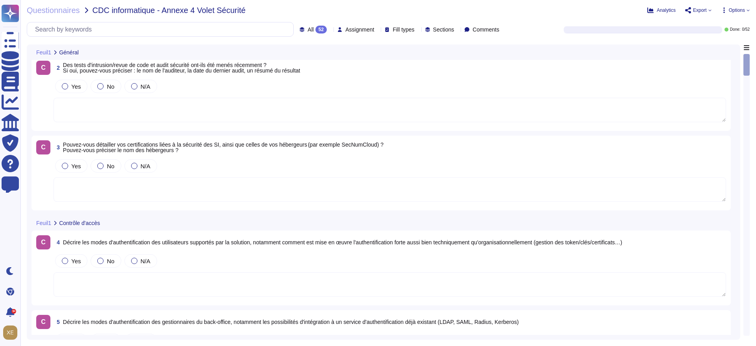
scroll to position [0, 0]
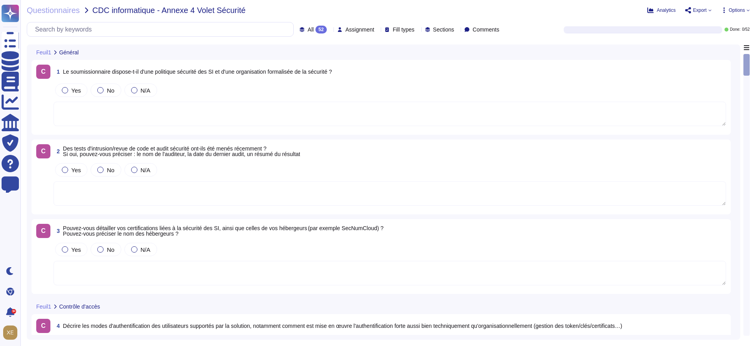
click at [238, 115] on textarea at bounding box center [390, 114] width 673 height 24
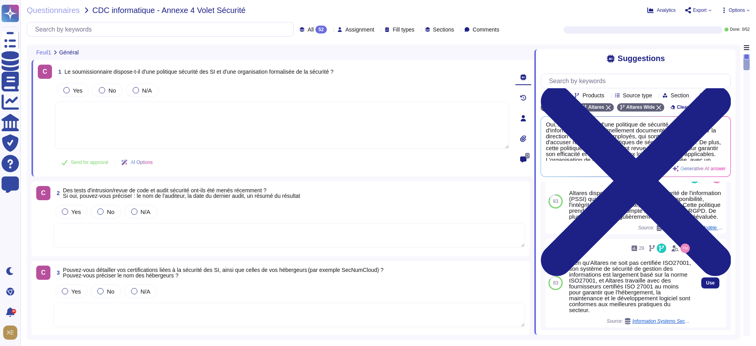
scroll to position [112, 0]
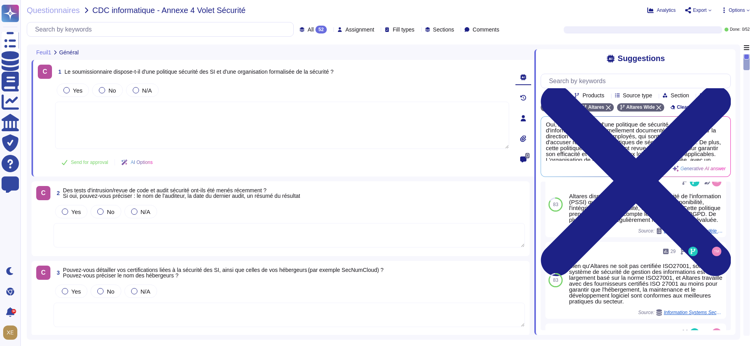
click at [74, 106] on textarea at bounding box center [282, 125] width 454 height 47
click at [79, 110] on textarea at bounding box center [282, 125] width 454 height 47
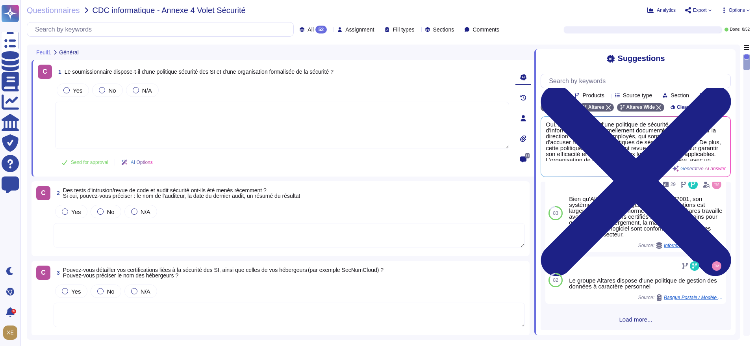
scroll to position [194, 0]
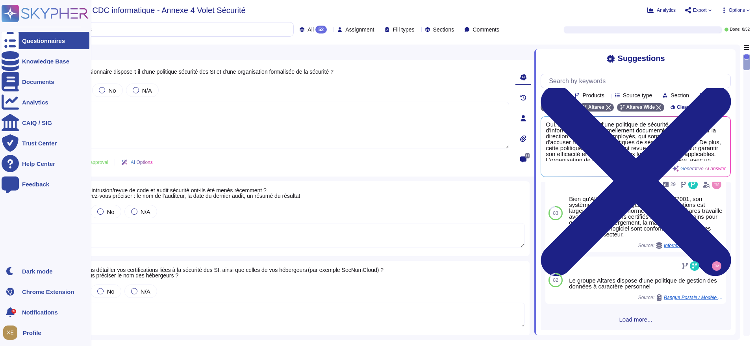
click at [10, 11] on icon at bounding box center [10, 13] width 15 height 15
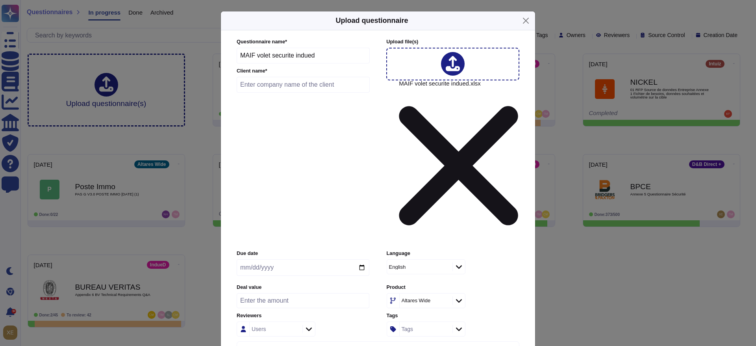
click at [285, 93] on input "text" at bounding box center [303, 85] width 133 height 16
type input "MAIF"
click at [279, 259] on input "date" at bounding box center [303, 267] width 133 height 17
click at [364, 259] on input "date" at bounding box center [303, 267] width 133 height 17
type input "[DATE]"
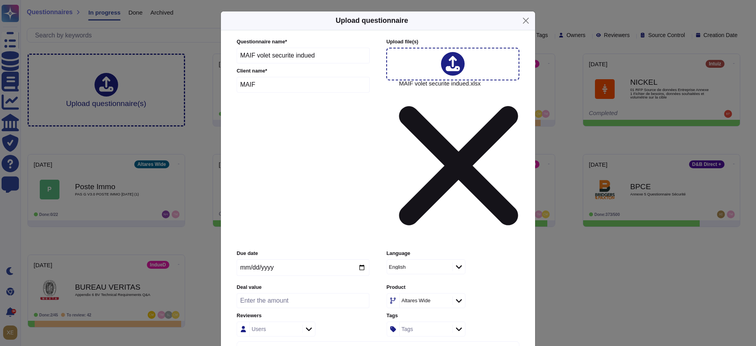
click at [301, 321] on div "Users" at bounding box center [276, 328] width 79 height 15
type input "MINET"
click at [285, 271] on div "[PERSON_NAME]" at bounding box center [292, 265] width 79 height 18
click at [458, 325] on icon at bounding box center [459, 329] width 6 height 8
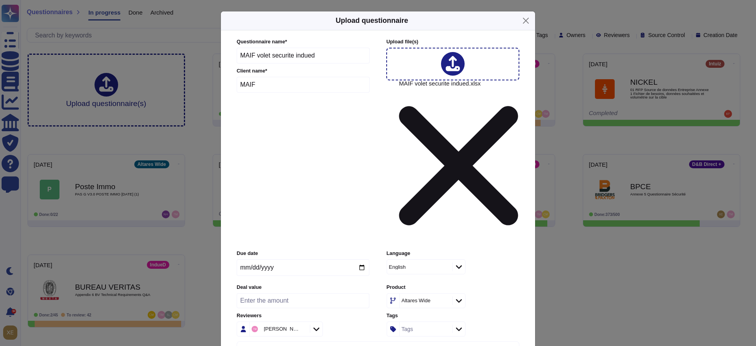
click at [461, 297] on icon at bounding box center [459, 301] width 6 height 8
click at [441, 282] on div "IndueD" at bounding box center [444, 284] width 92 height 7
click at [403, 264] on div "English" at bounding box center [397, 266] width 17 height 5
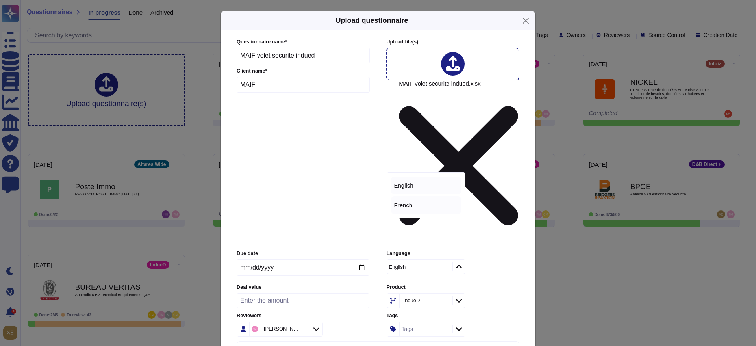
click at [419, 203] on div "French" at bounding box center [426, 205] width 64 height 7
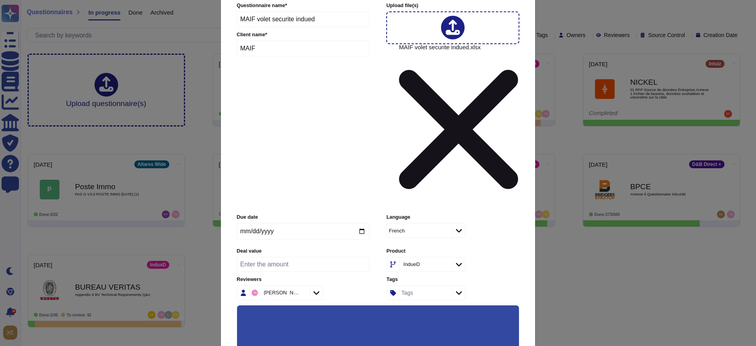
scroll to position [54, 0]
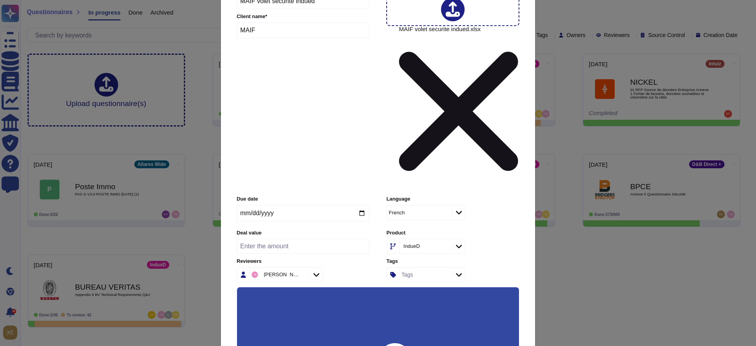
click at [0, 0] on input "Automatically assign teams on questions" at bounding box center [0, 0] width 0 height 0
click at [0, 0] on input "Keep existing answers from the file" at bounding box center [0, 0] width 0 height 0
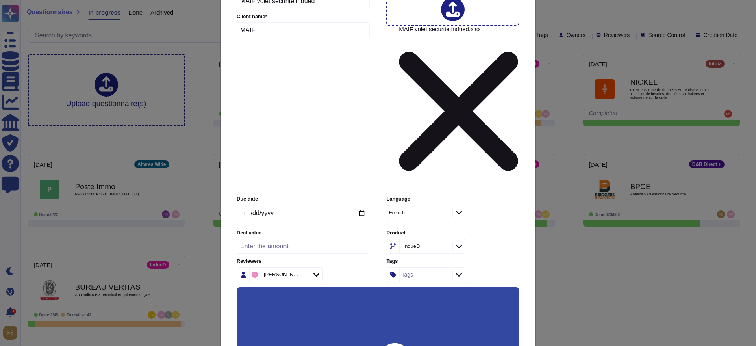
click at [0, 0] on input "Auto-approve existing answers (recommended for already filled out questionnaire…" at bounding box center [0, 0] width 0 height 0
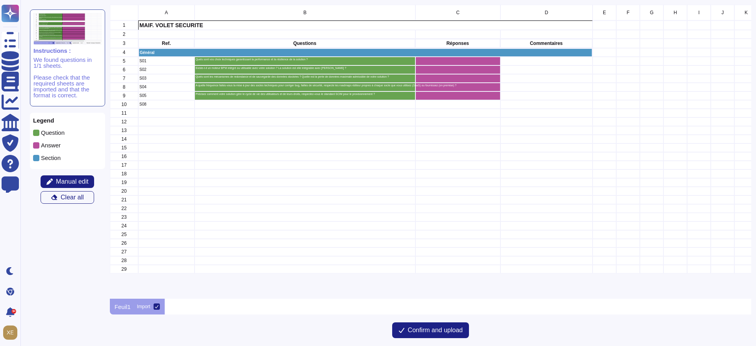
scroll to position [285, 633]
click at [437, 327] on span "Confirm and upload" at bounding box center [435, 330] width 55 height 6
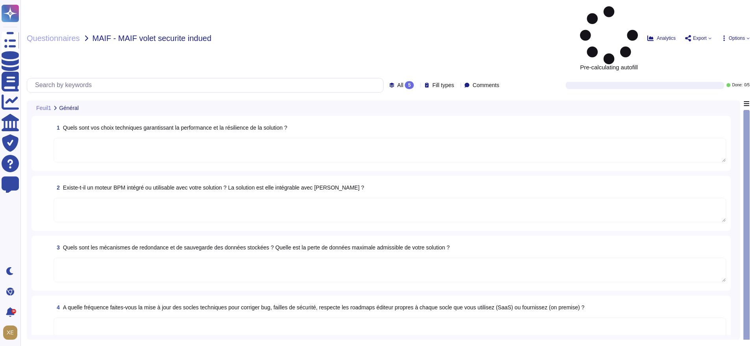
click at [435, 138] on textarea at bounding box center [390, 150] width 673 height 24
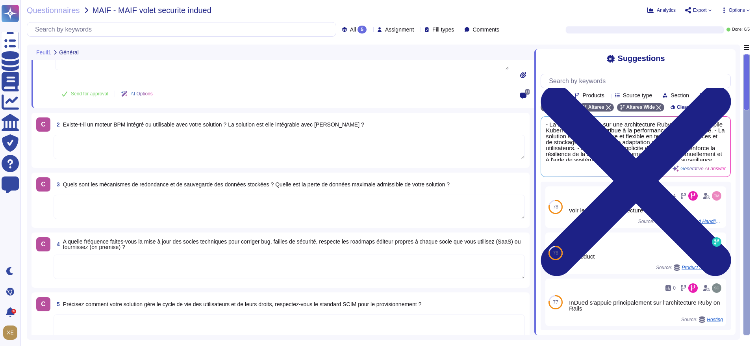
click at [354, 138] on textarea at bounding box center [290, 147] width 472 height 24
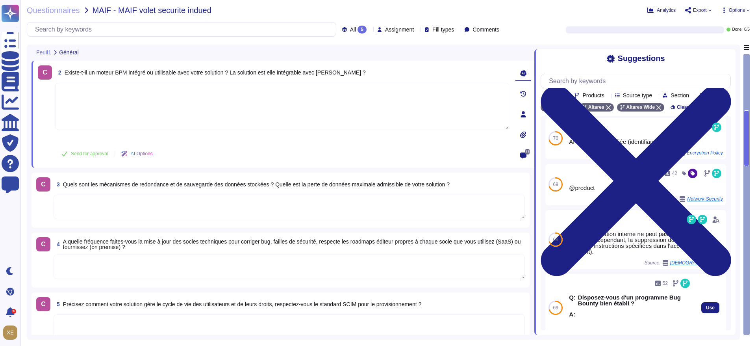
scroll to position [97, 0]
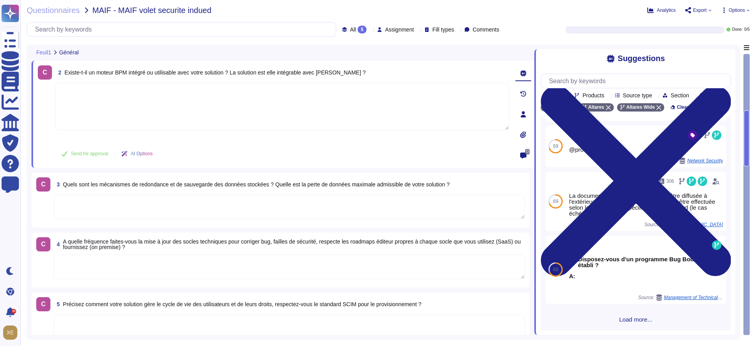
click at [386, 203] on textarea at bounding box center [290, 207] width 472 height 24
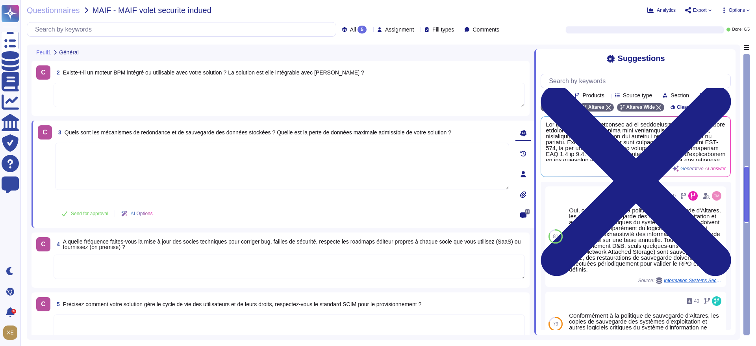
scroll to position [0, 0]
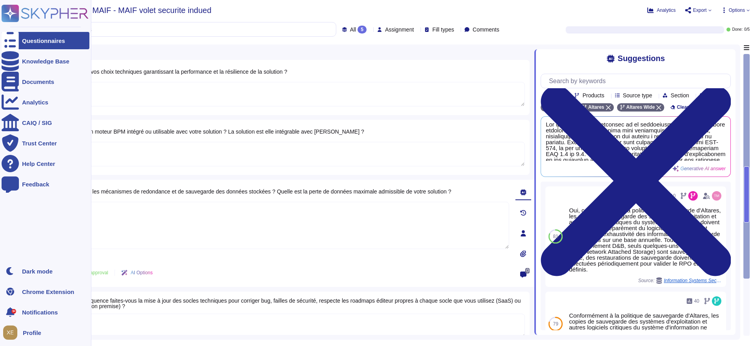
click at [35, 9] on icon at bounding box center [45, 13] width 87 height 17
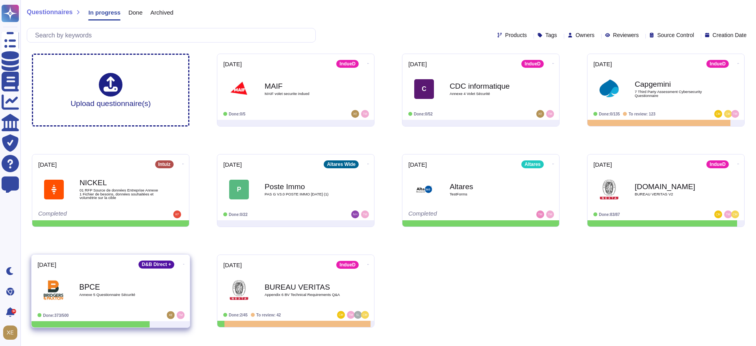
click at [108, 286] on b "BPCE" at bounding box center [119, 286] width 80 height 7
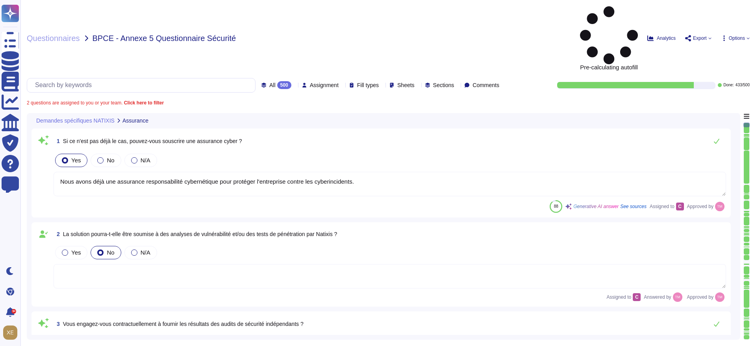
type textarea "Nous avons déjà une assurance responsabilité cybernétique pour protéger l'entre…"
type textarea "Nous ne nous engageons pas contractuellement à fournir les résultats des audits…"
type textarea "Il n'y a pas encore d'accord en place entre nos entreprises. Cependant, le cont…"
type textarea "Oui, nous nous engageons à effectuer des tests de pénétration externes et inter…"
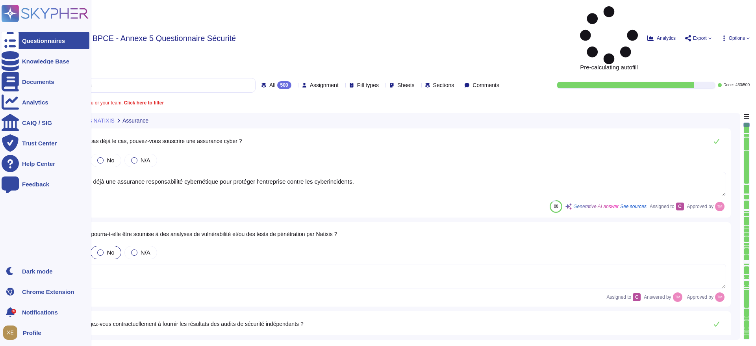
click at [28, 11] on icon at bounding box center [45, 13] width 87 height 17
